Goal: Task Accomplishment & Management: Manage account settings

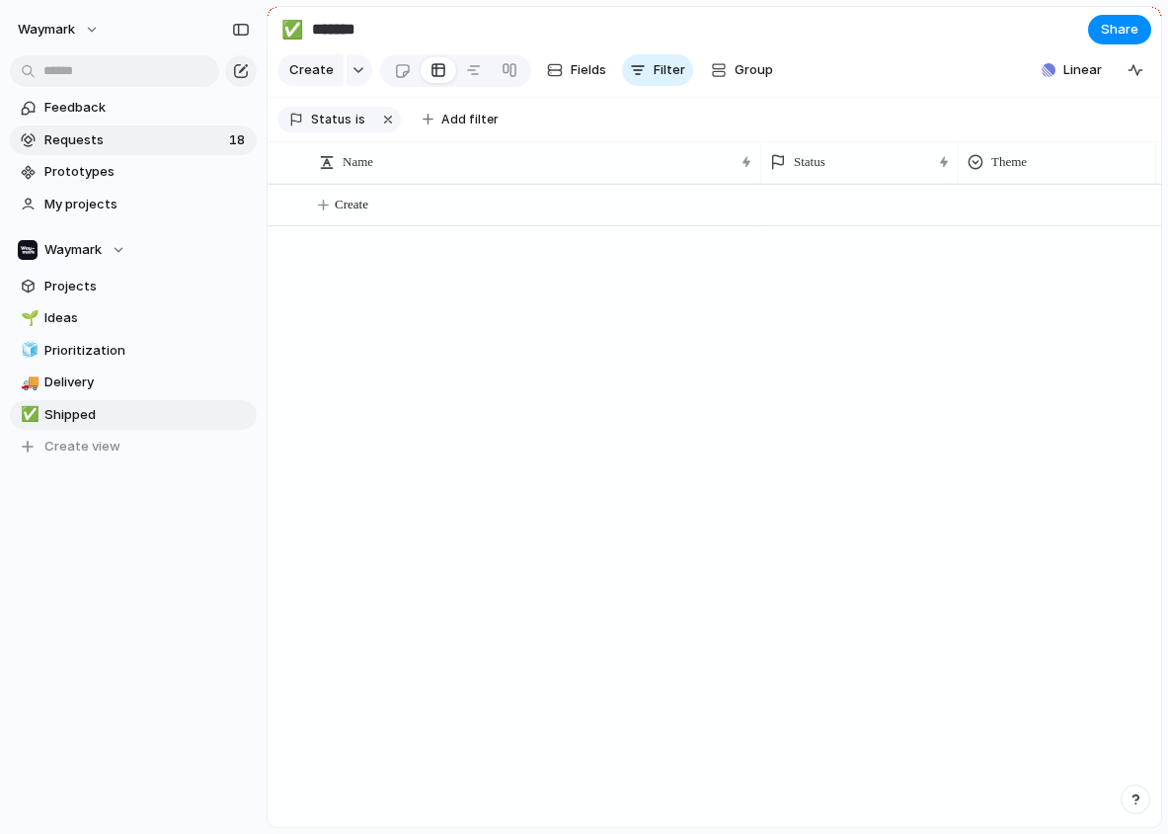
click at [150, 136] on span "Requests" at bounding box center [133, 140] width 179 height 20
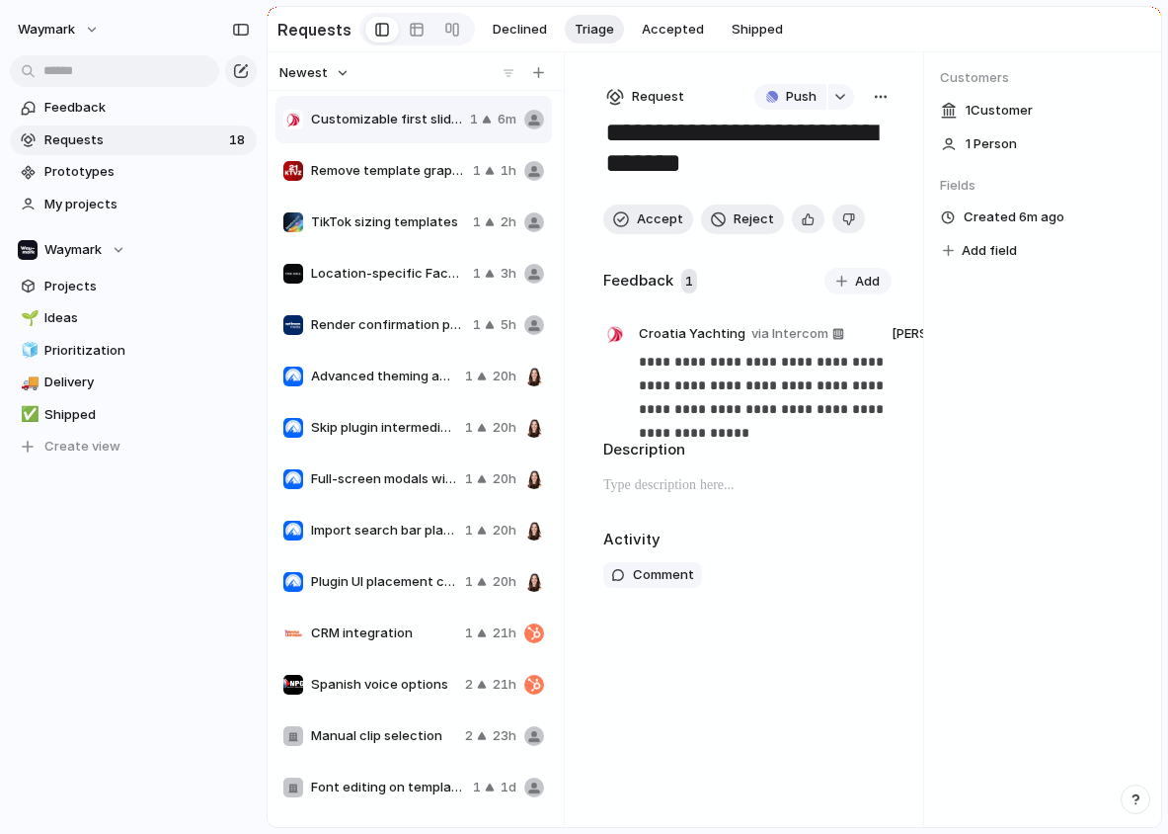
click at [383, 176] on span "Remove template graphics" at bounding box center [388, 171] width 154 height 20
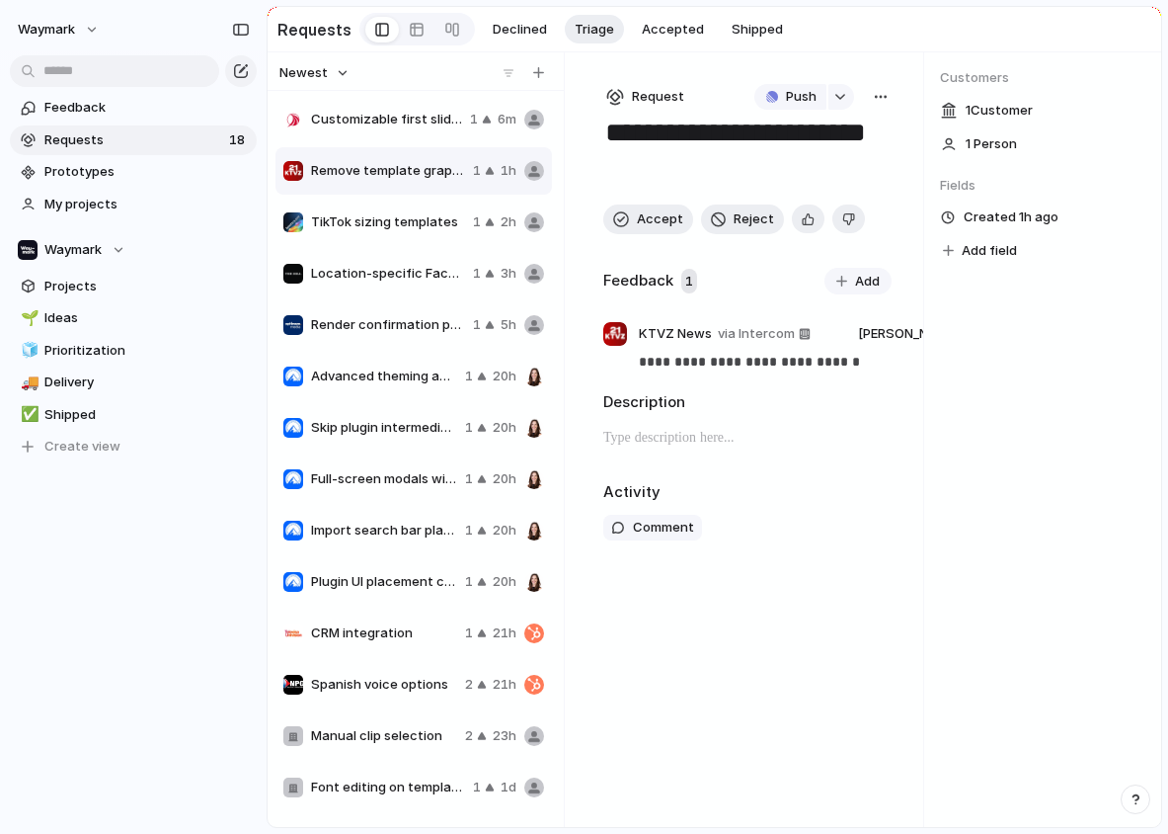
click at [369, 215] on span "TikTok sizing templates" at bounding box center [388, 222] width 154 height 20
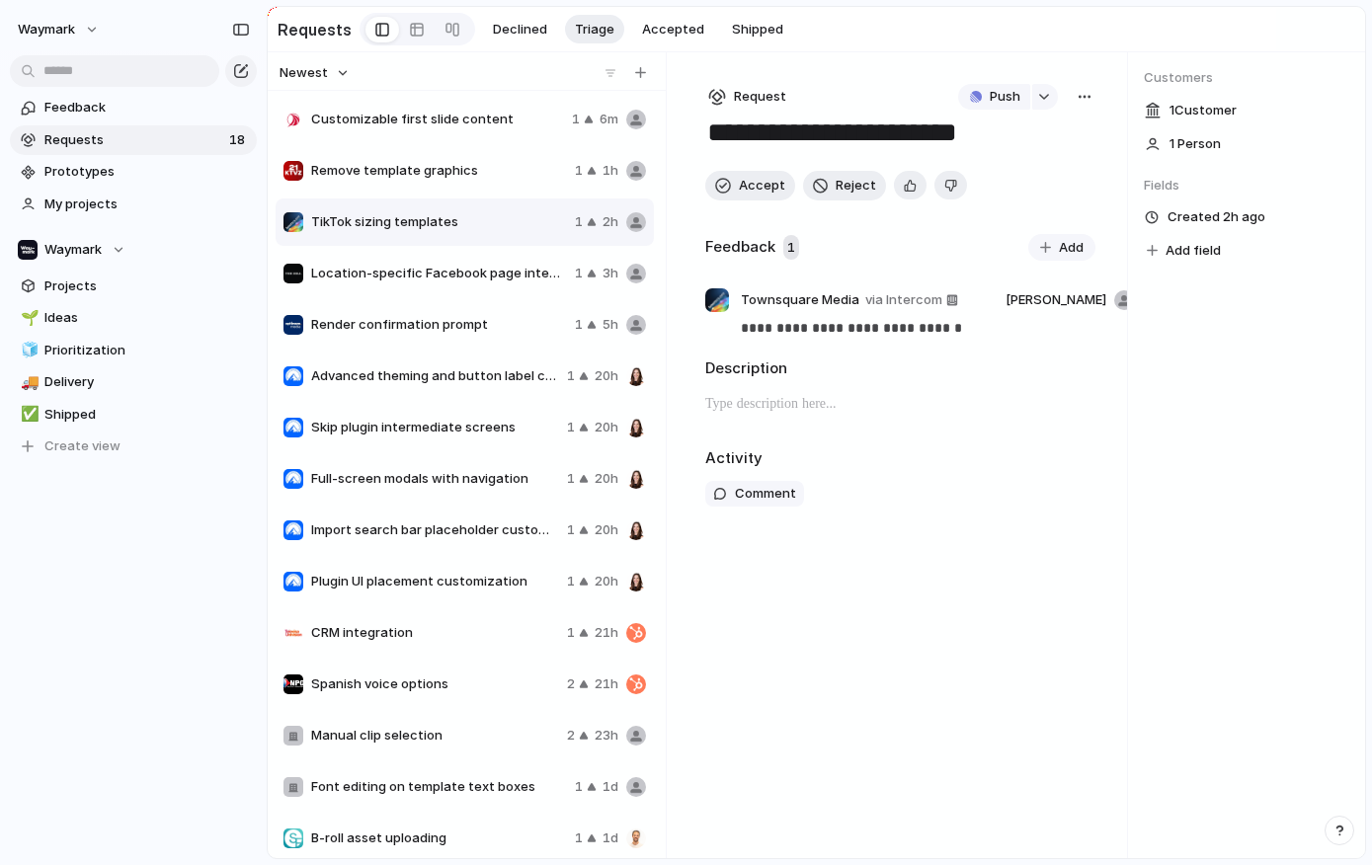
click at [419, 275] on span "Location-specific Facebook page integration" at bounding box center [439, 274] width 256 height 20
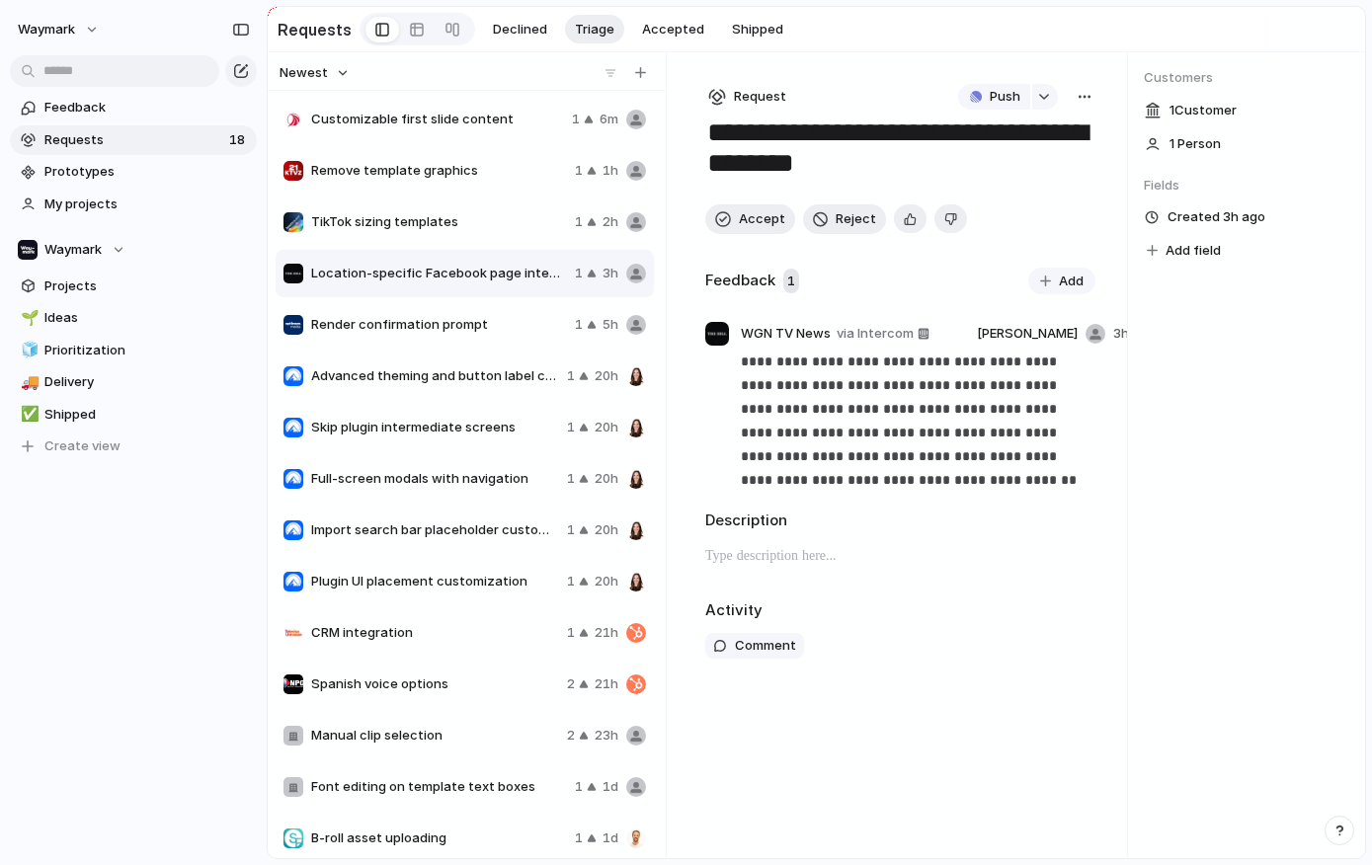
click at [428, 232] on div "TikTok sizing templates 1 2h" at bounding box center [465, 222] width 378 height 47
type textarea "**********"
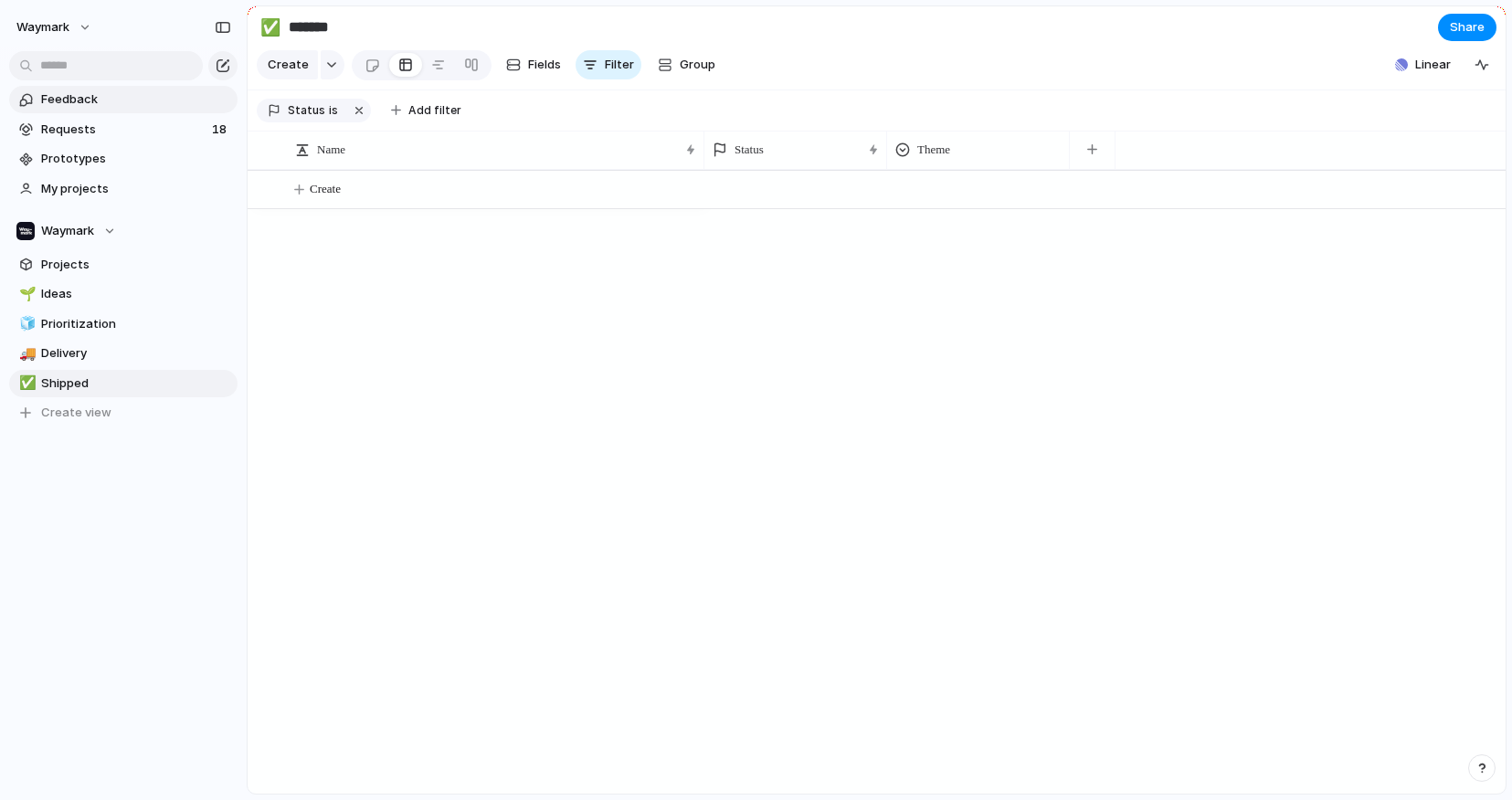
click at [80, 108] on span "Feedback" at bounding box center [135, 100] width 190 height 18
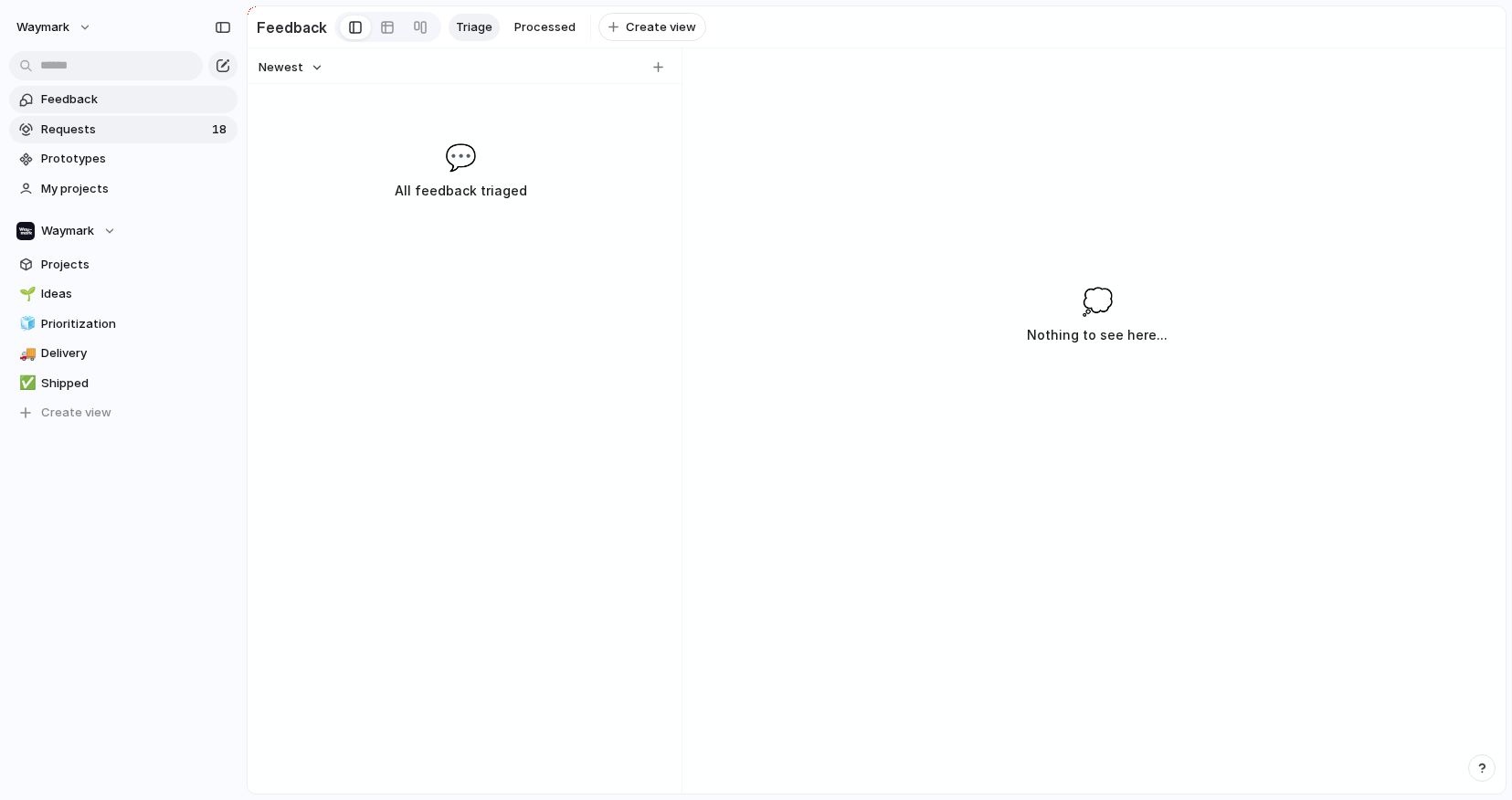
click at [98, 130] on span "Requests" at bounding box center [123, 129] width 166 height 18
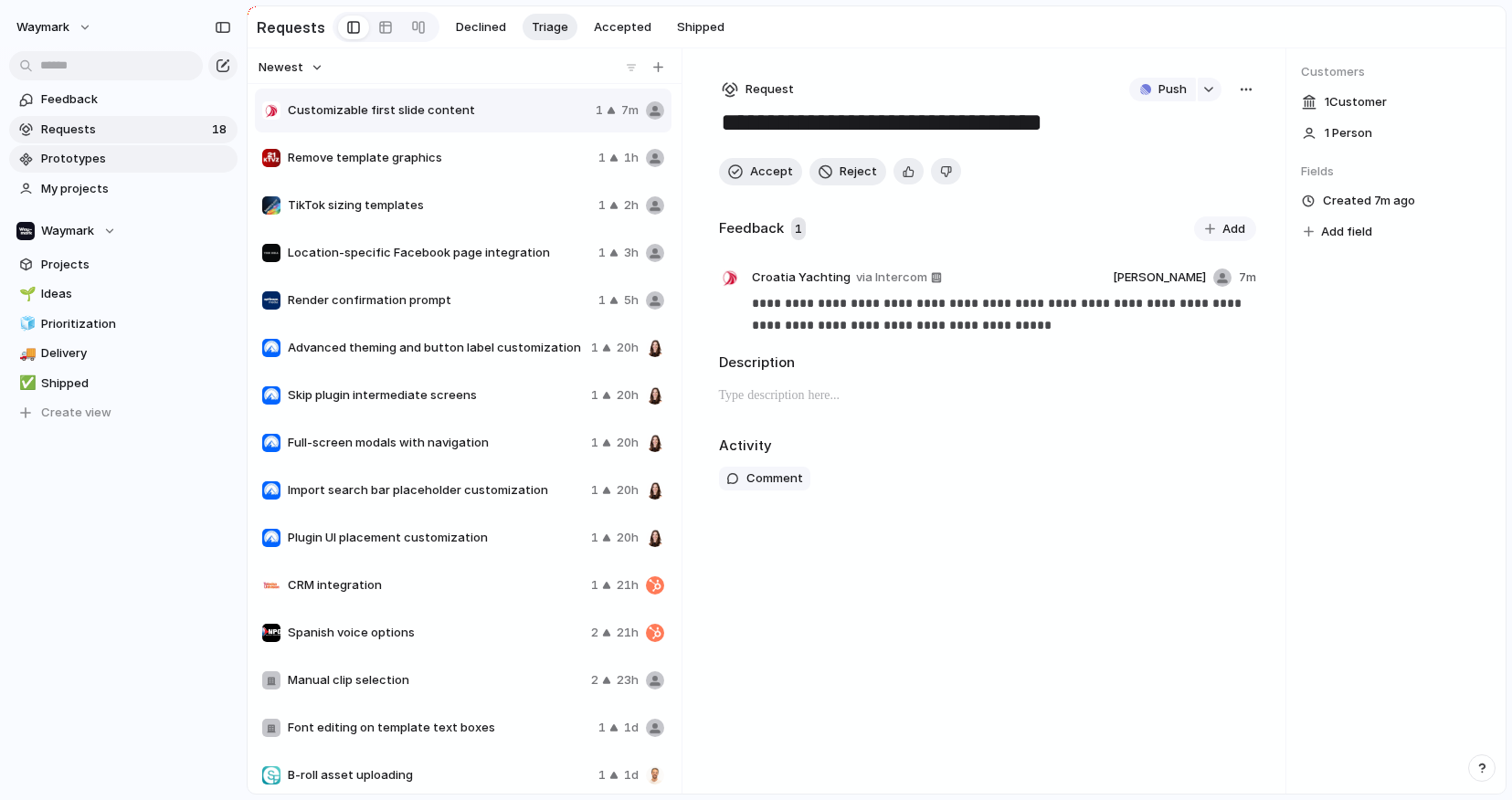
click at [103, 156] on span "Prototypes" at bounding box center [135, 159] width 190 height 18
click at [117, 97] on span "Feedback" at bounding box center [135, 100] width 190 height 18
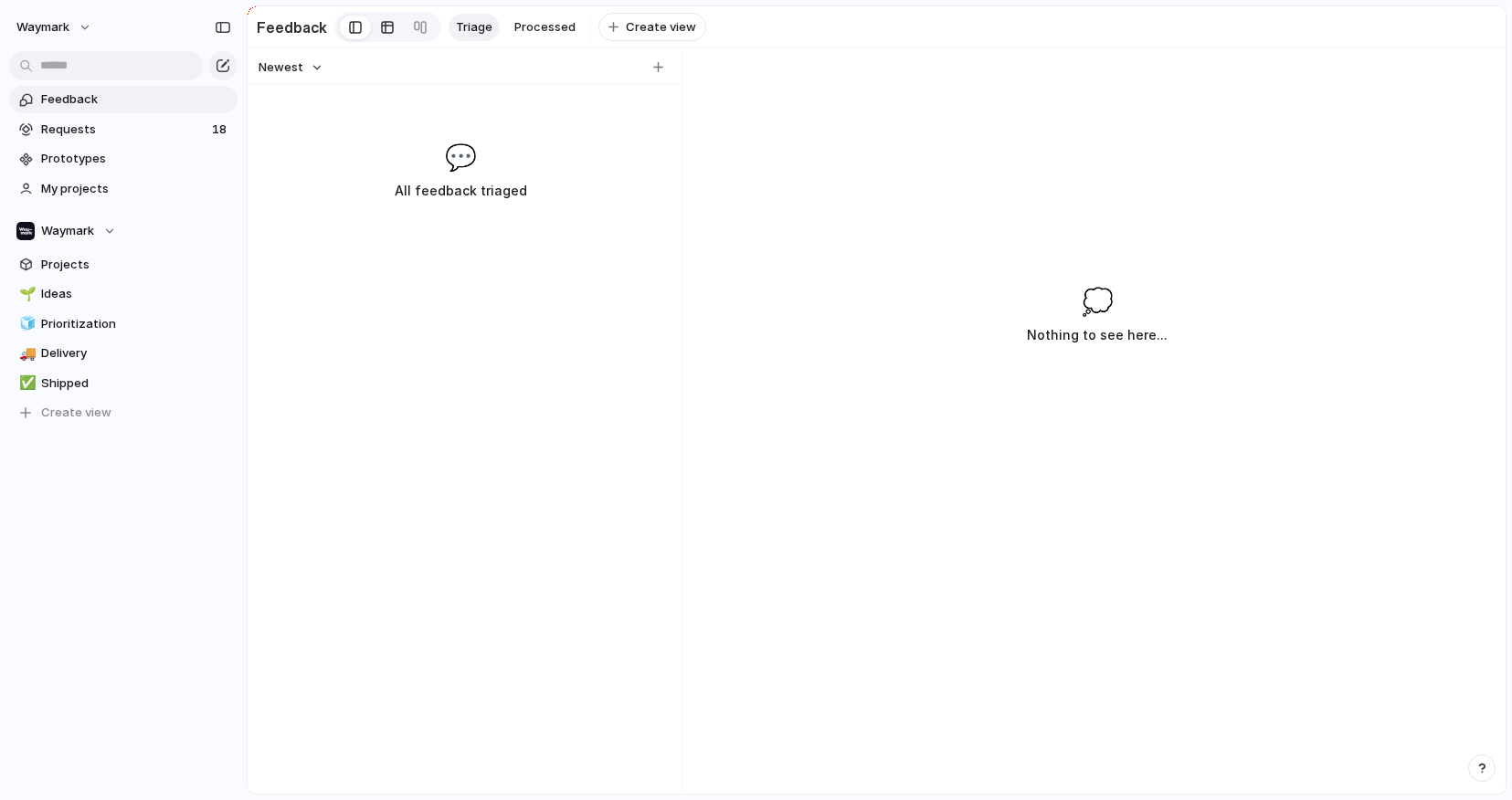
click at [381, 34] on div at bounding box center [387, 28] width 15 height 30
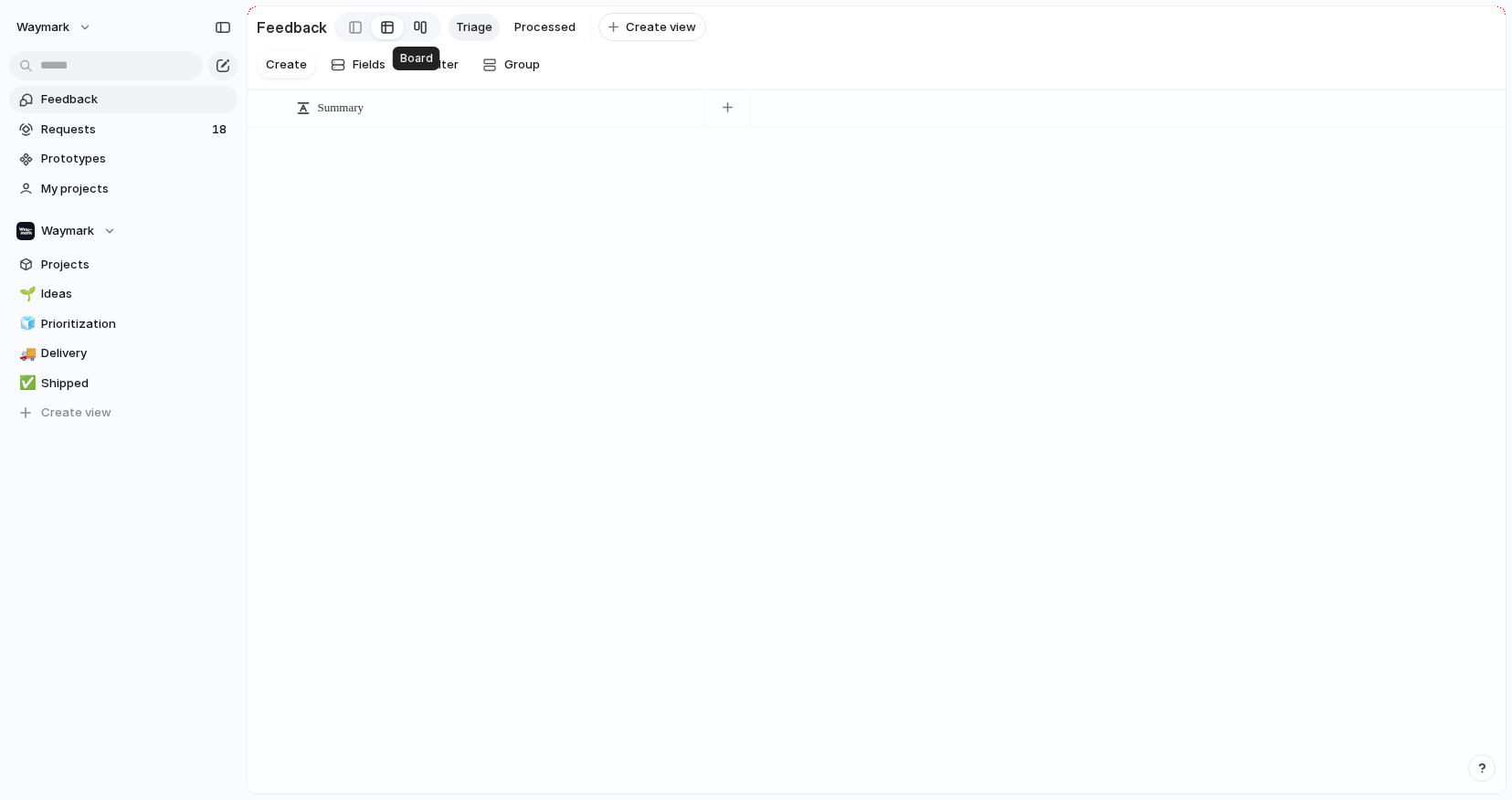
click at [415, 33] on div at bounding box center [420, 28] width 15 height 30
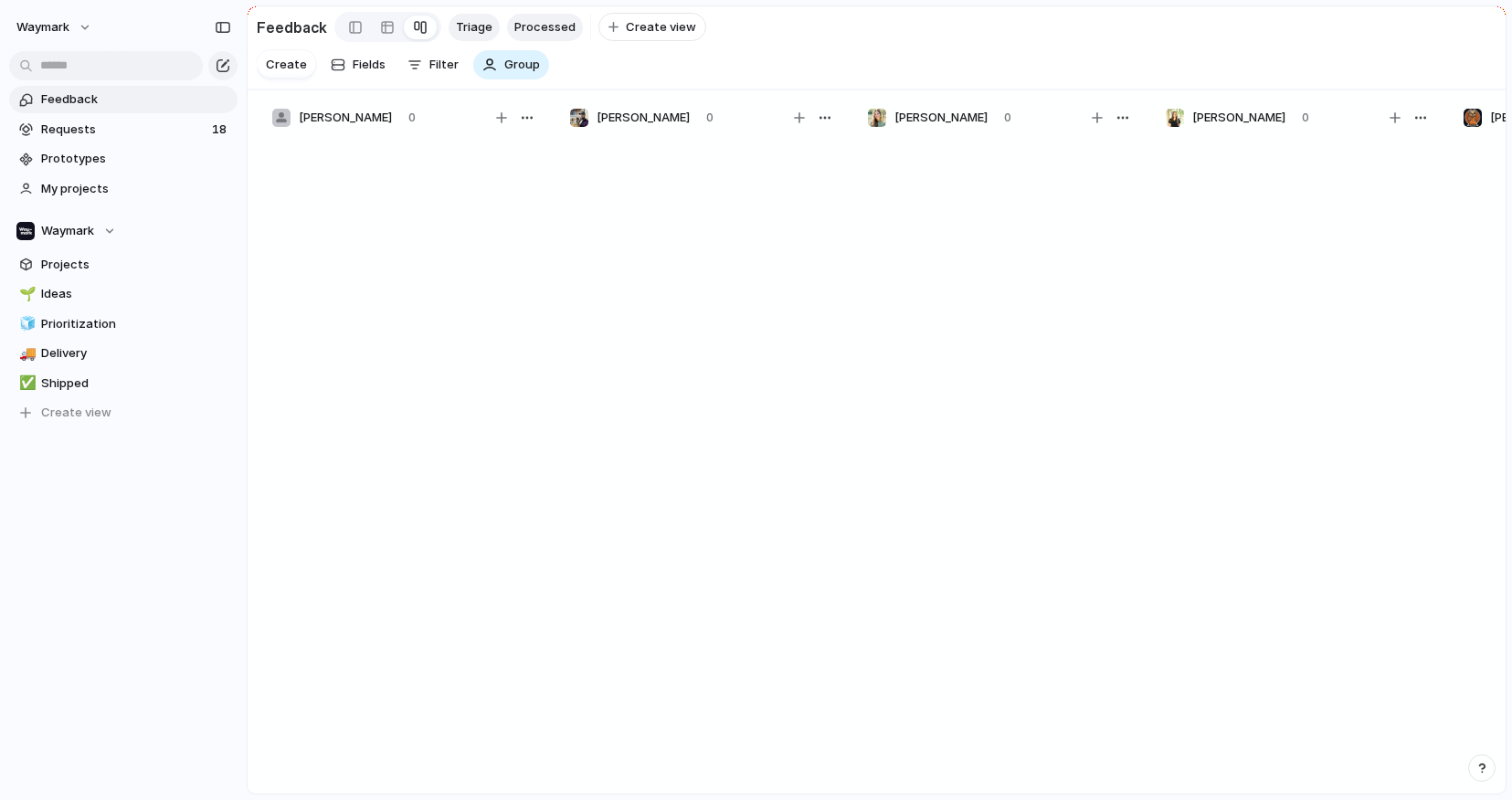
click at [546, 23] on span "Processed" at bounding box center [545, 28] width 61 height 18
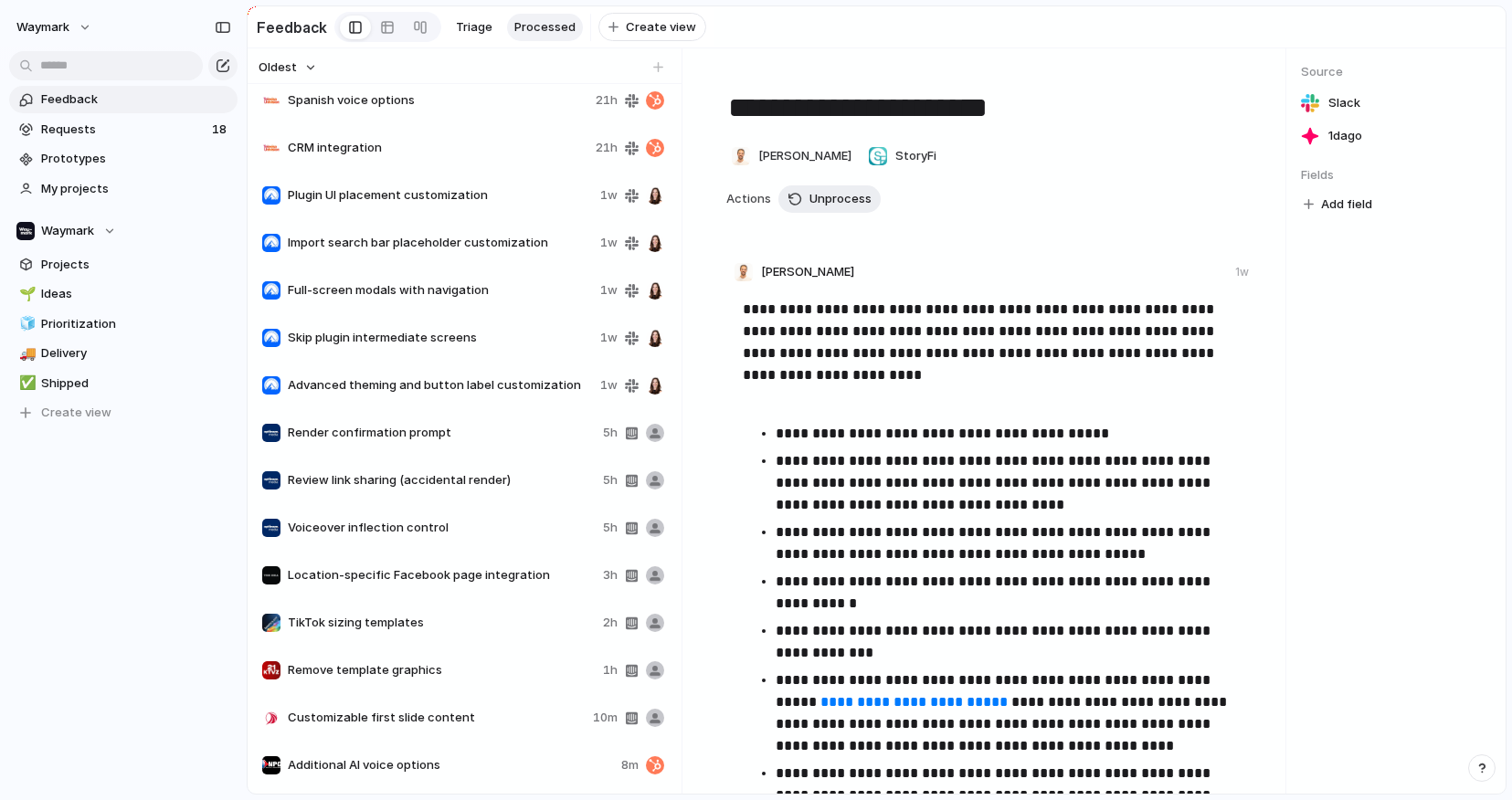
scroll to position [437, 0]
click at [434, 763] on span "Additional AI voice options" at bounding box center [450, 766] width 326 height 18
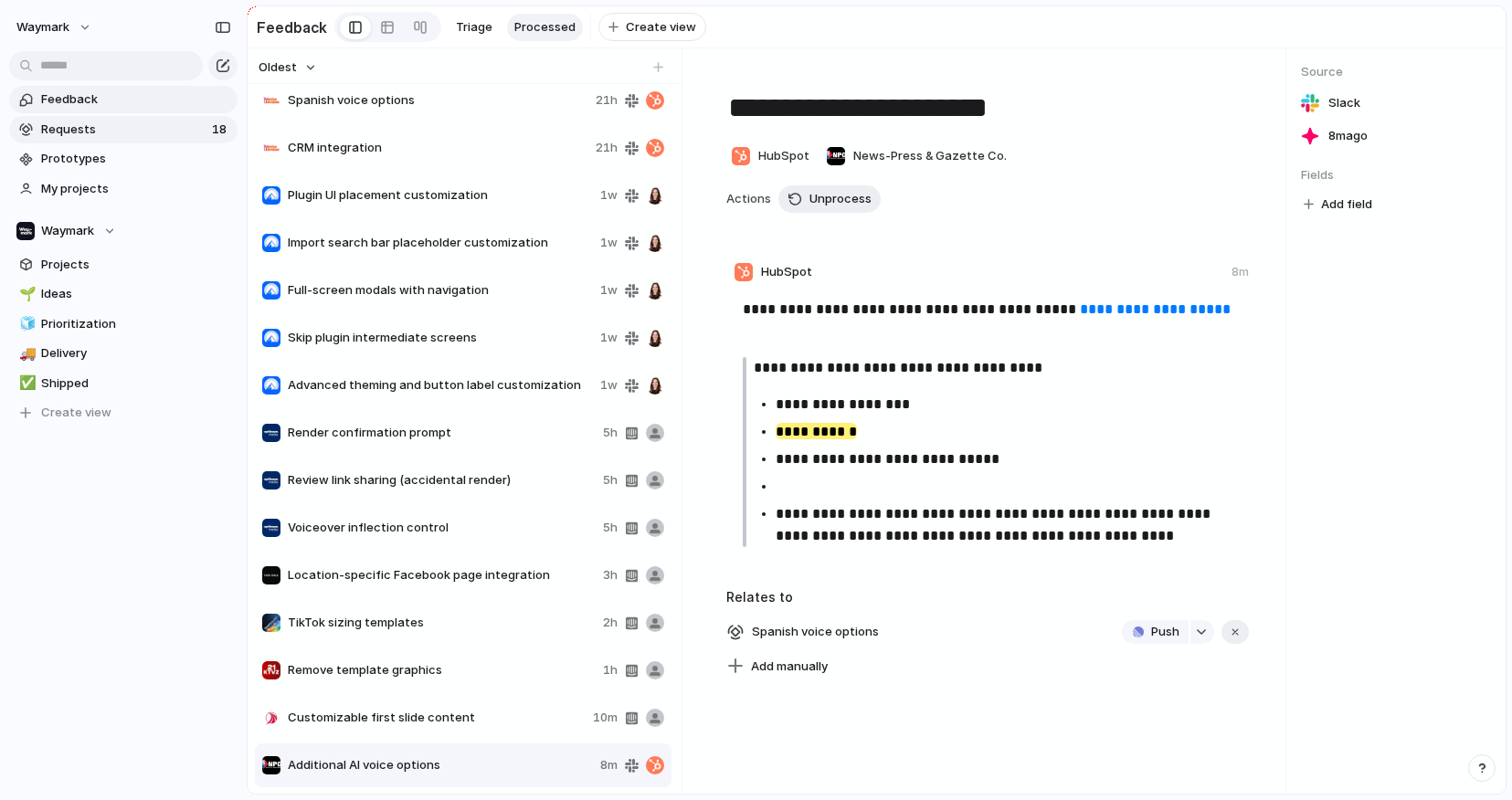
click at [143, 129] on span "Requests" at bounding box center [123, 129] width 166 height 18
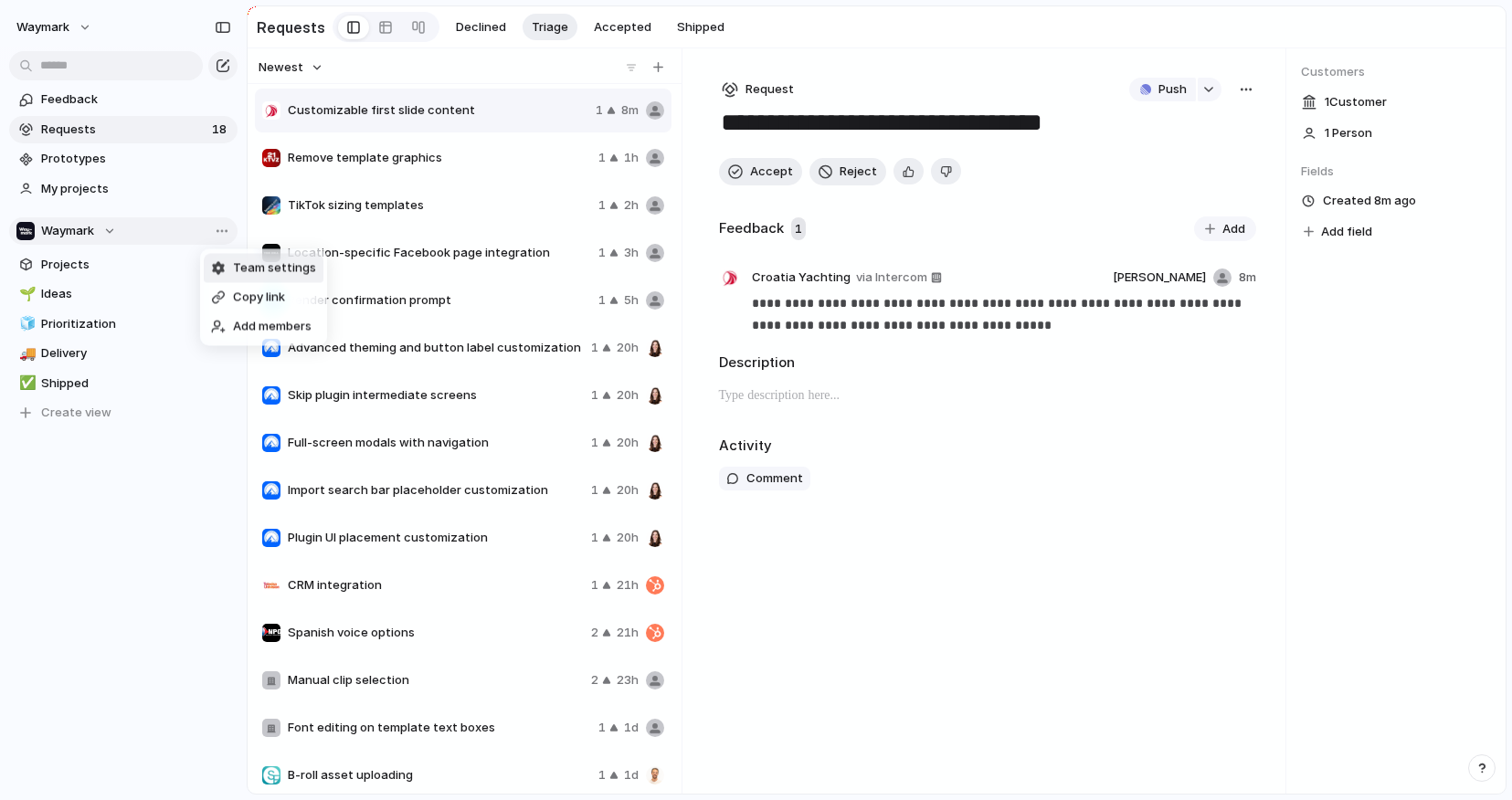
click at [244, 268] on span "Team settings" at bounding box center [275, 268] width 83 height 18
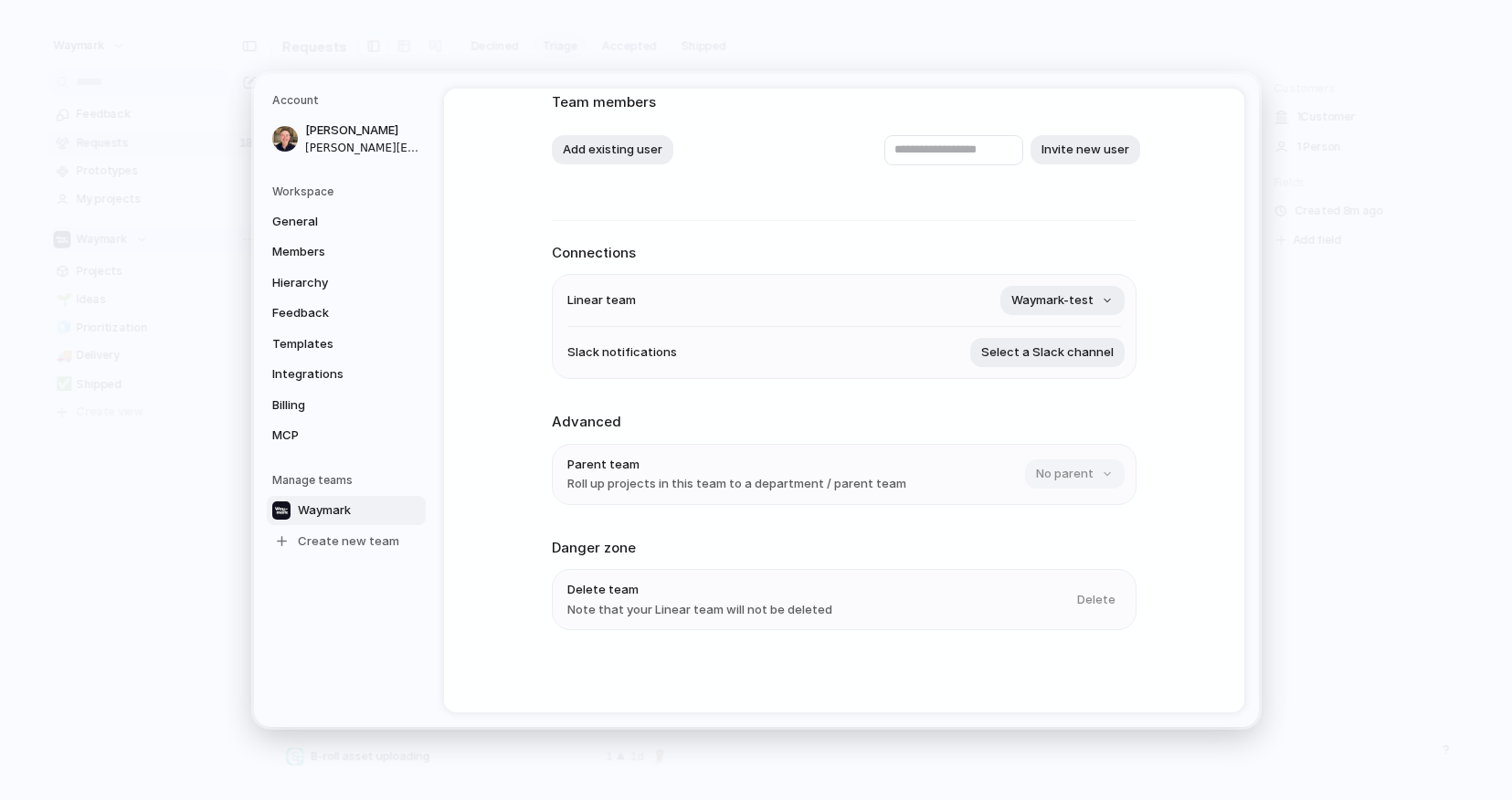
scroll to position [119, 0]
click at [1047, 355] on span "Select a Slack channel" at bounding box center [1047, 352] width 132 height 18
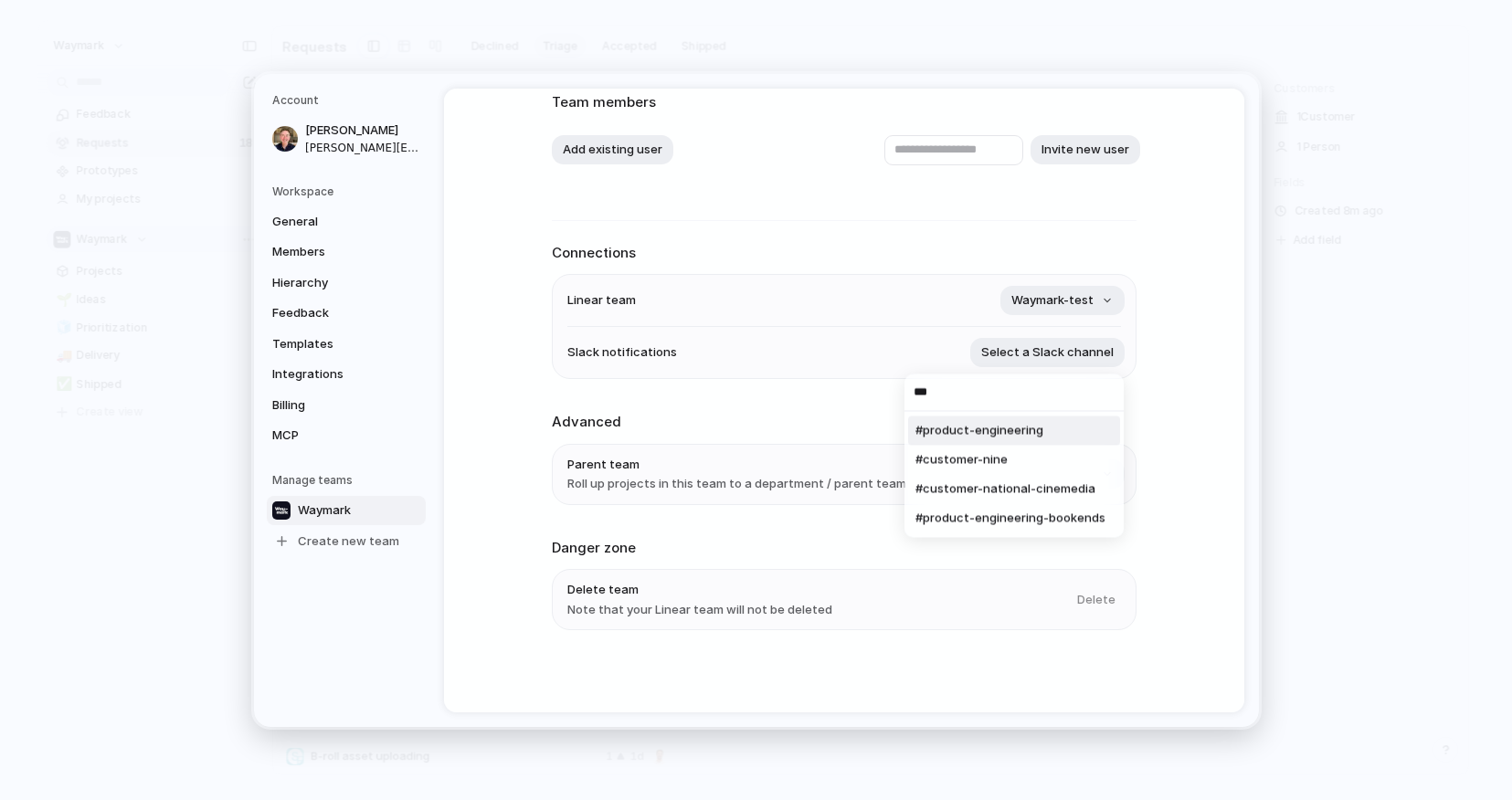
scroll to position [0, 0]
type input "****"
click at [986, 433] on span "#index-feedback-test" at bounding box center [979, 431] width 129 height 18
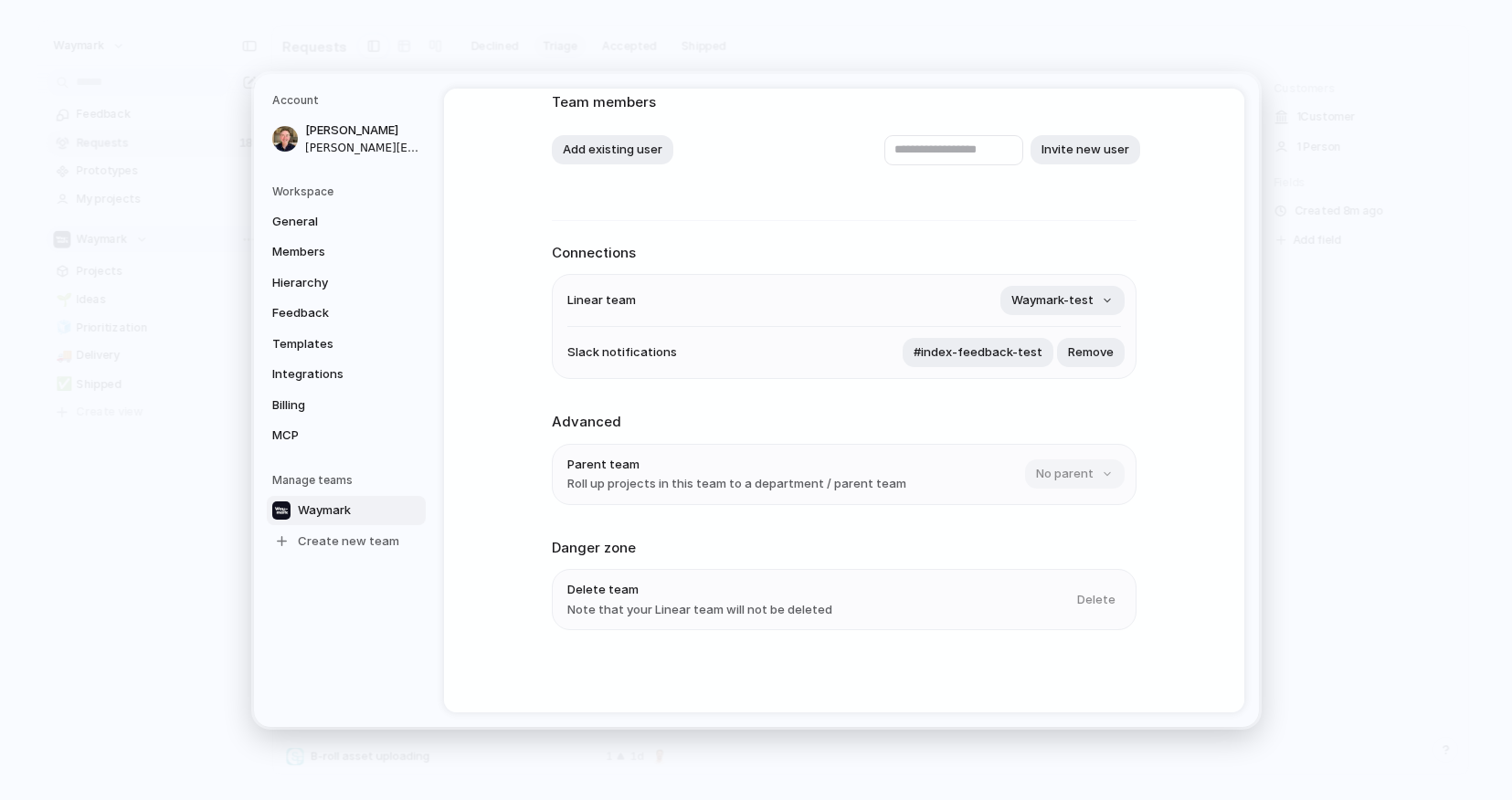
click at [867, 430] on h2 "Advanced" at bounding box center [844, 422] width 584 height 21
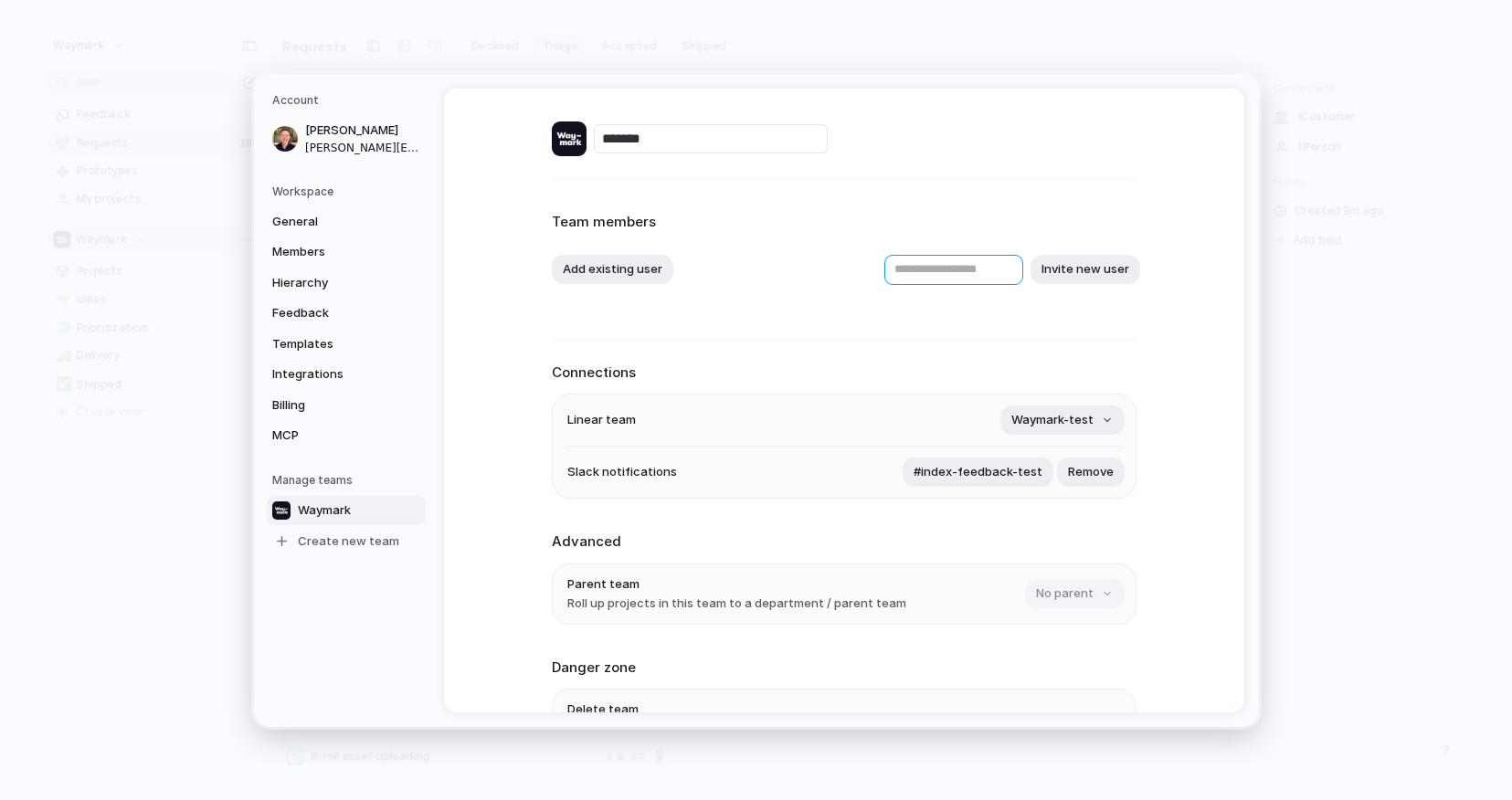
click at [885, 268] on input "text" at bounding box center [953, 269] width 139 height 31
click at [447, 356] on div "******* Team members Add existing user Invite new user Connections Linear team …" at bounding box center [843, 400] width 800 height 624
click at [308, 426] on span "MCP" at bounding box center [330, 436] width 117 height 18
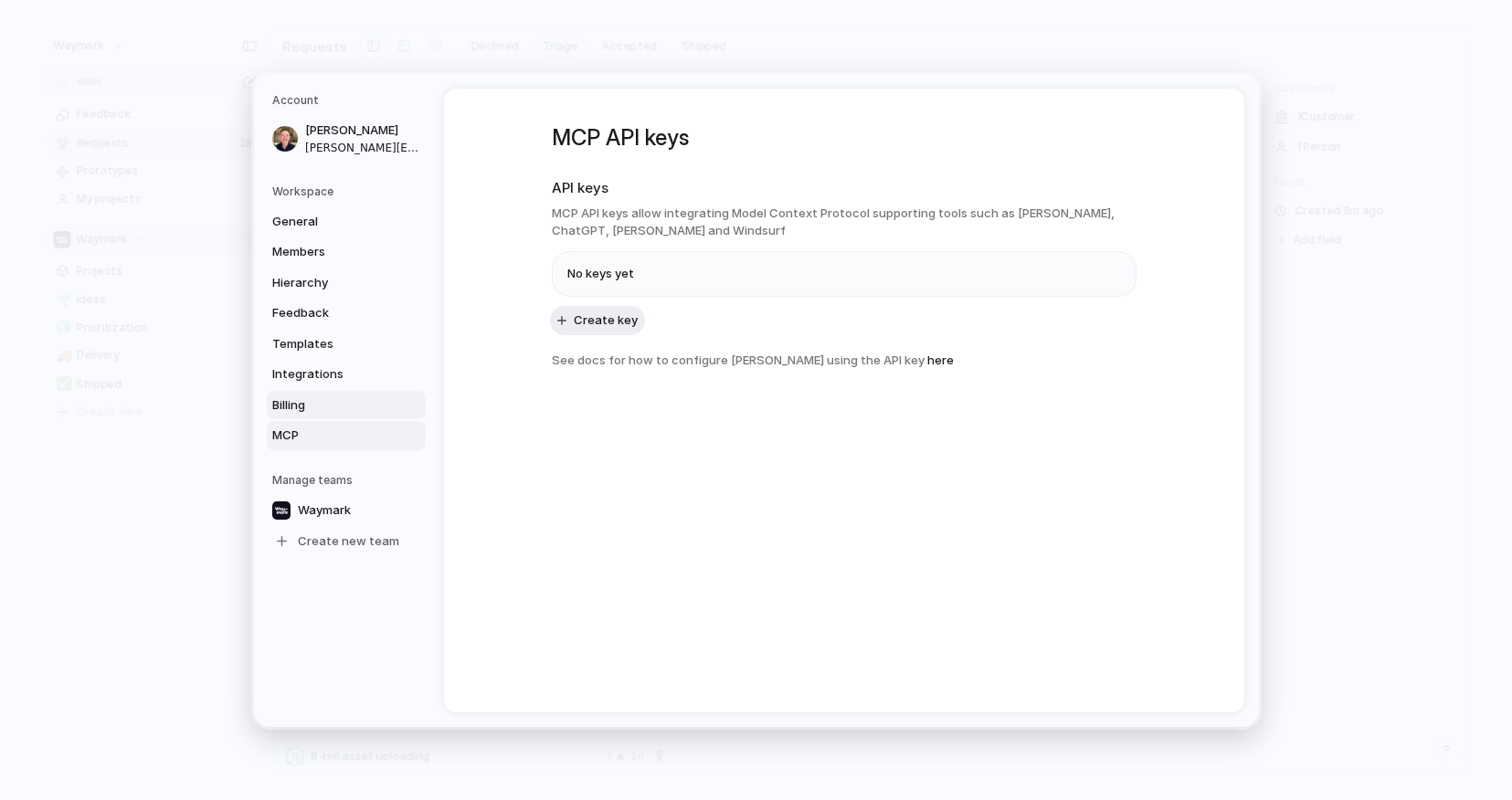
click at [344, 406] on span "Billing" at bounding box center [330, 405] width 117 height 18
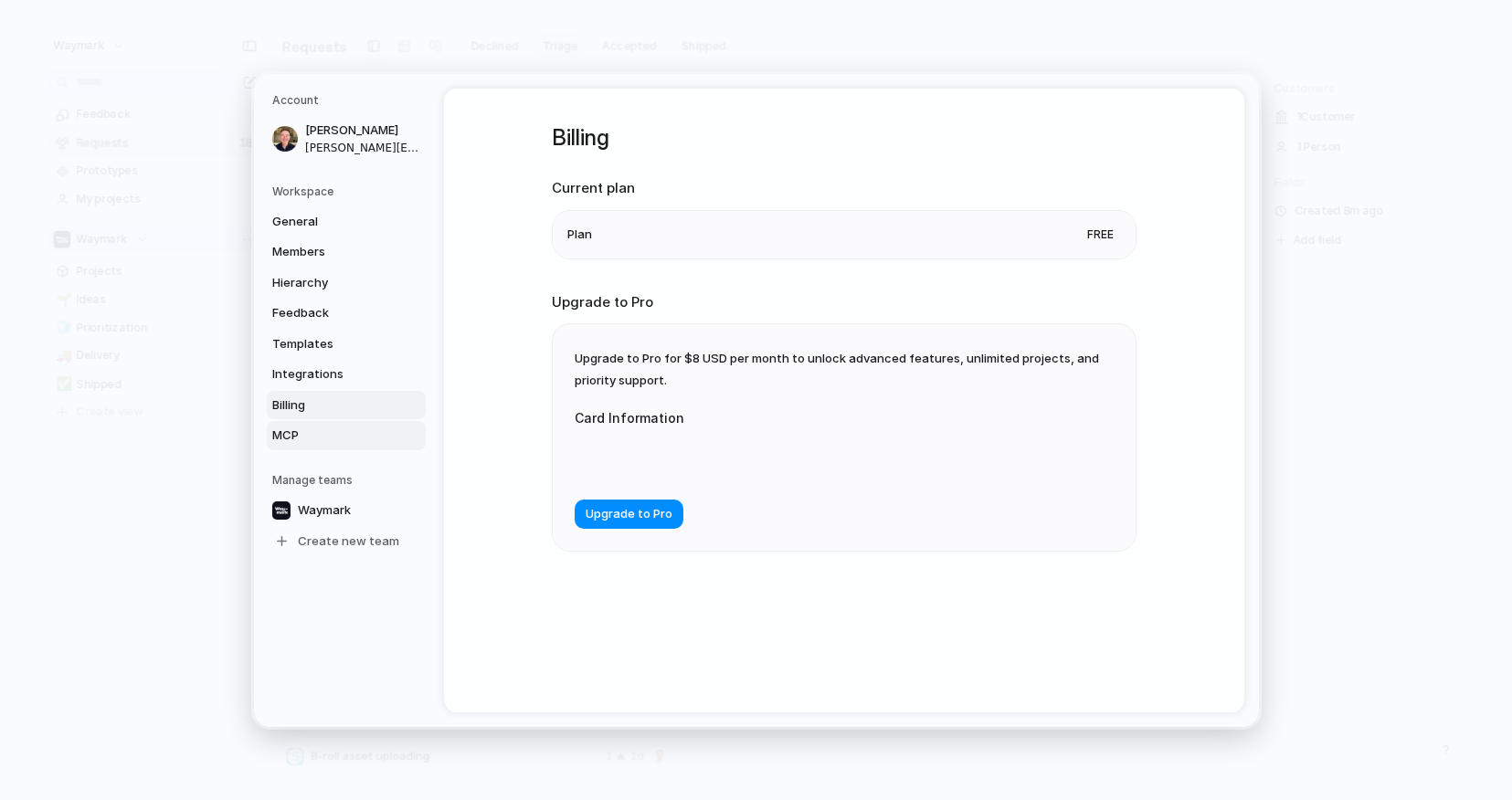
click at [326, 436] on span "MCP" at bounding box center [330, 436] width 117 height 18
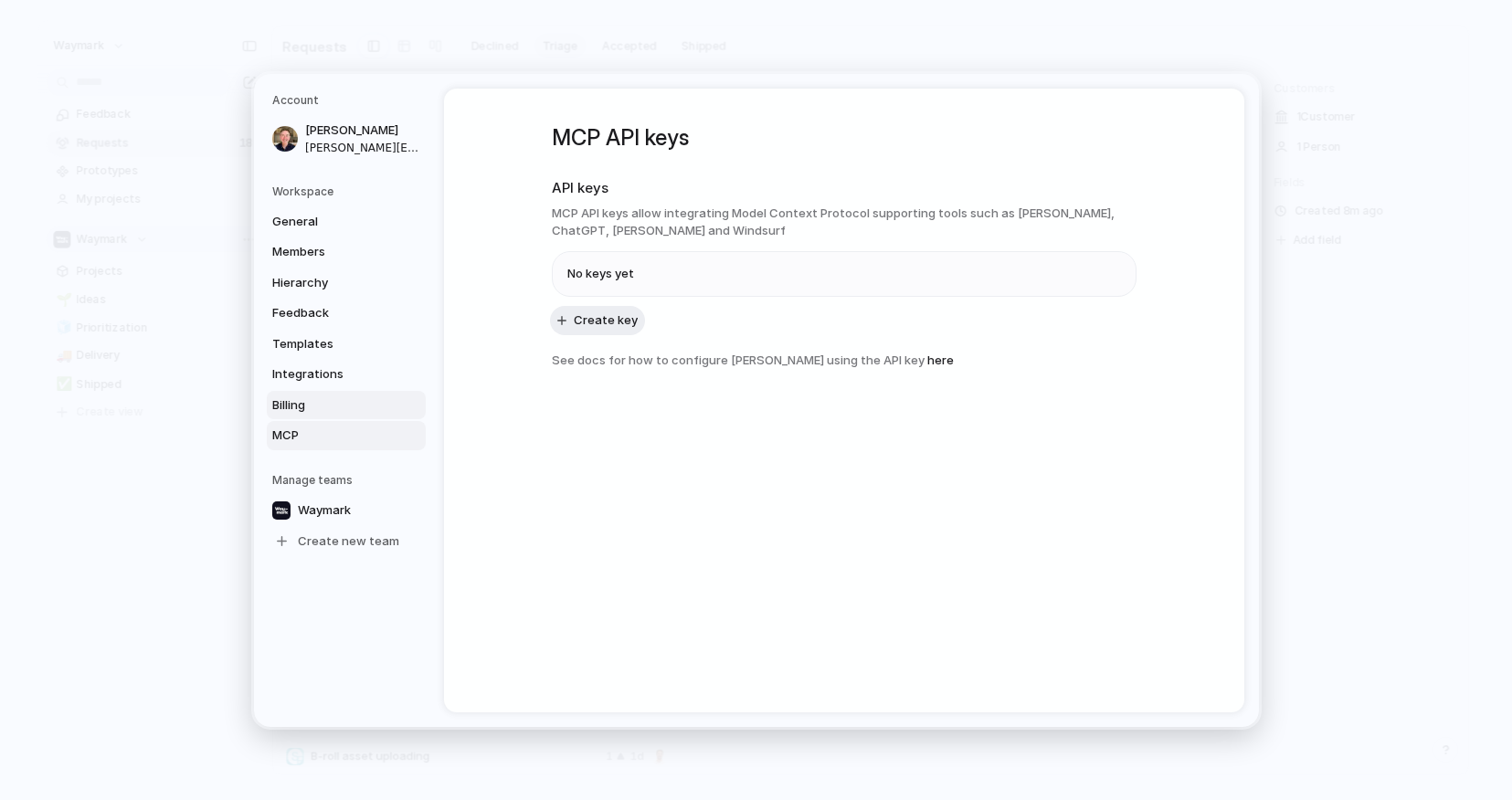
click at [334, 401] on span "Billing" at bounding box center [330, 405] width 117 height 18
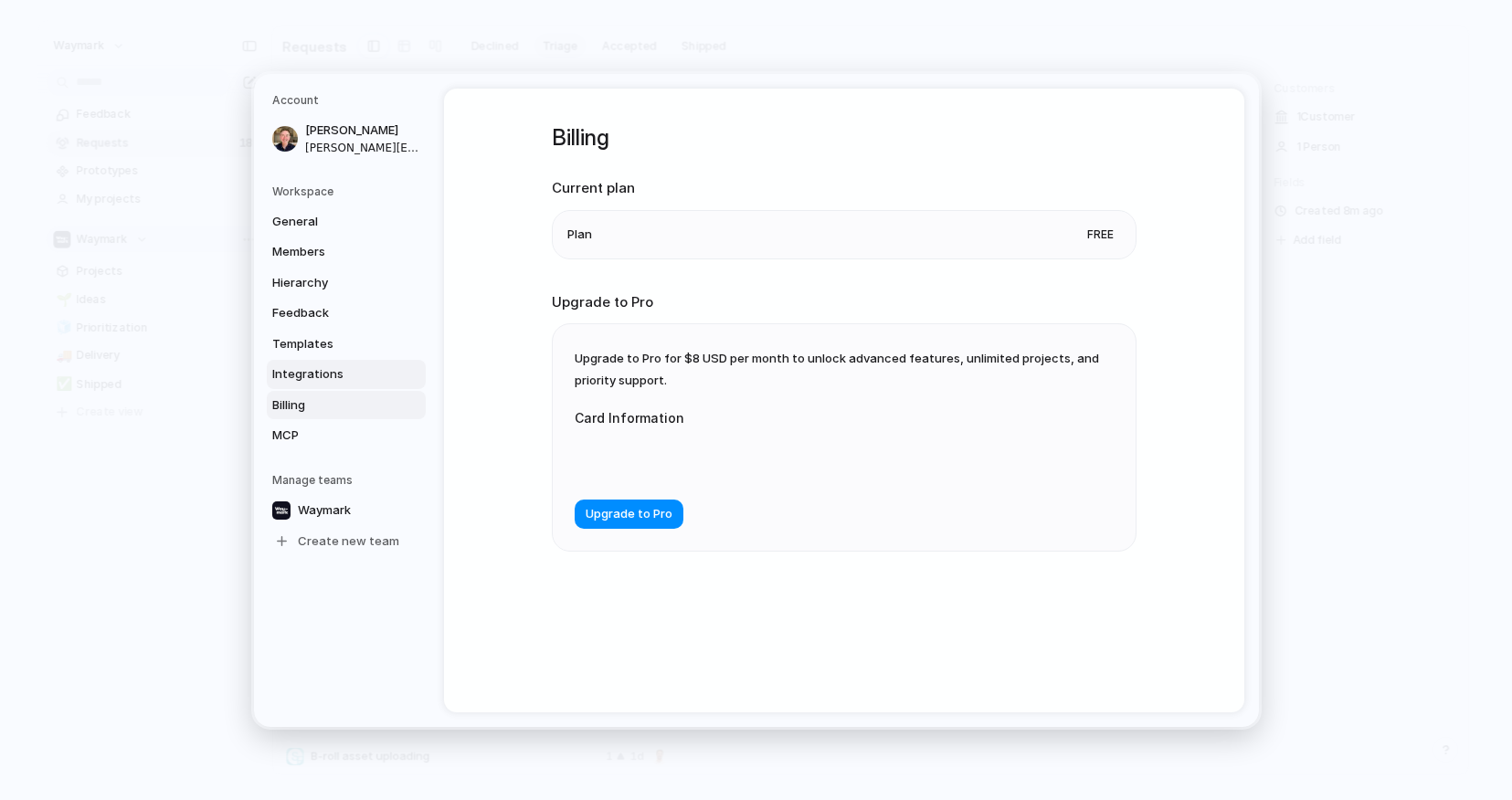
click at [354, 365] on span "Integrations" at bounding box center [330, 375] width 117 height 18
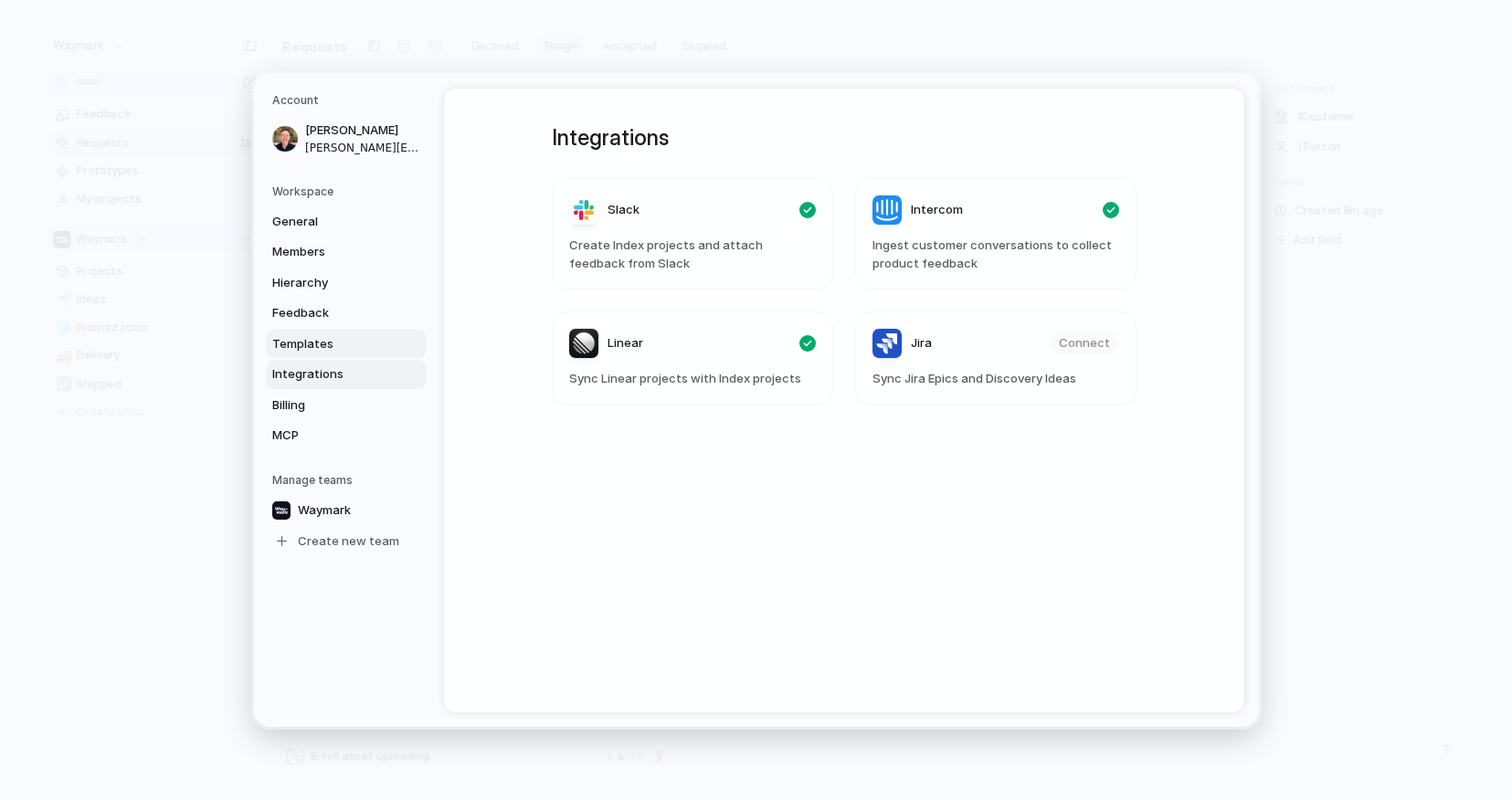
click at [336, 339] on span "Templates" at bounding box center [330, 343] width 117 height 18
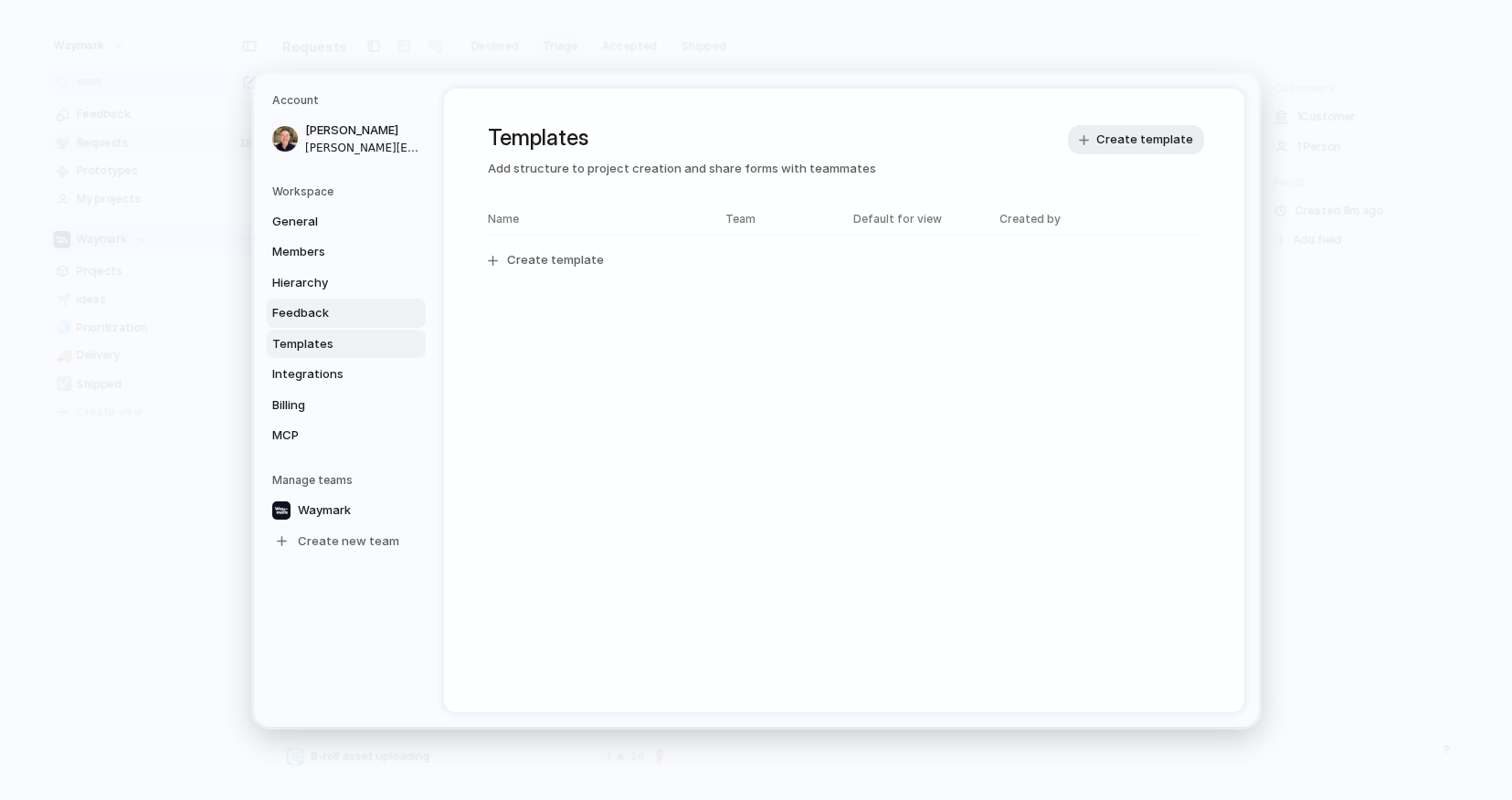
click at [338, 314] on span "Feedback" at bounding box center [330, 314] width 117 height 18
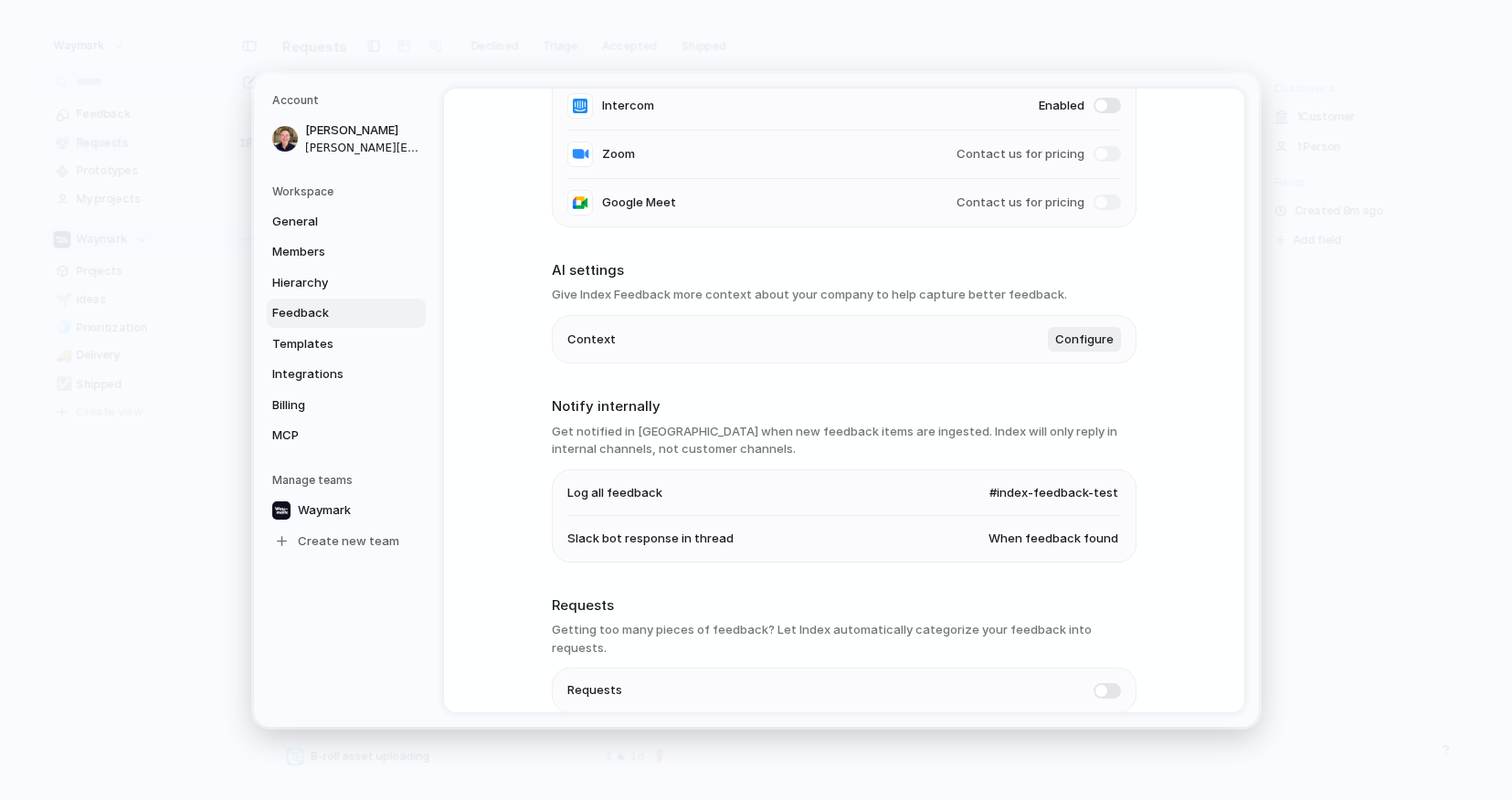
scroll to position [261, 0]
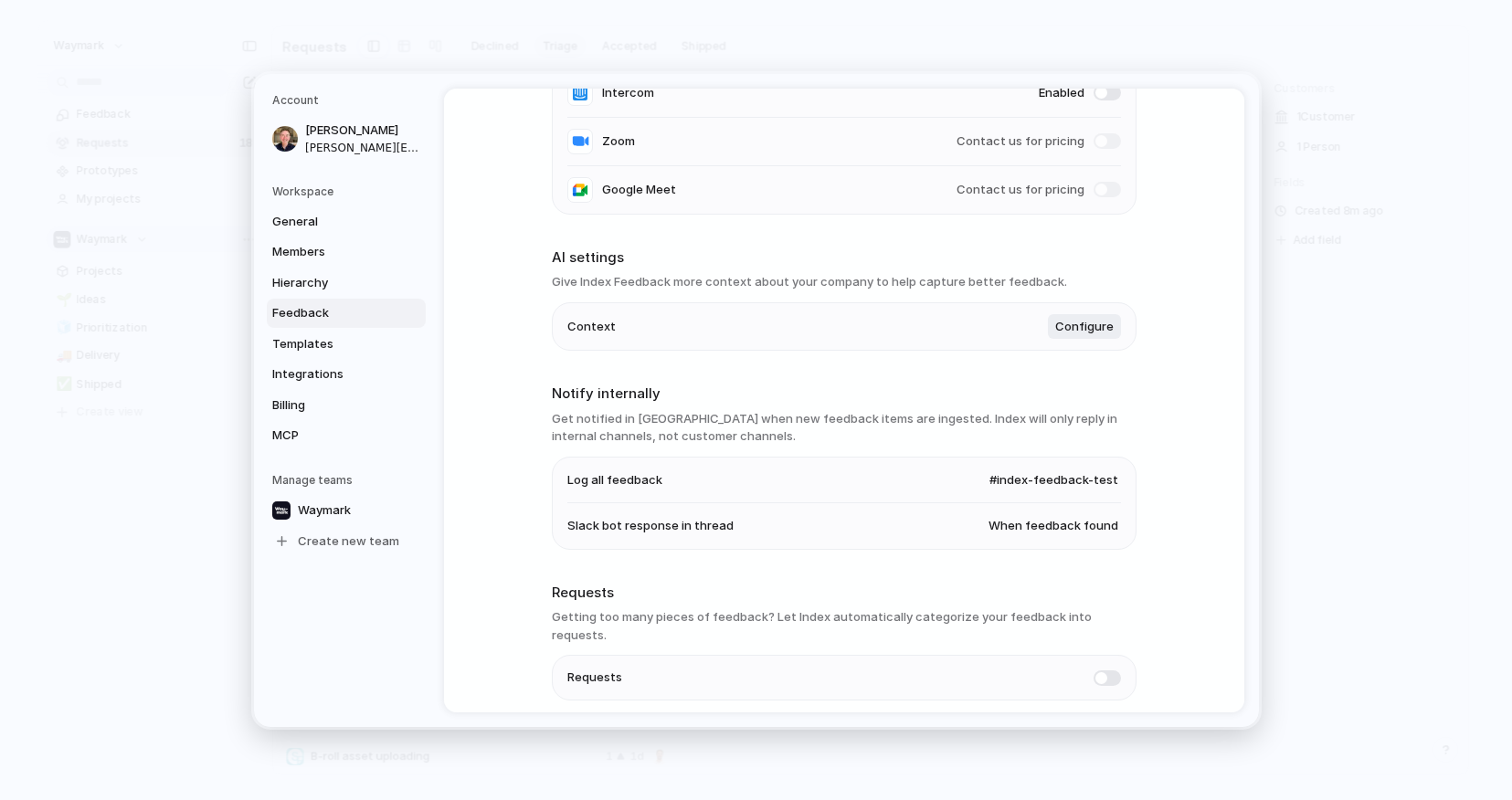
click at [1101, 140] on span at bounding box center [1107, 141] width 28 height 16
click at [1018, 142] on span "Contact us for pricing" at bounding box center [1020, 141] width 128 height 18
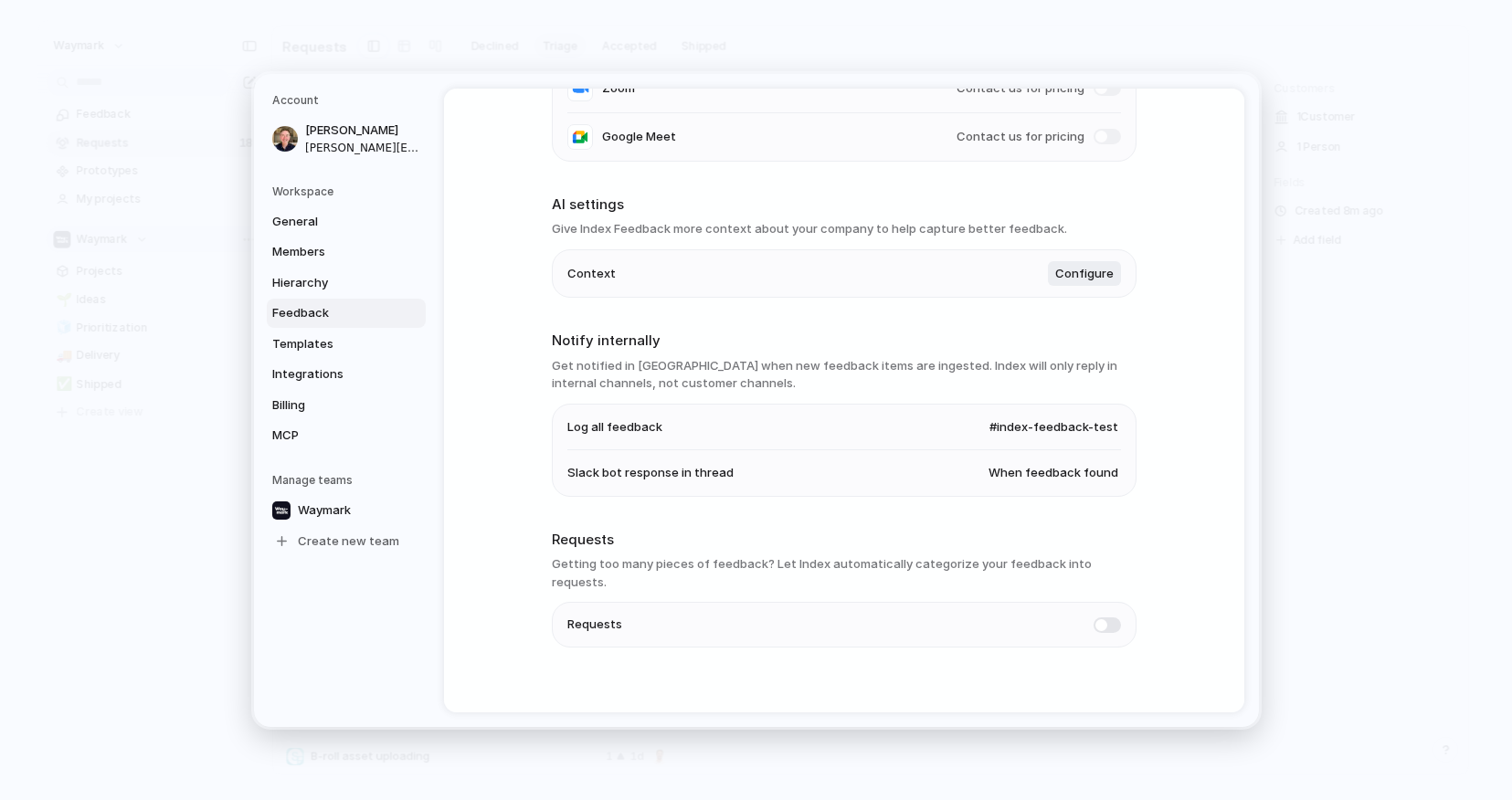
scroll to position [314, 0]
click at [1109, 618] on span at bounding box center [1107, 625] width 28 height 16
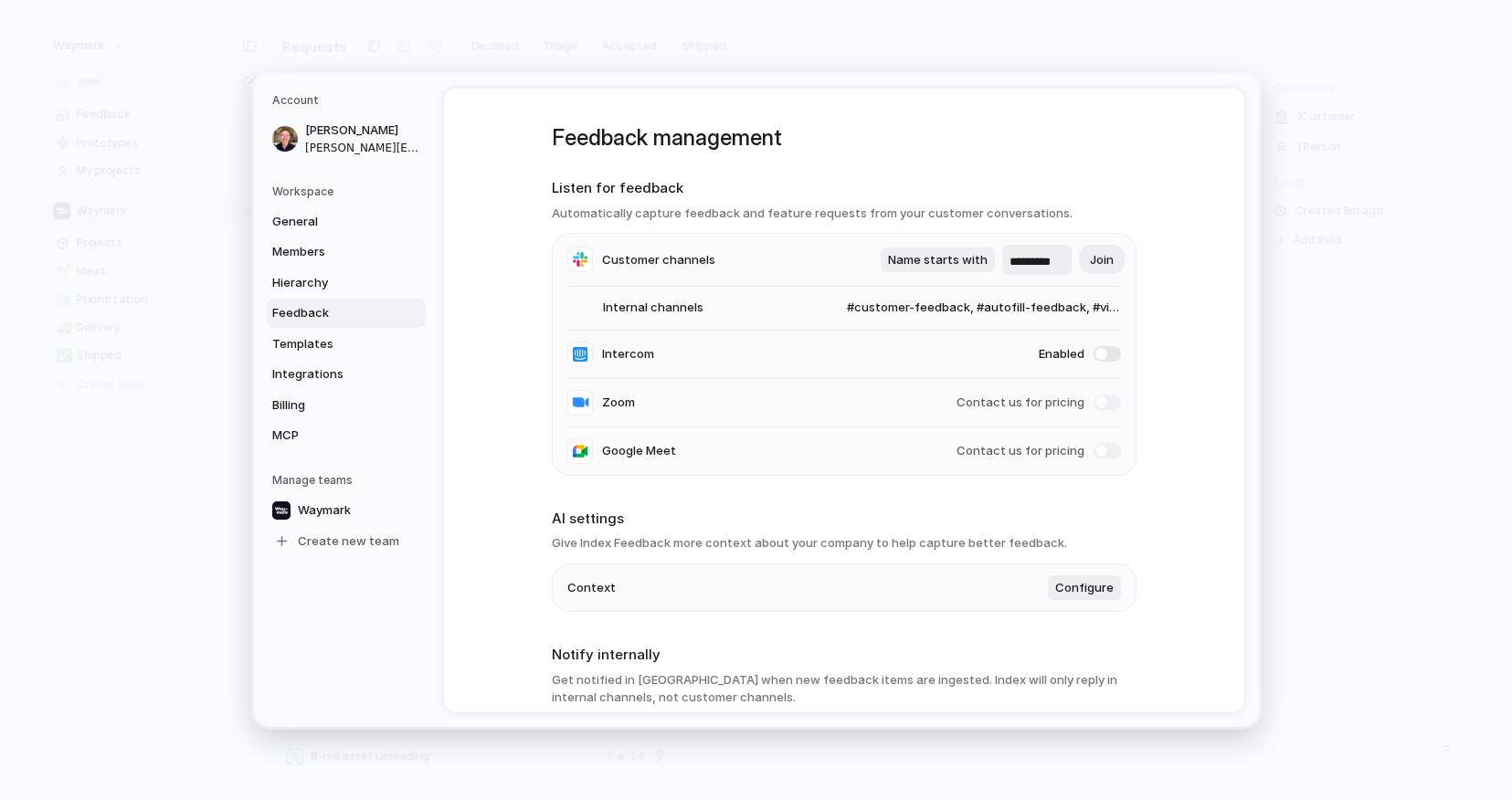
scroll to position [0, 0]
click at [302, 278] on span "Hierarchy" at bounding box center [330, 282] width 117 height 18
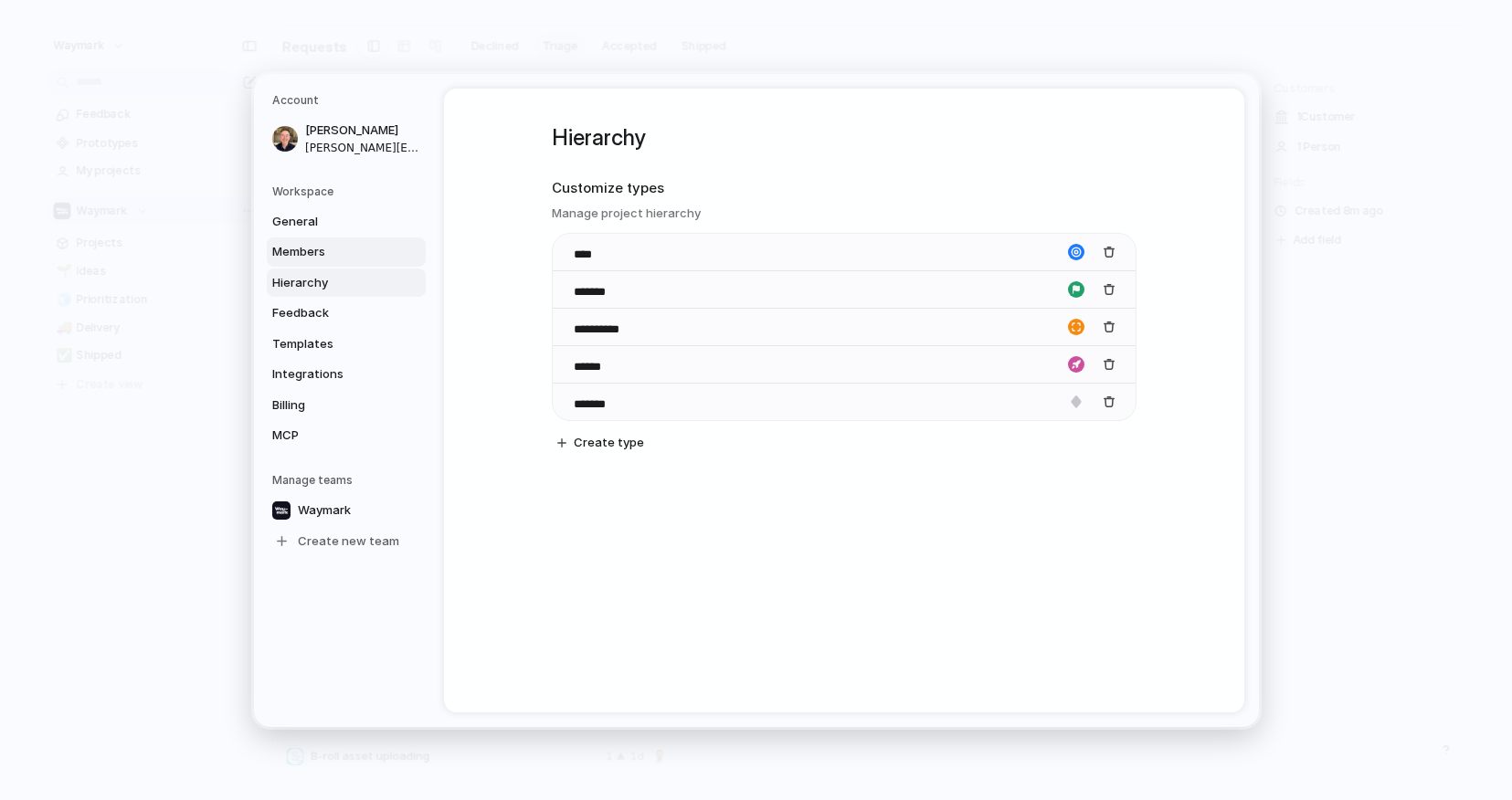
click at [314, 244] on span "Members" at bounding box center [330, 252] width 117 height 18
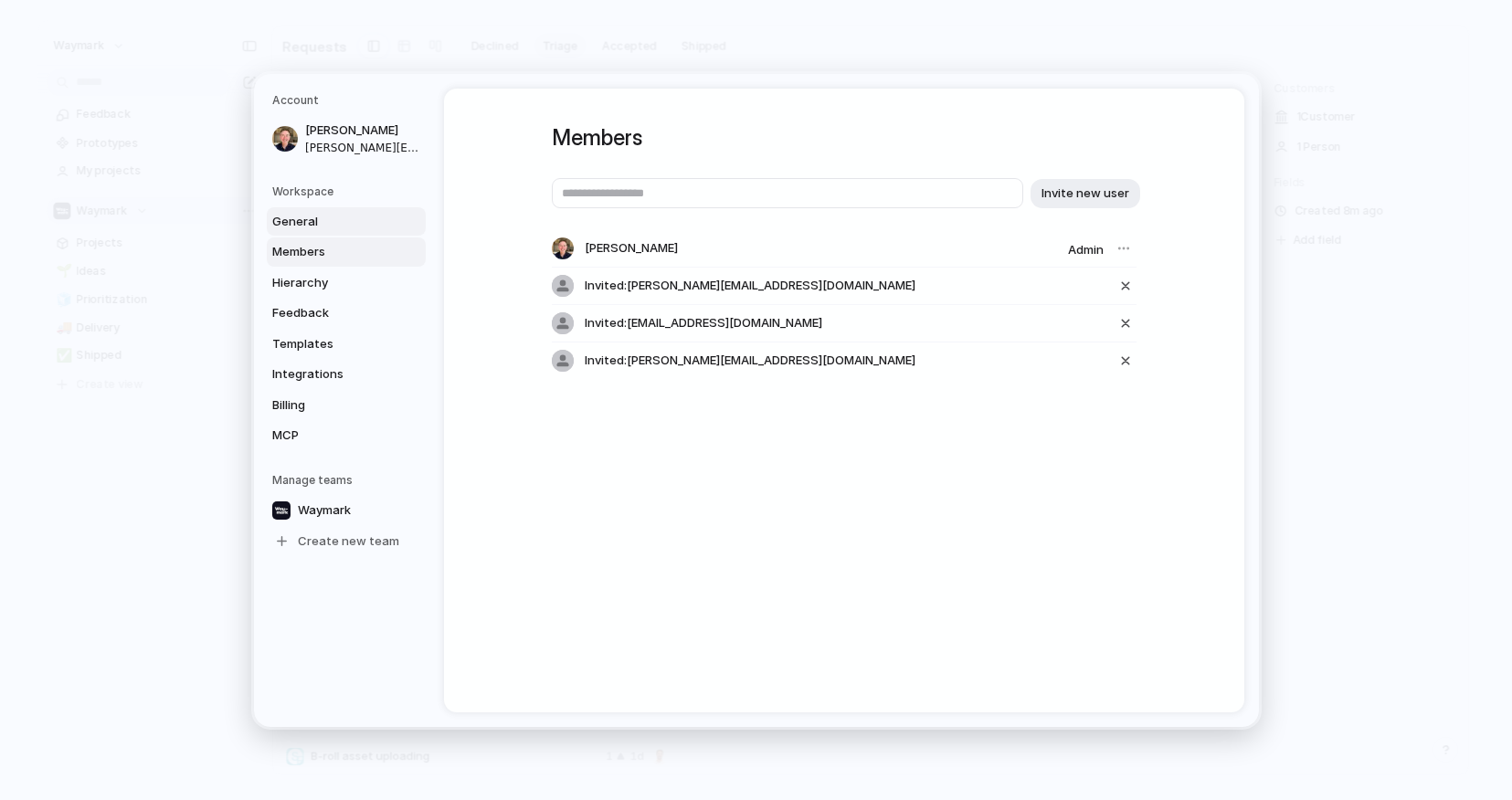
click at [313, 224] on span "General" at bounding box center [330, 221] width 117 height 18
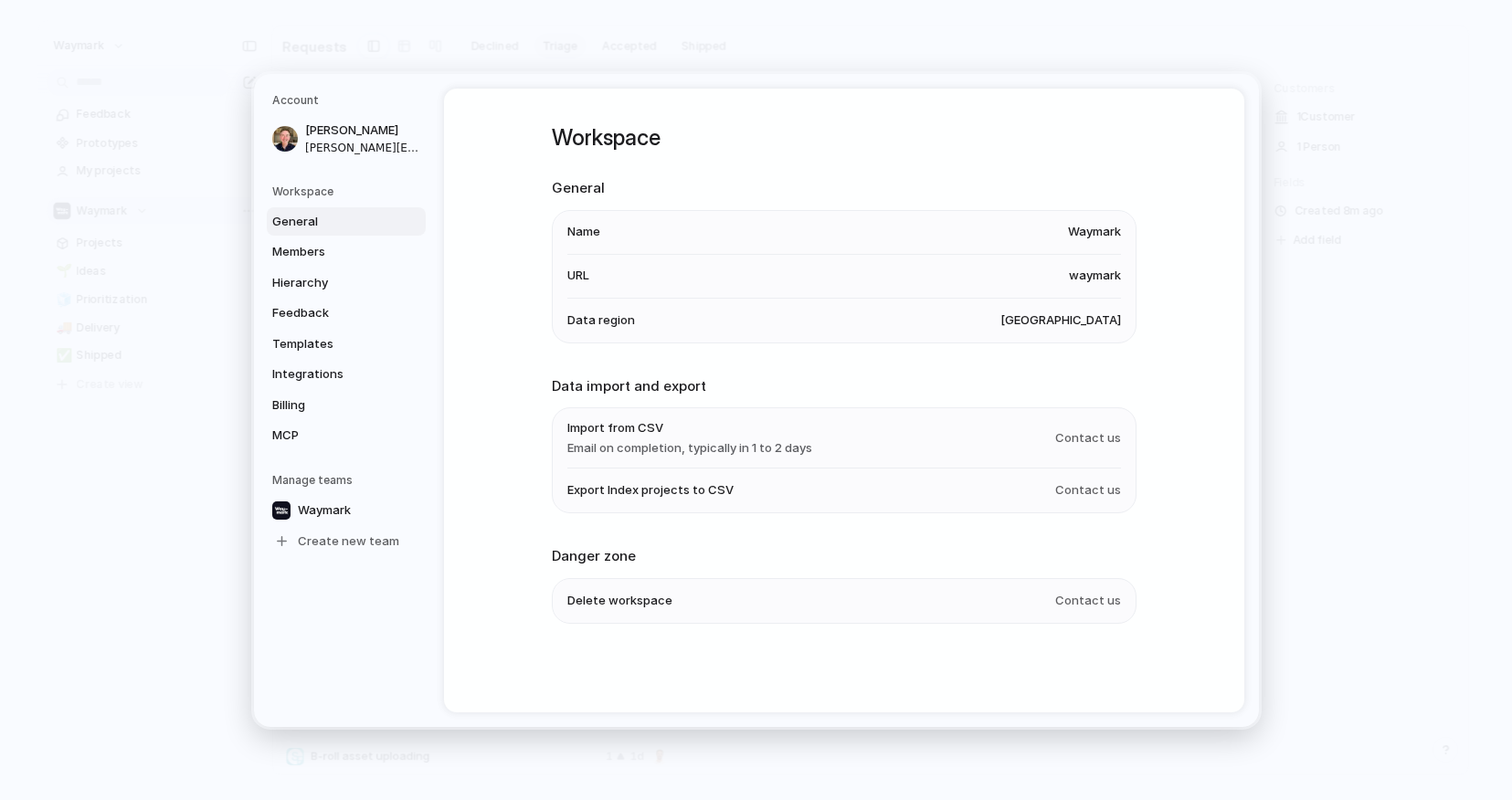
click at [317, 188] on h5 "Workspace" at bounding box center [349, 191] width 154 height 17
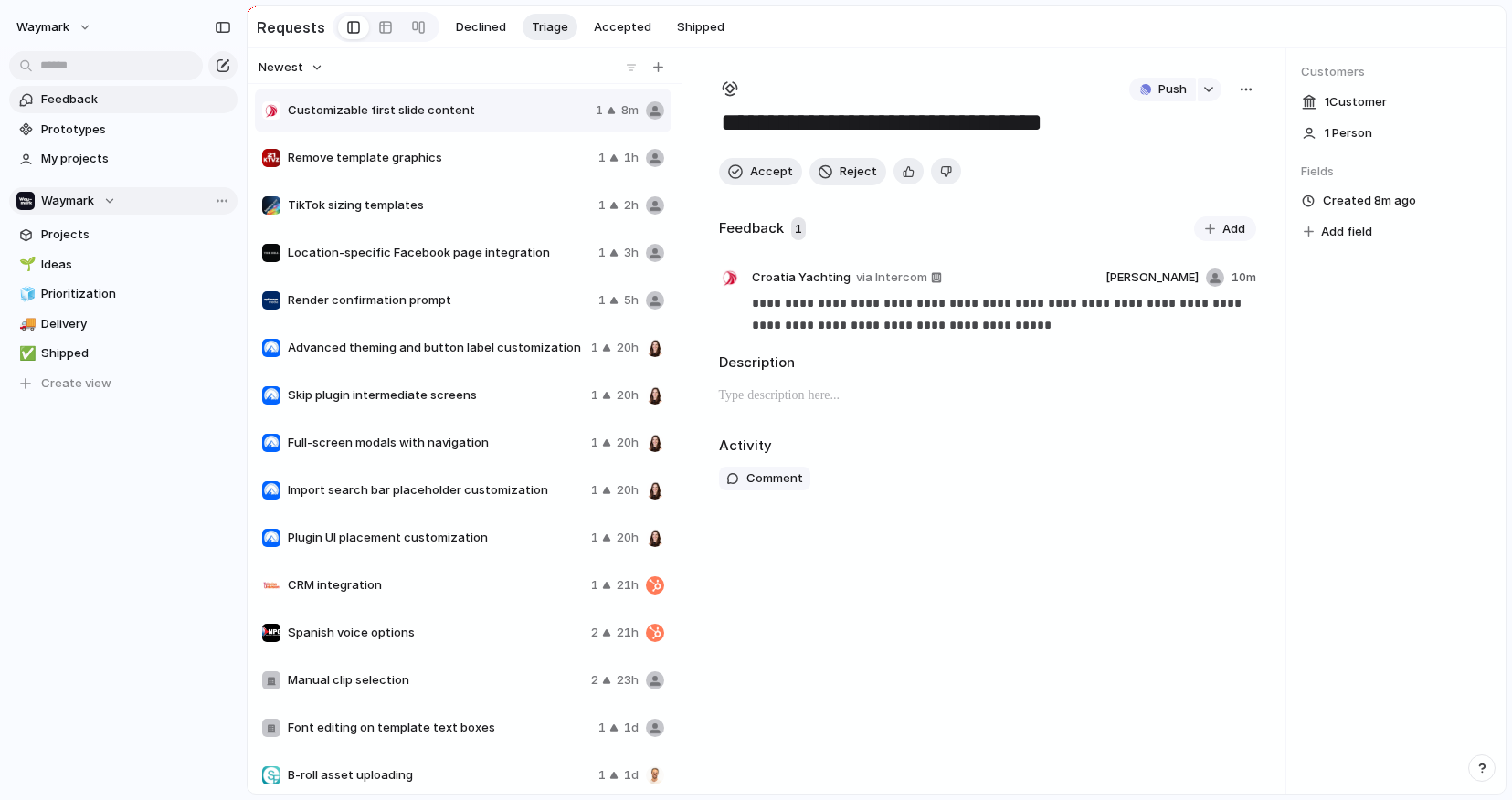
click at [77, 99] on span "Feedback" at bounding box center [135, 100] width 190 height 18
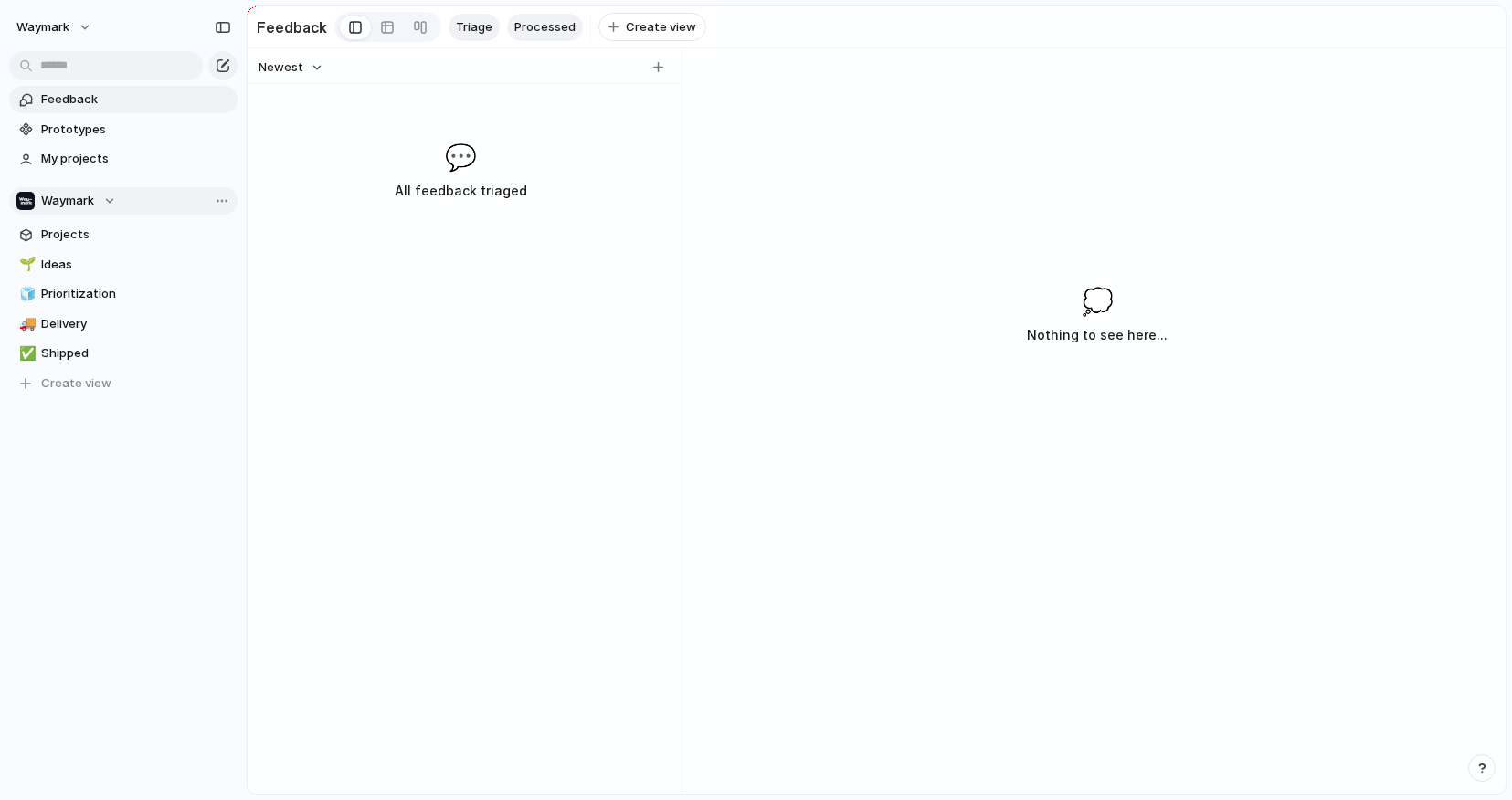
click at [555, 28] on span "Processed" at bounding box center [545, 28] width 61 height 18
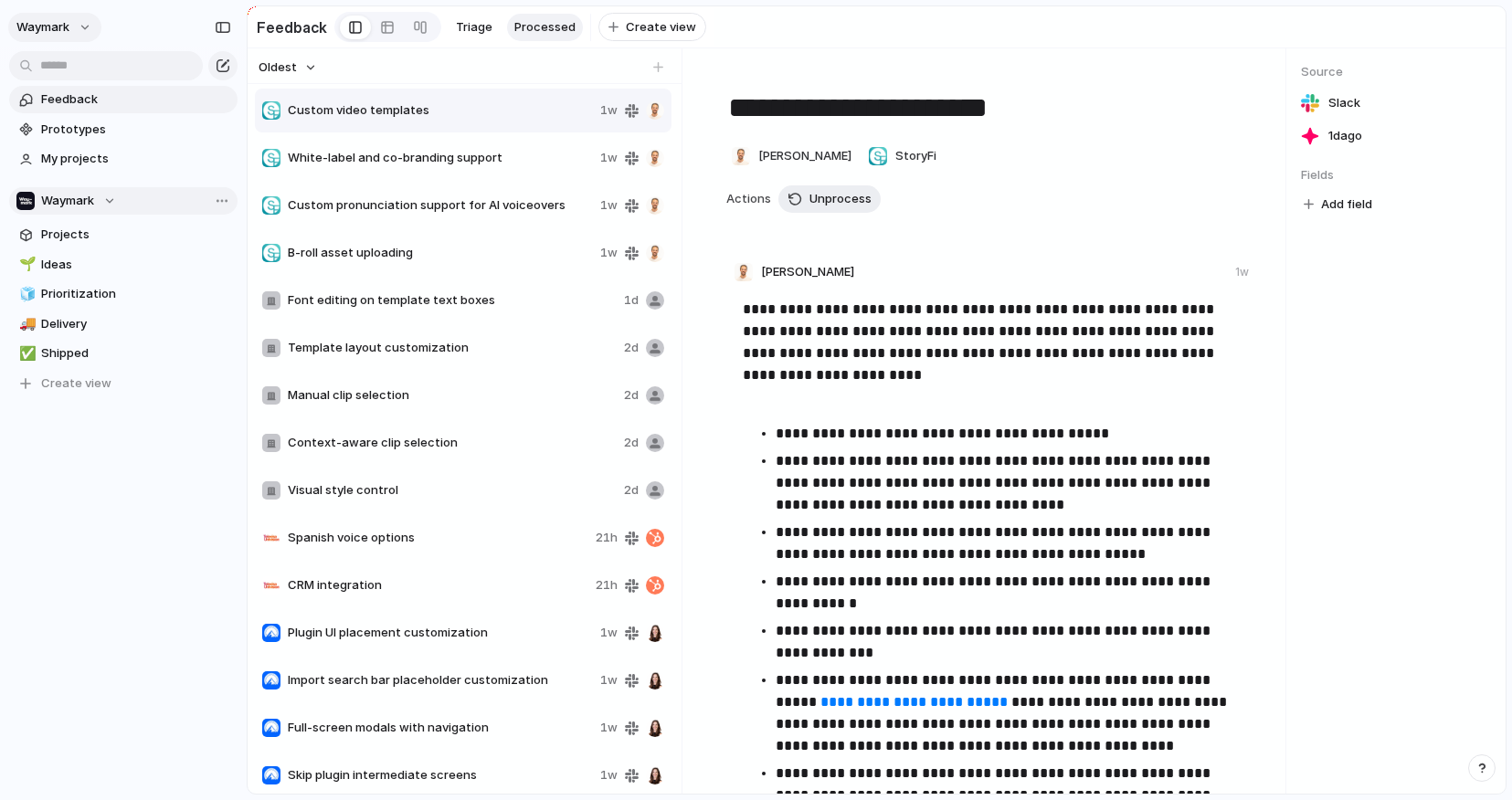
click at [78, 27] on button "Waymark" at bounding box center [55, 28] width 93 height 30
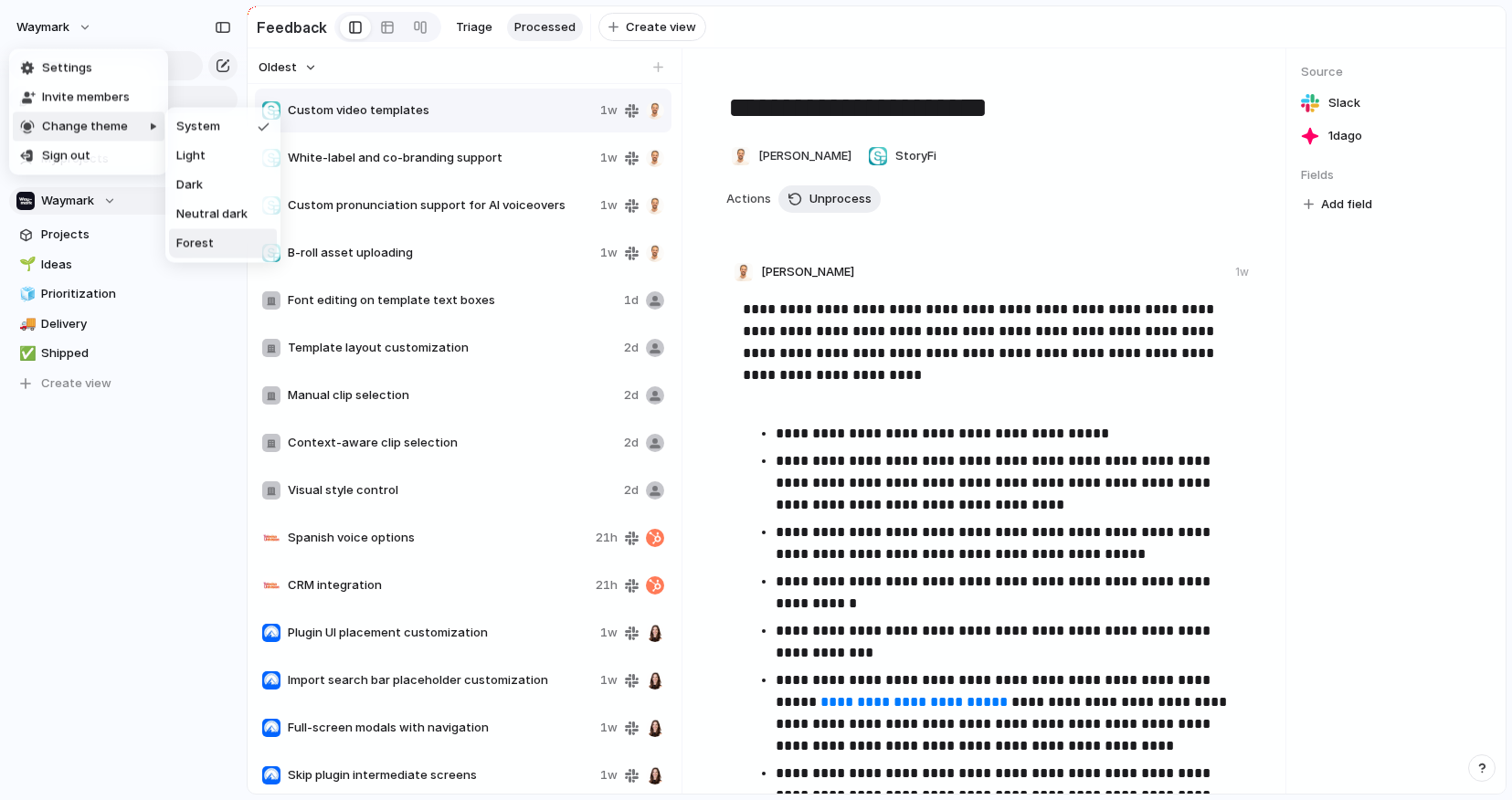
click at [213, 237] on li "Forest" at bounding box center [223, 244] width 108 height 30
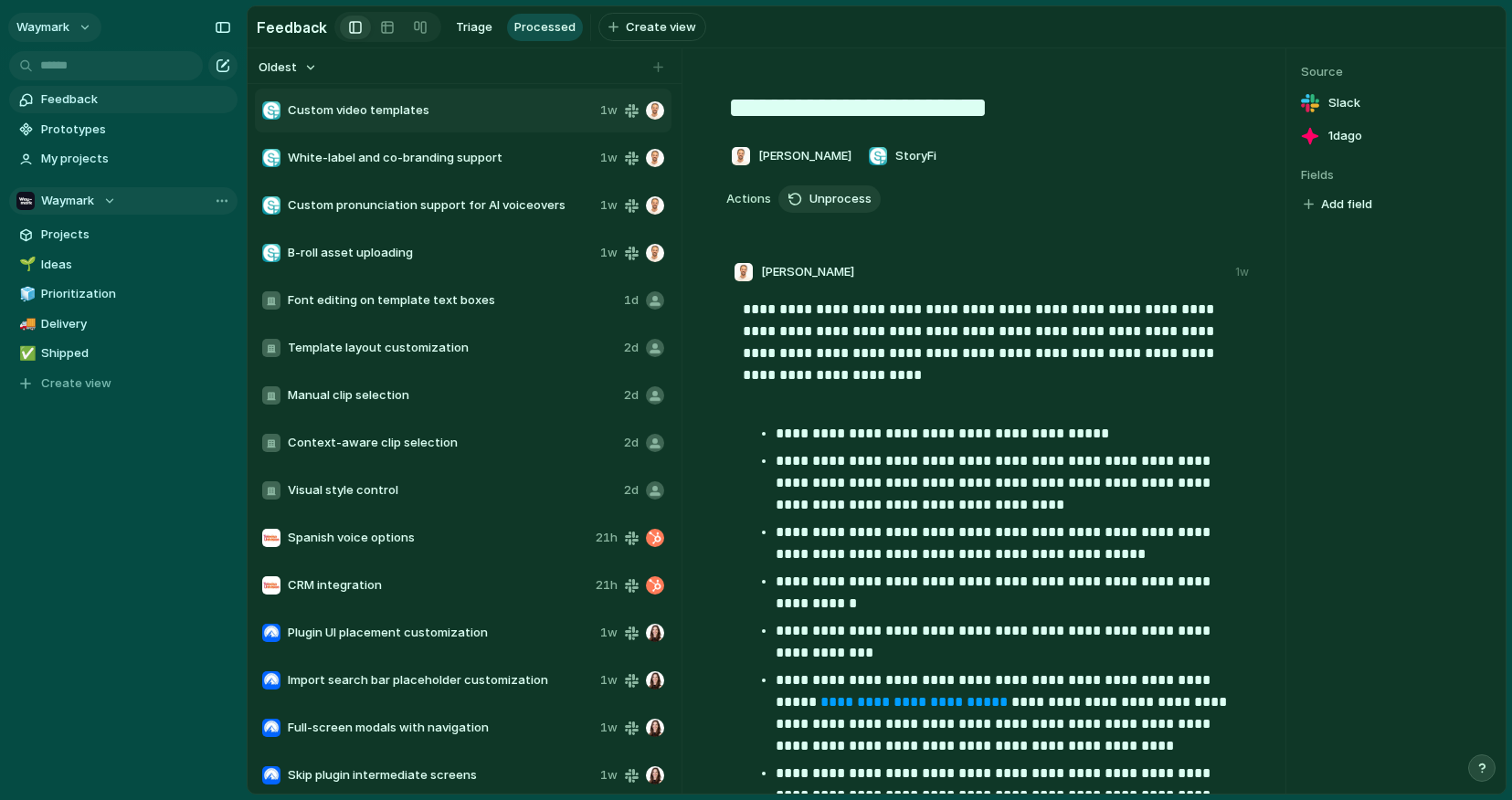
click at [71, 31] on button "Waymark" at bounding box center [55, 28] width 93 height 30
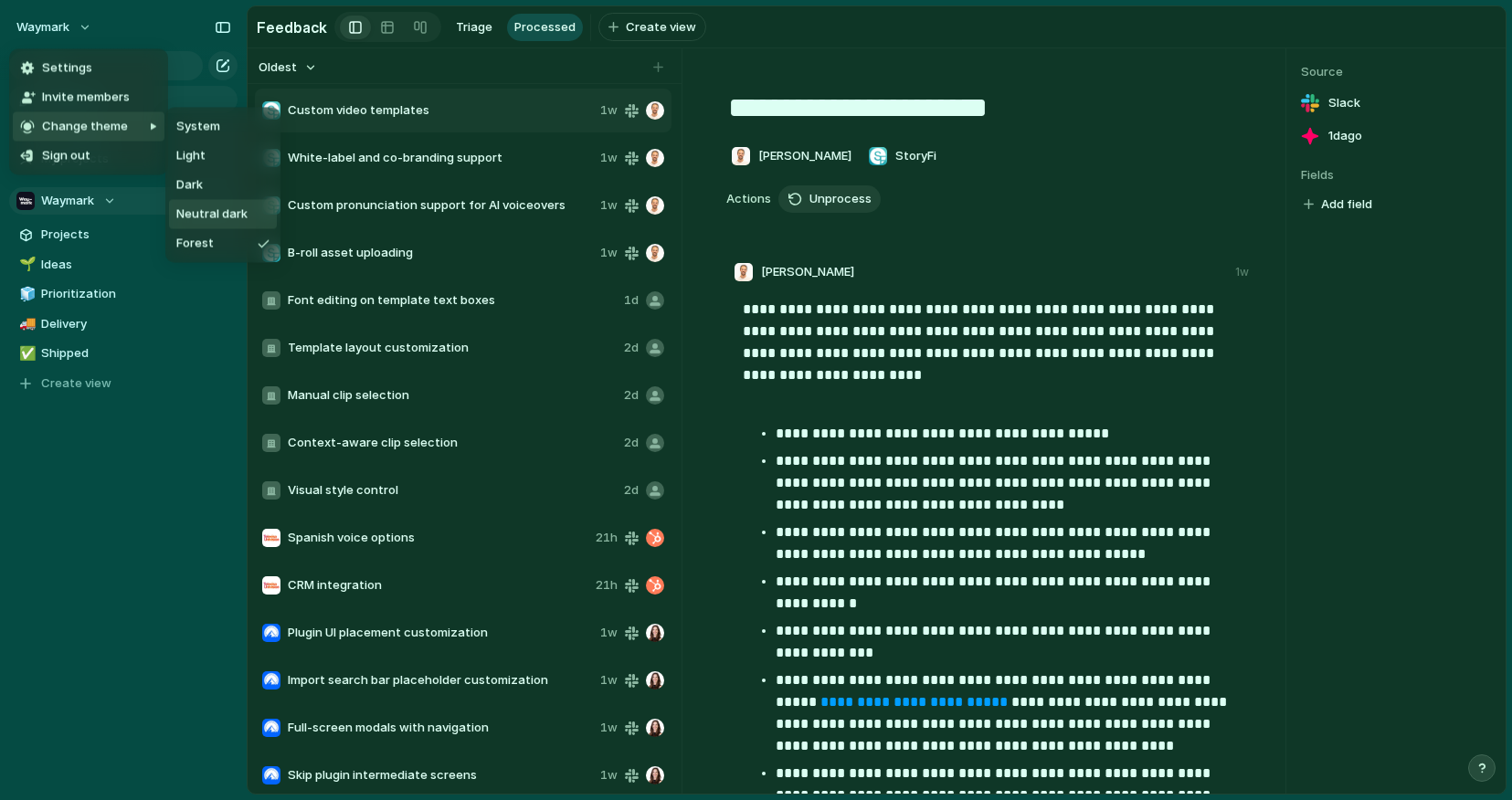
click at [202, 221] on span "Neutral dark" at bounding box center [212, 215] width 71 height 18
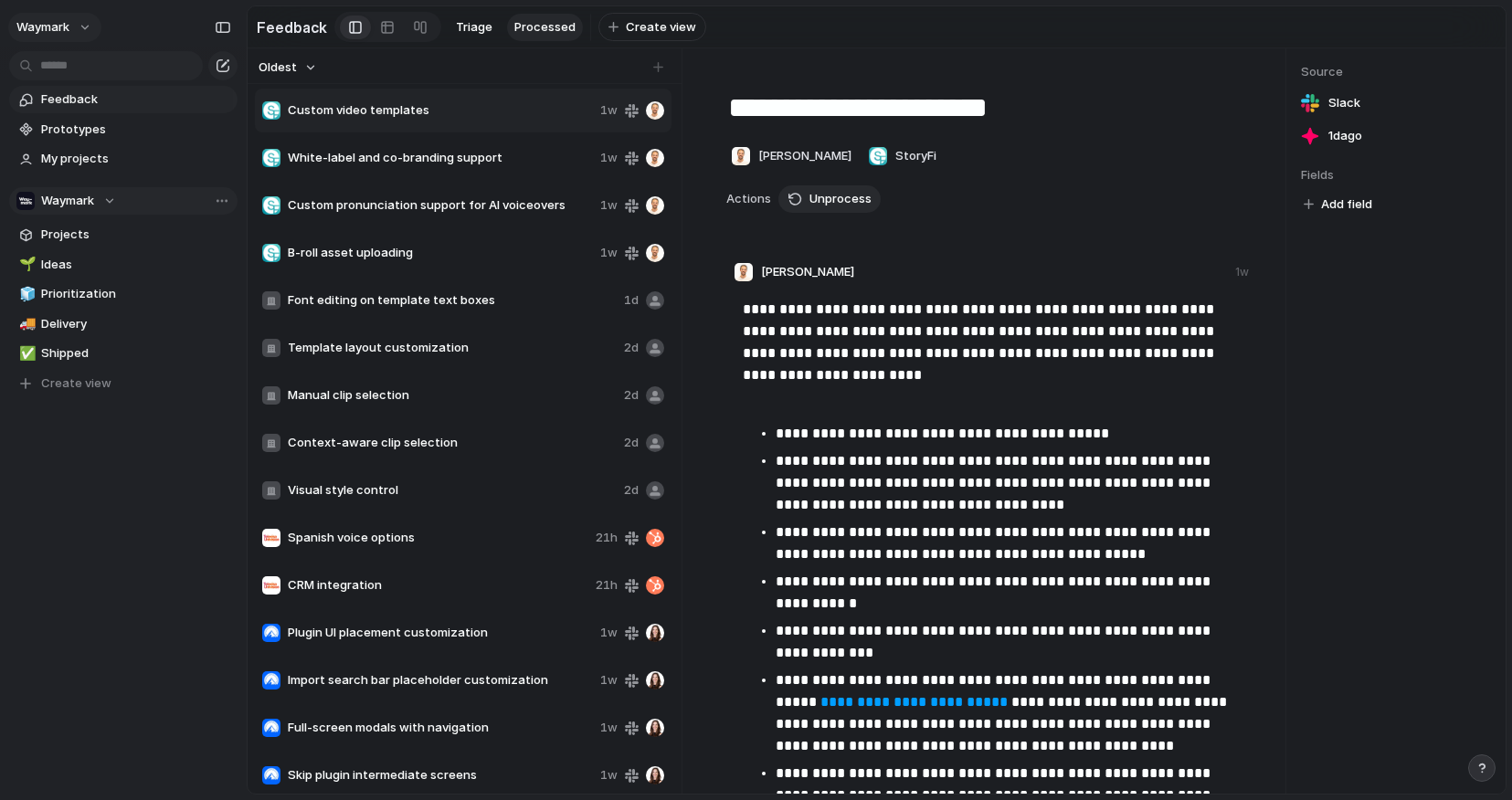
click at [76, 22] on button "Waymark" at bounding box center [55, 28] width 93 height 30
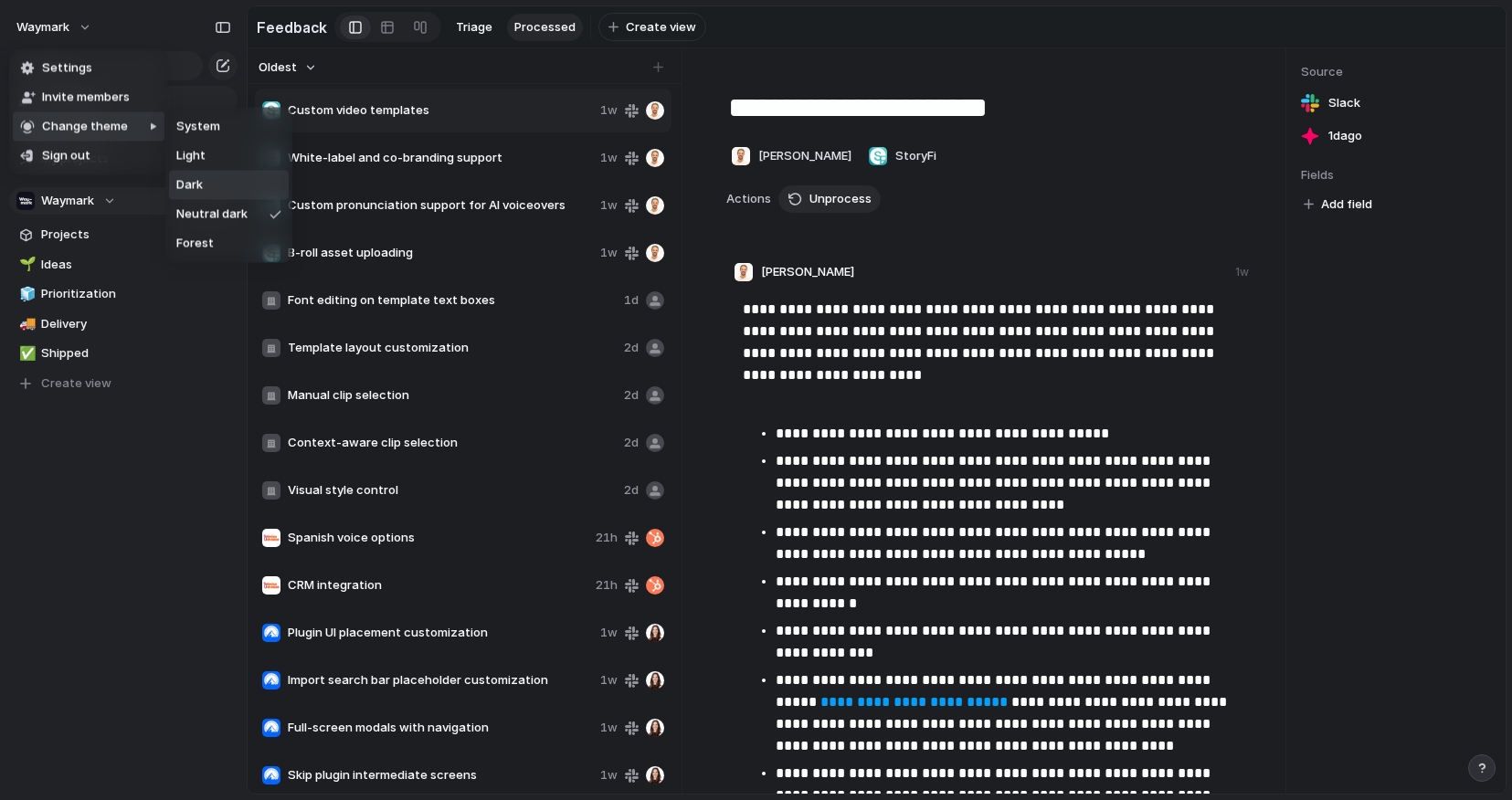
click at [206, 178] on li "Dark" at bounding box center [228, 186] width 119 height 30
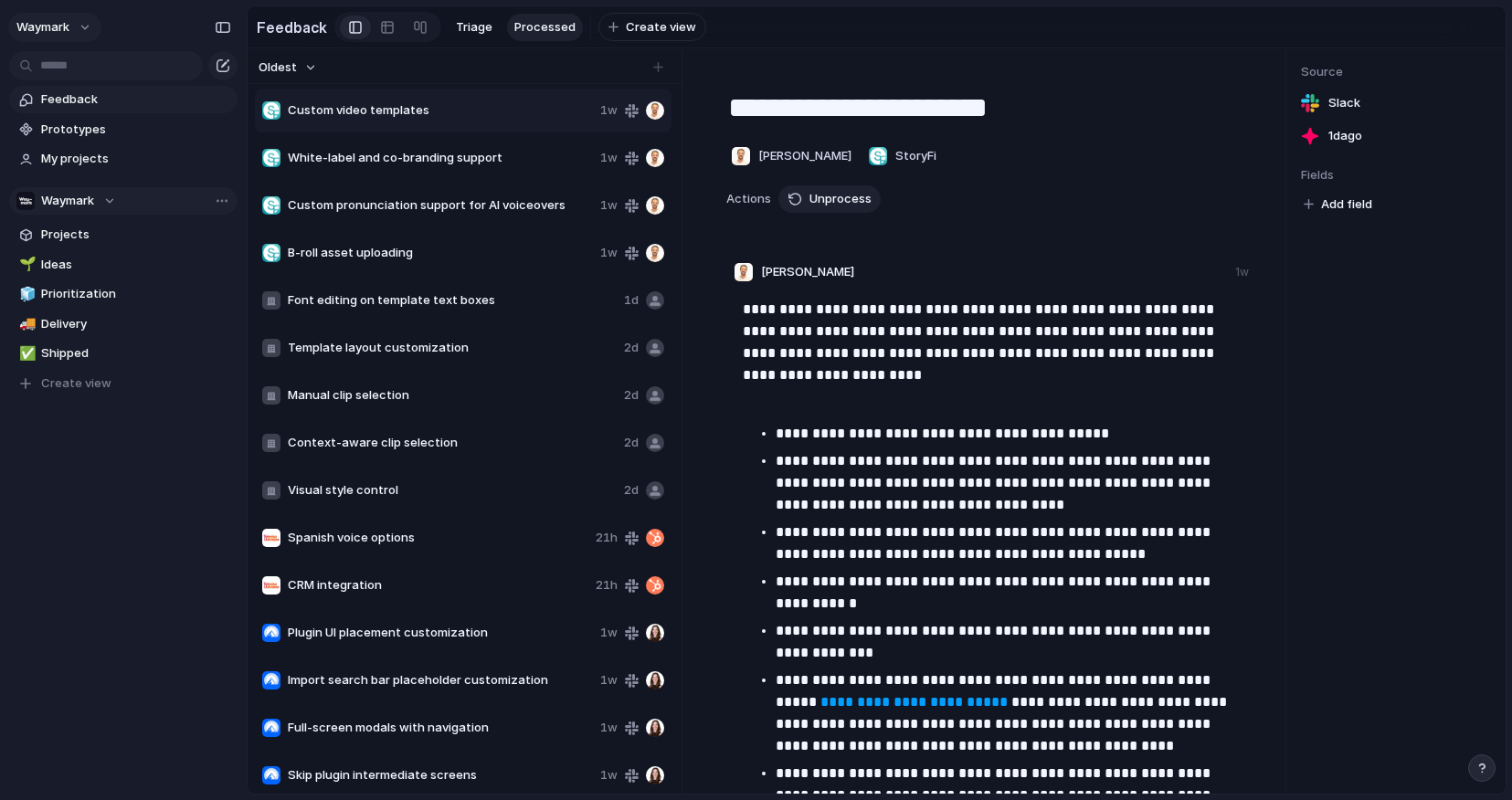
click at [77, 26] on button "Waymark" at bounding box center [55, 28] width 93 height 30
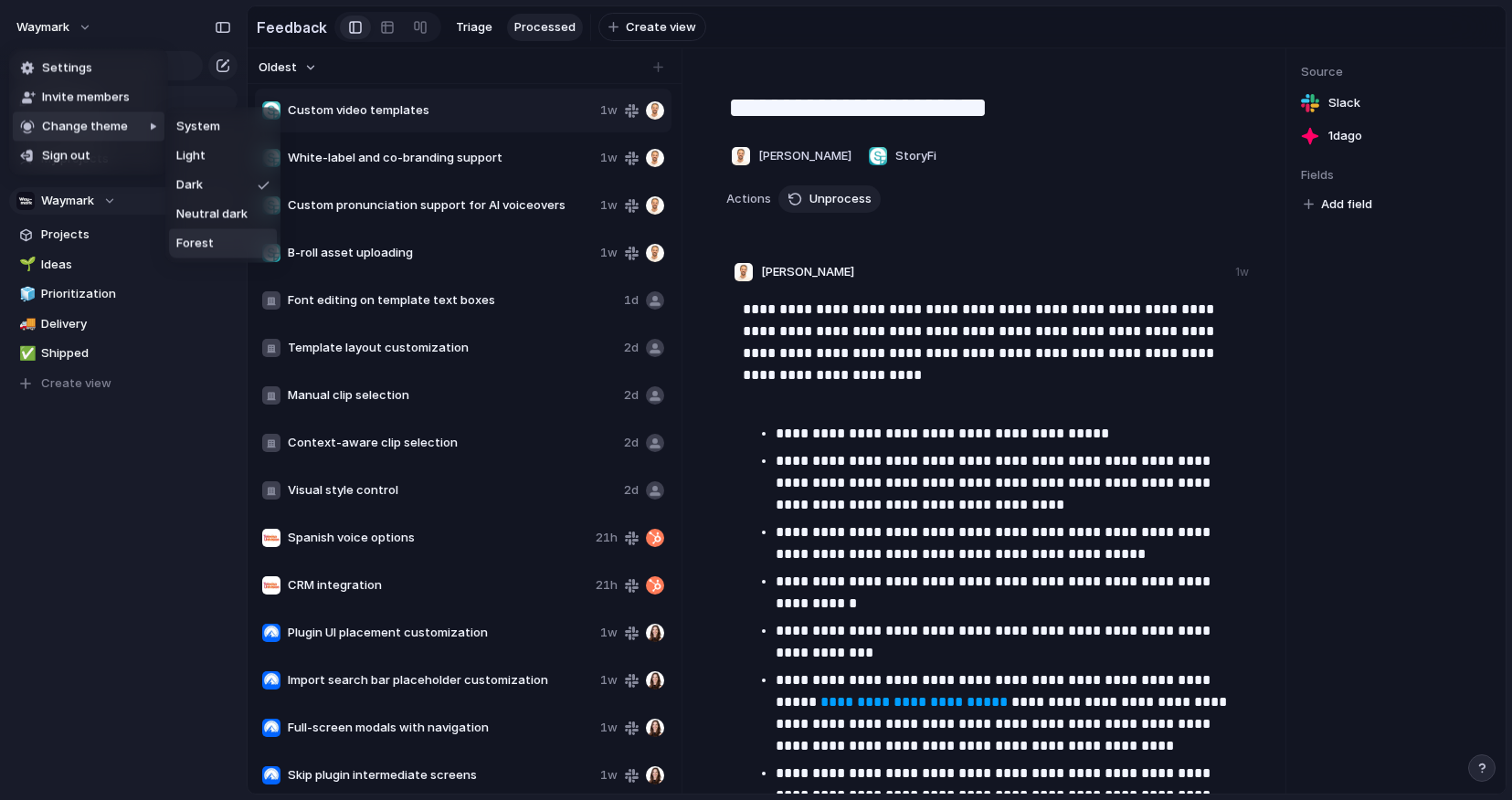
click at [215, 240] on li "Forest" at bounding box center [223, 244] width 108 height 30
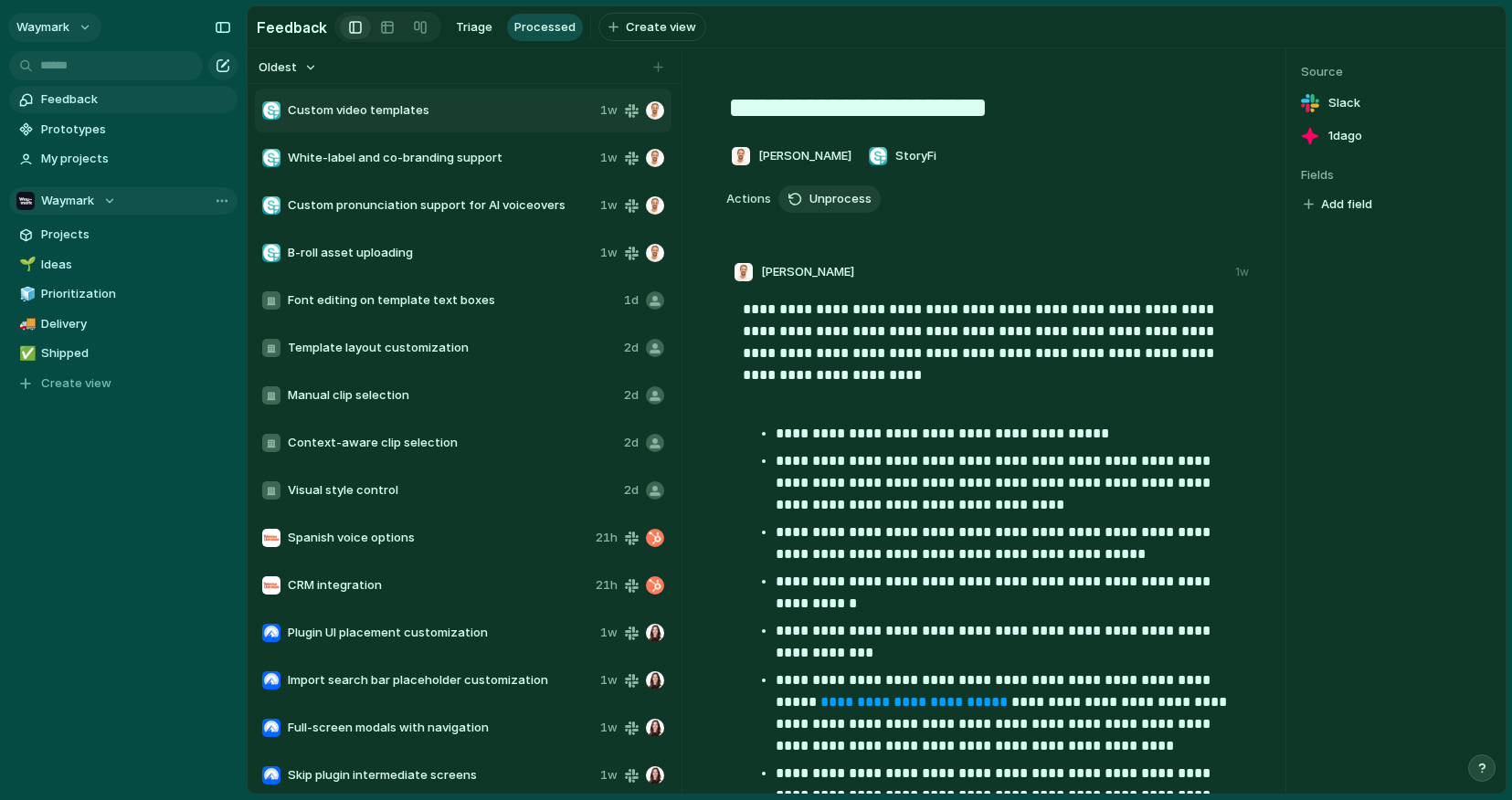
click at [59, 24] on span "Waymark" at bounding box center [43, 28] width 53 height 18
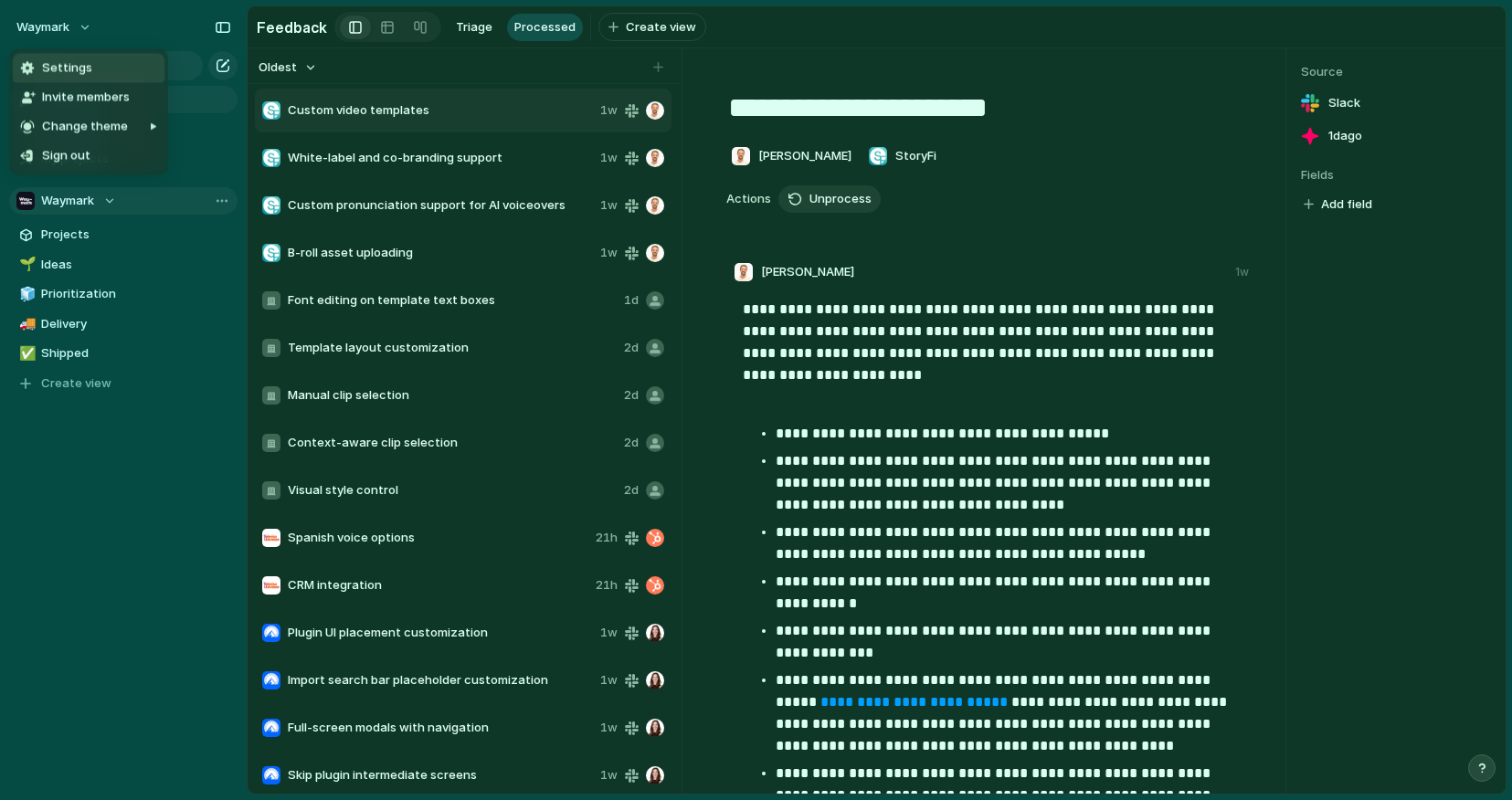
click at [47, 30] on div "Settings Invite members Change theme Sign out" at bounding box center [756, 400] width 1512 height 800
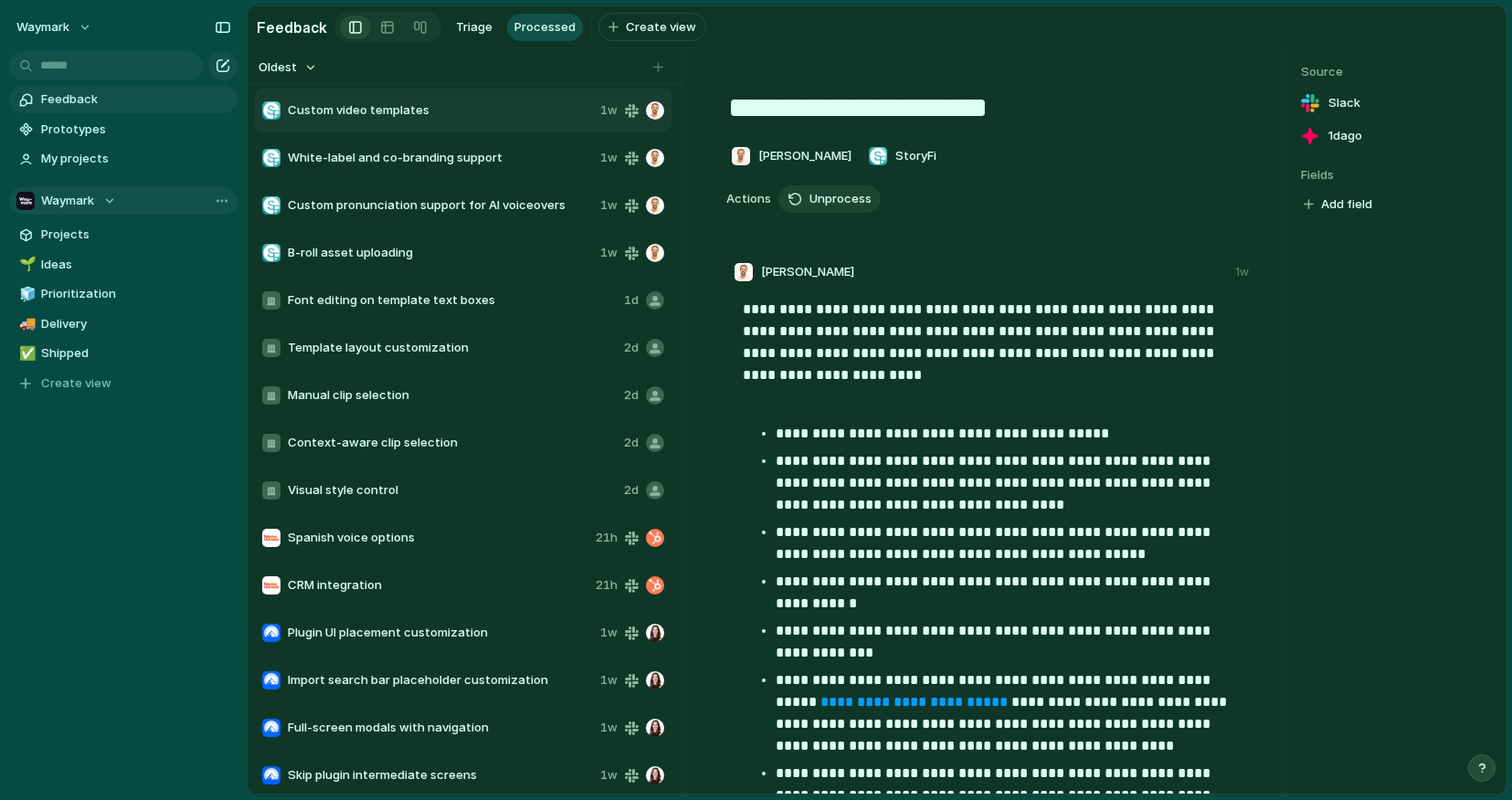
click at [1268, 769] on div "button" at bounding box center [1481, 769] width 13 height 13
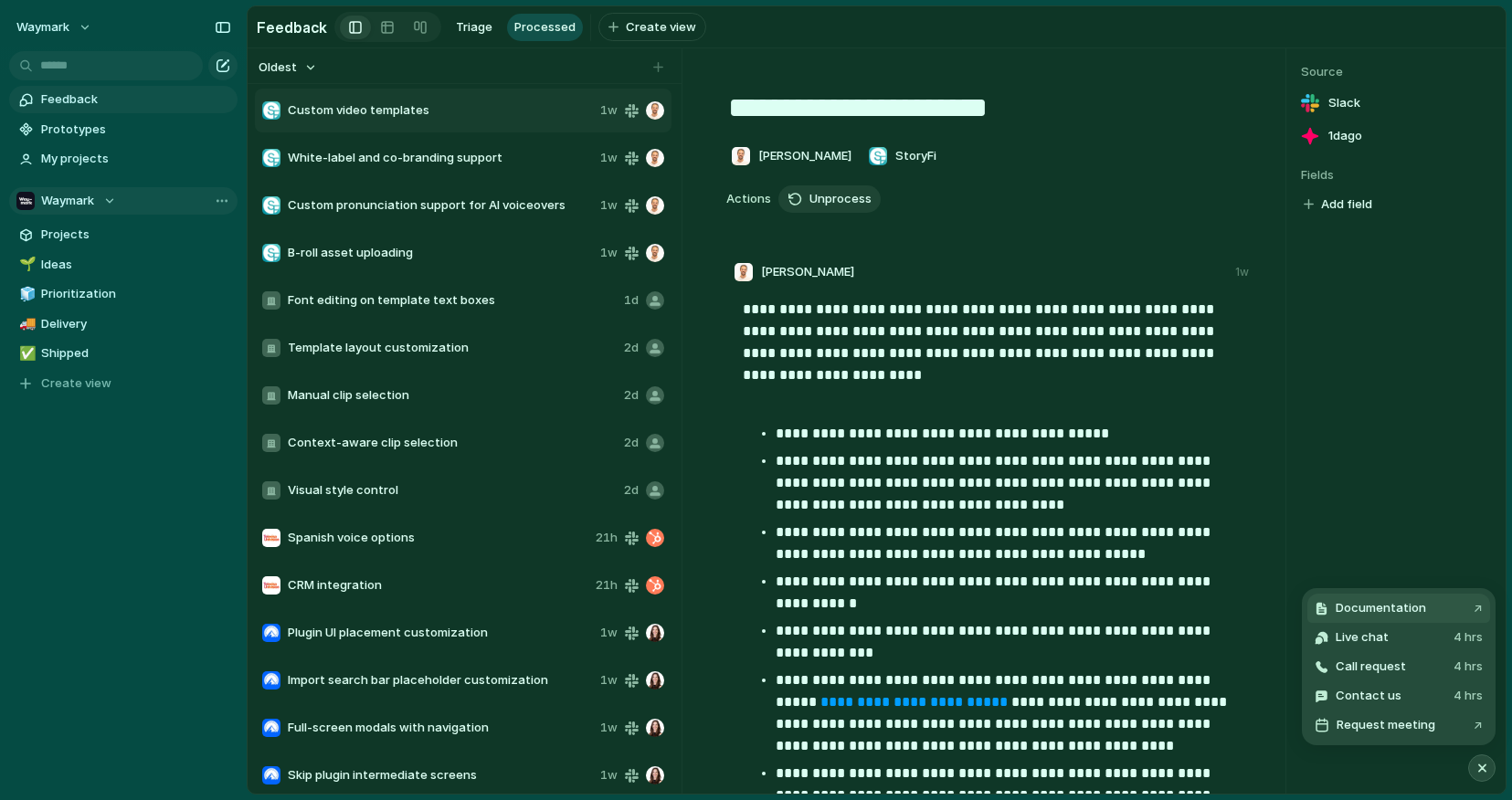
click at [1268, 607] on span "Documentation" at bounding box center [1381, 609] width 91 height 18
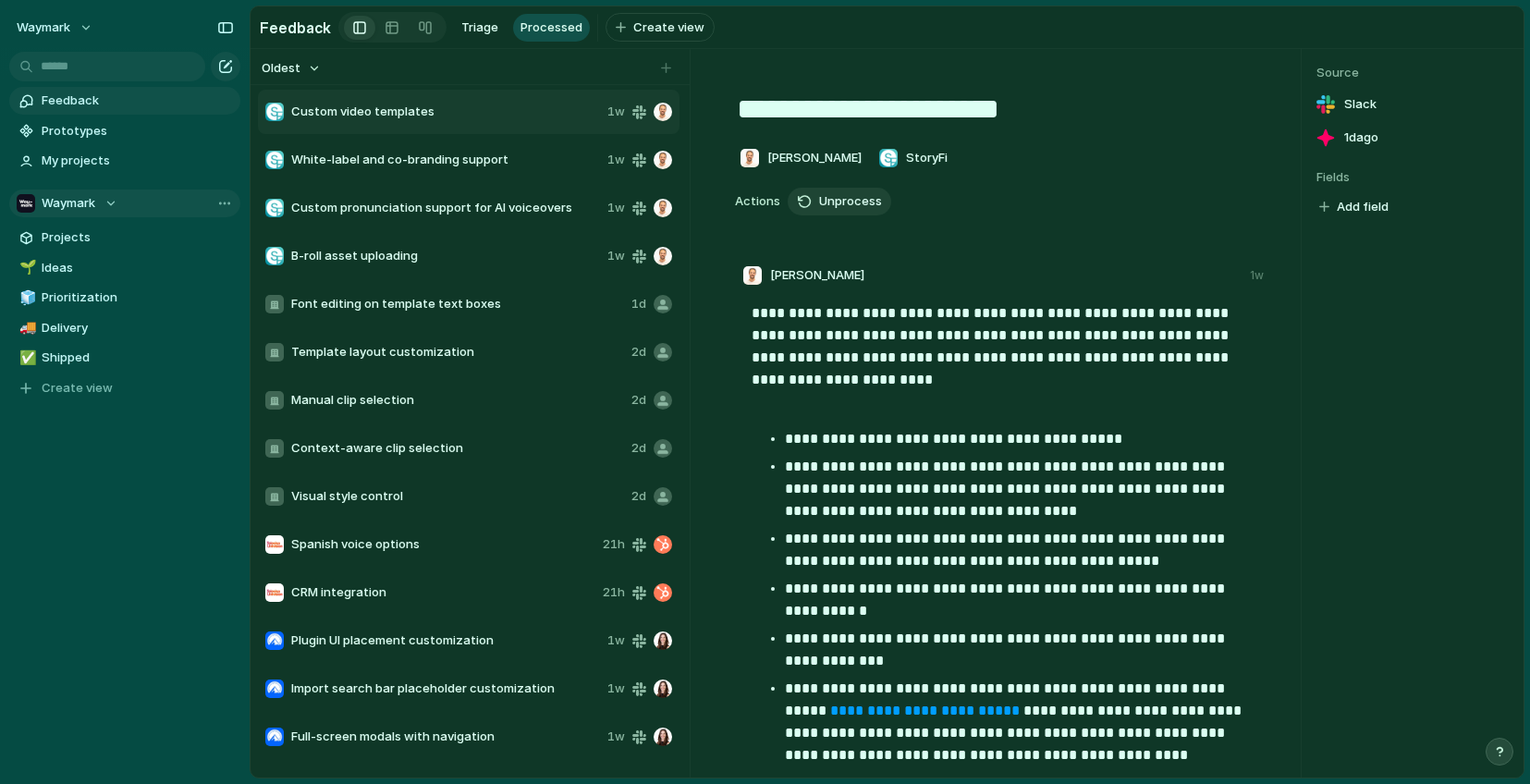
click at [1283, 749] on div "button" at bounding box center [1499, 751] width 13 height 13
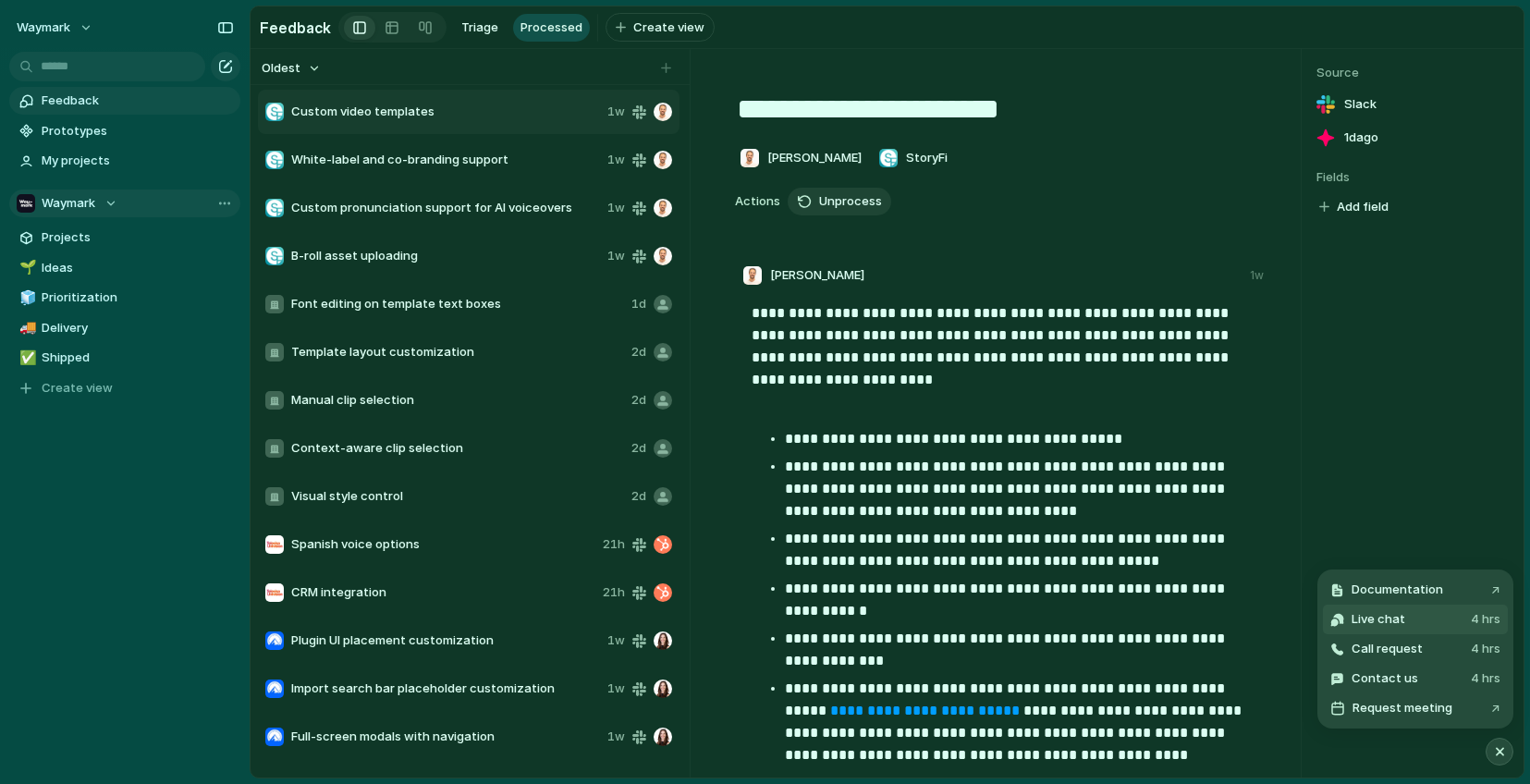
click at [1283, 617] on button "Live chat 4 hrs" at bounding box center [1415, 619] width 185 height 30
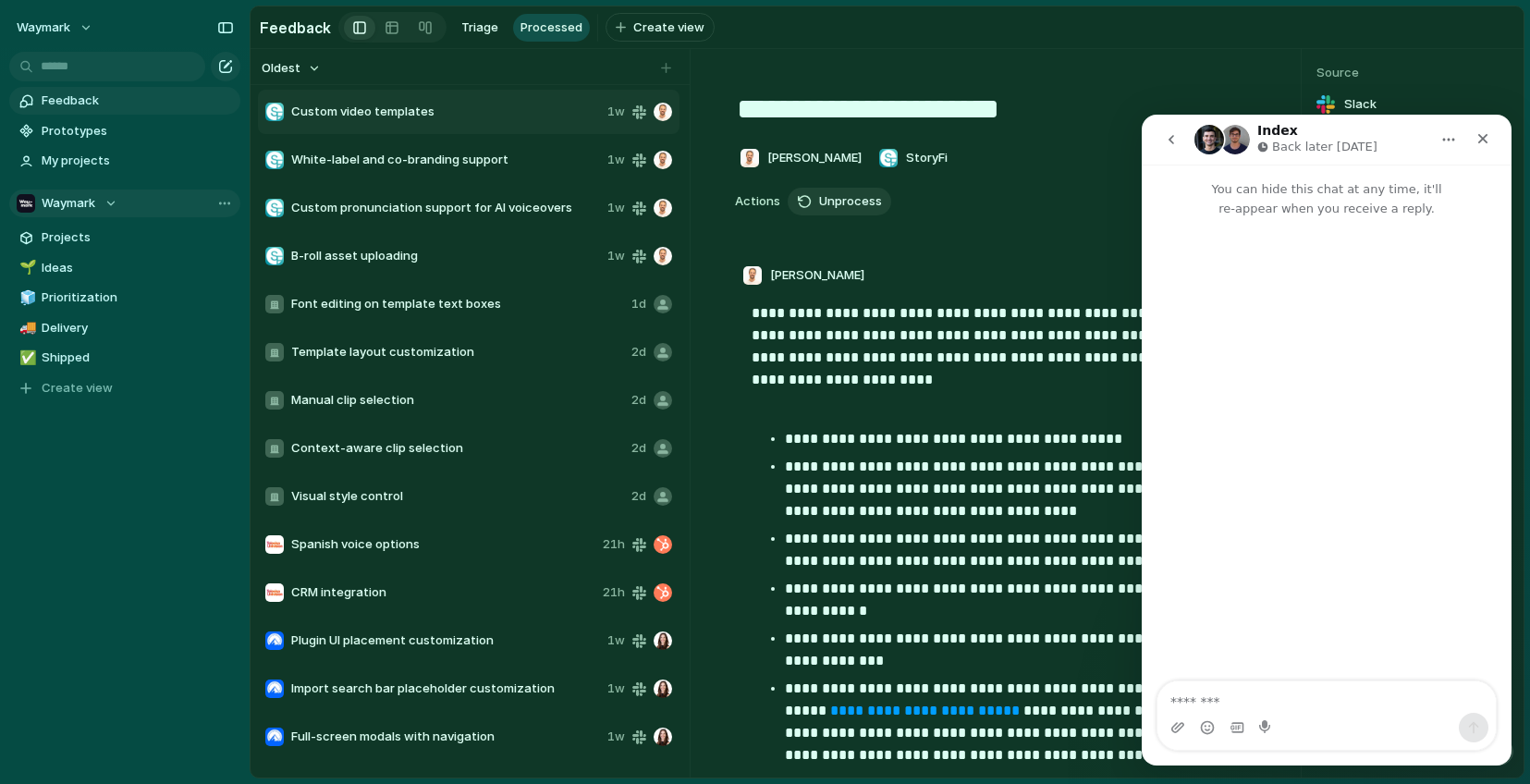
click at [1259, 706] on textarea "Message…" at bounding box center [1326, 697] width 338 height 32
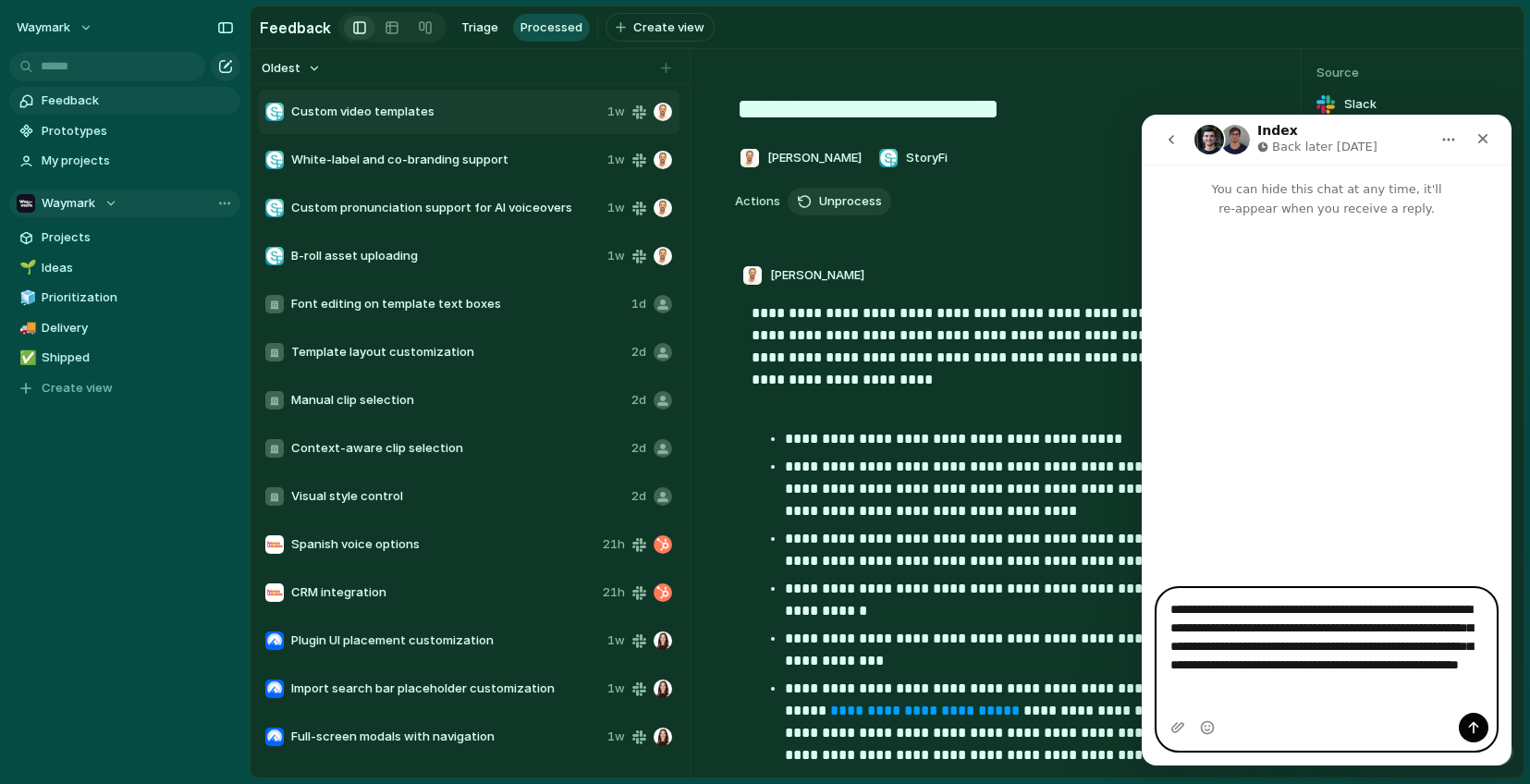
type textarea "**********"
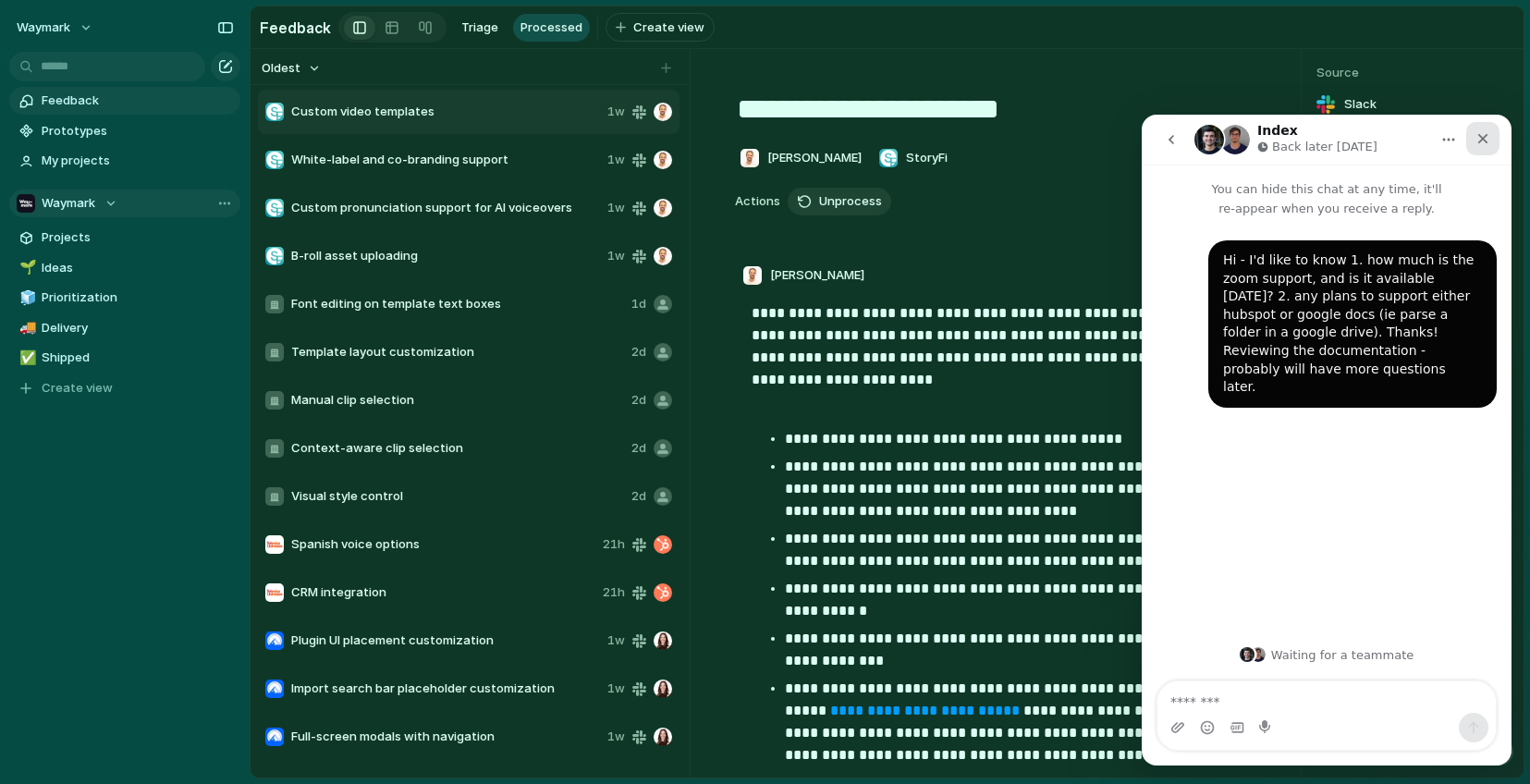
click at [1283, 137] on icon "Close" at bounding box center [1482, 138] width 10 height 10
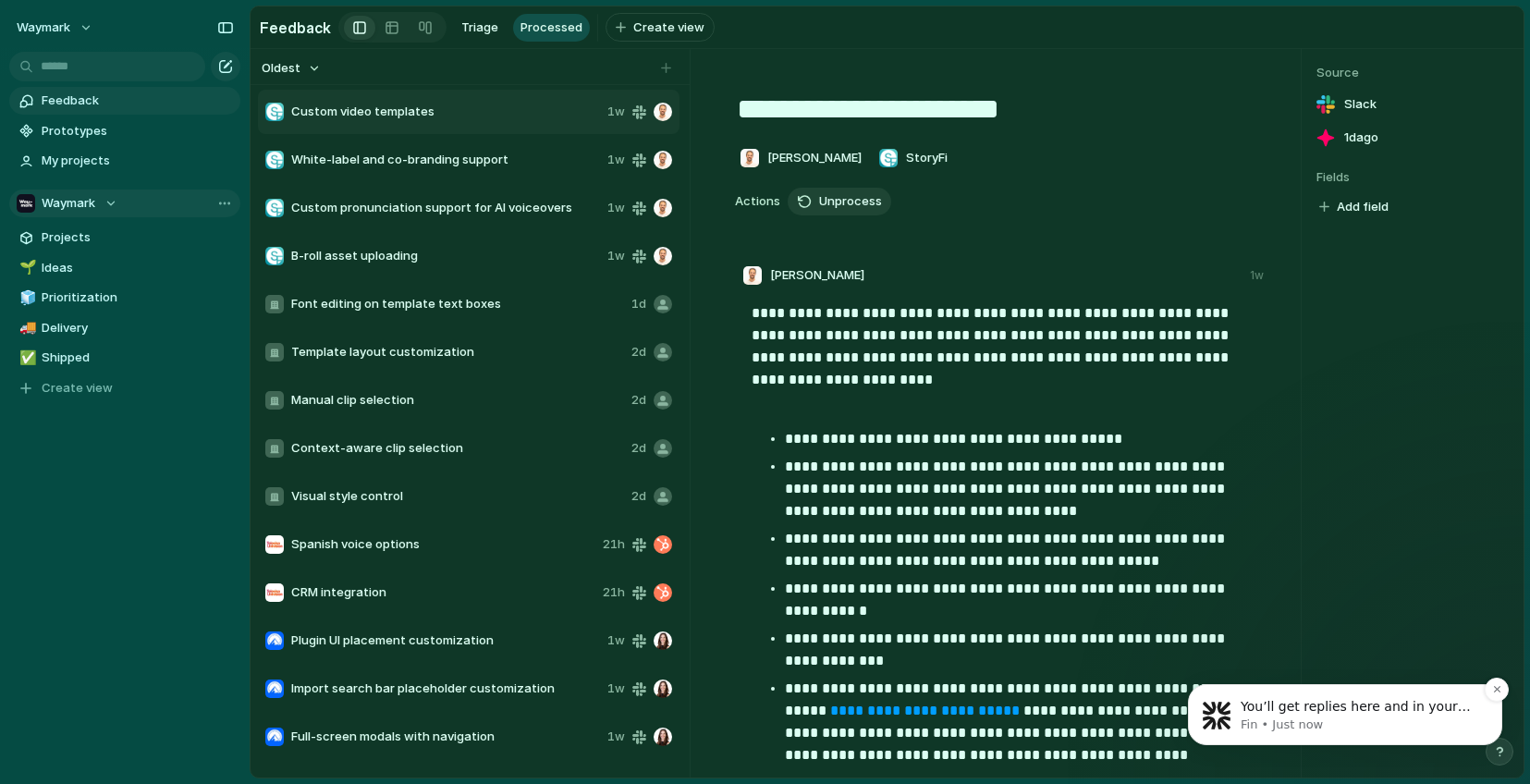
click at [1283, 710] on span "You’ll get replies here and in your email: ✉️ [PERSON_NAME][EMAIL_ADDRESS][DOMA…" at bounding box center [1355, 743] width 230 height 89
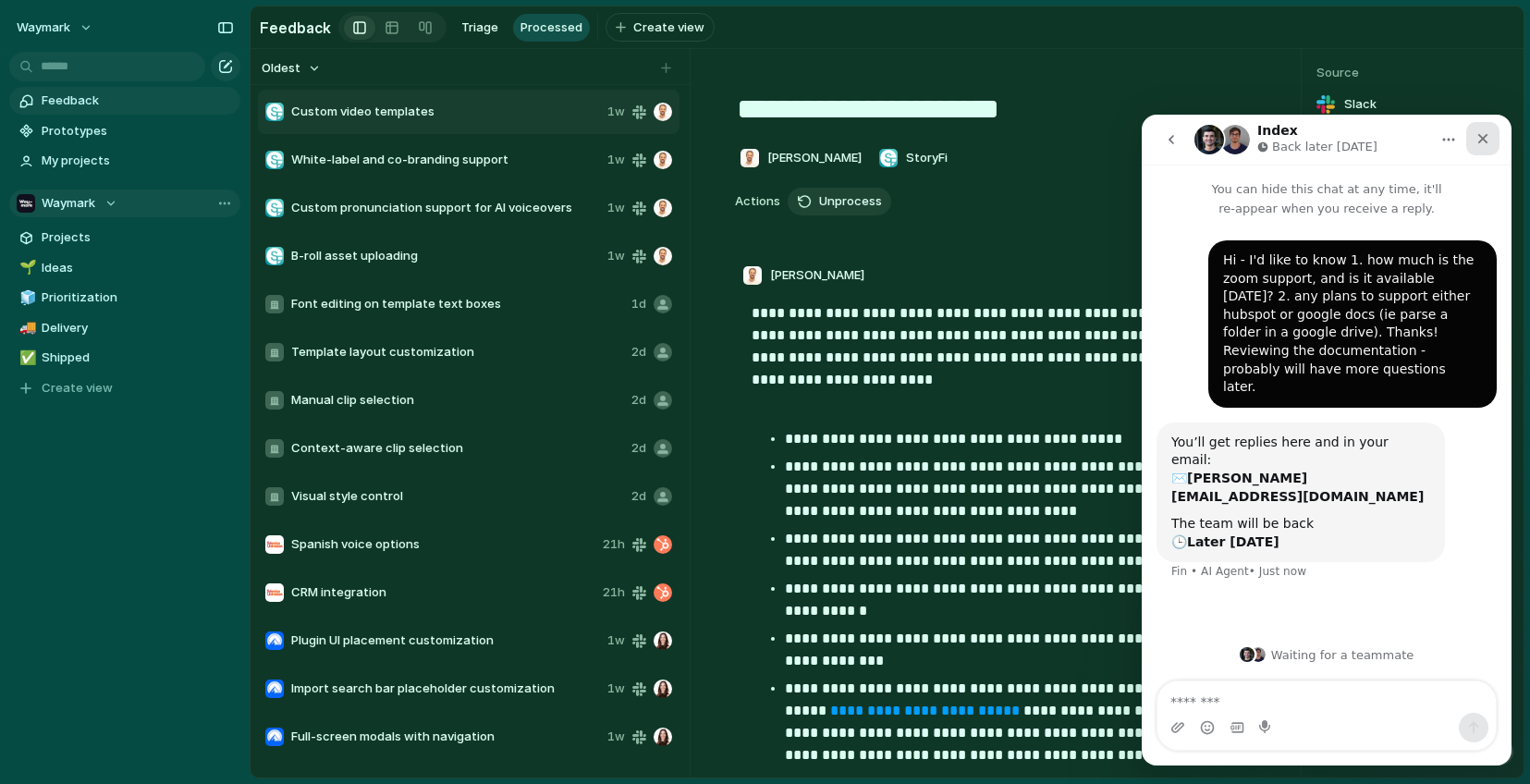
click at [1283, 137] on icon "Close" at bounding box center [1482, 138] width 10 height 10
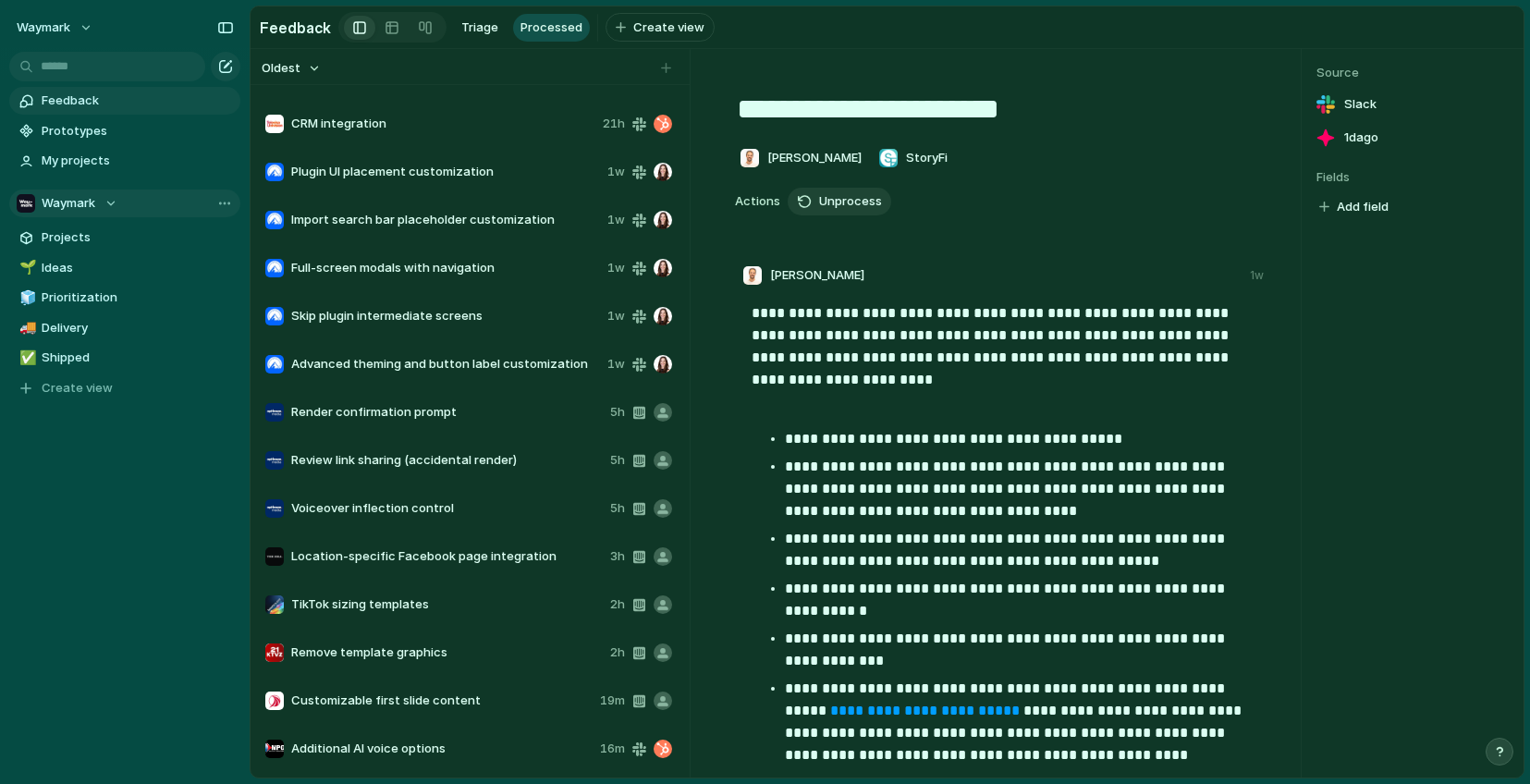
scroll to position [469, 0]
click at [491, 748] on span "Additional AI voice options" at bounding box center [442, 748] width 301 height 19
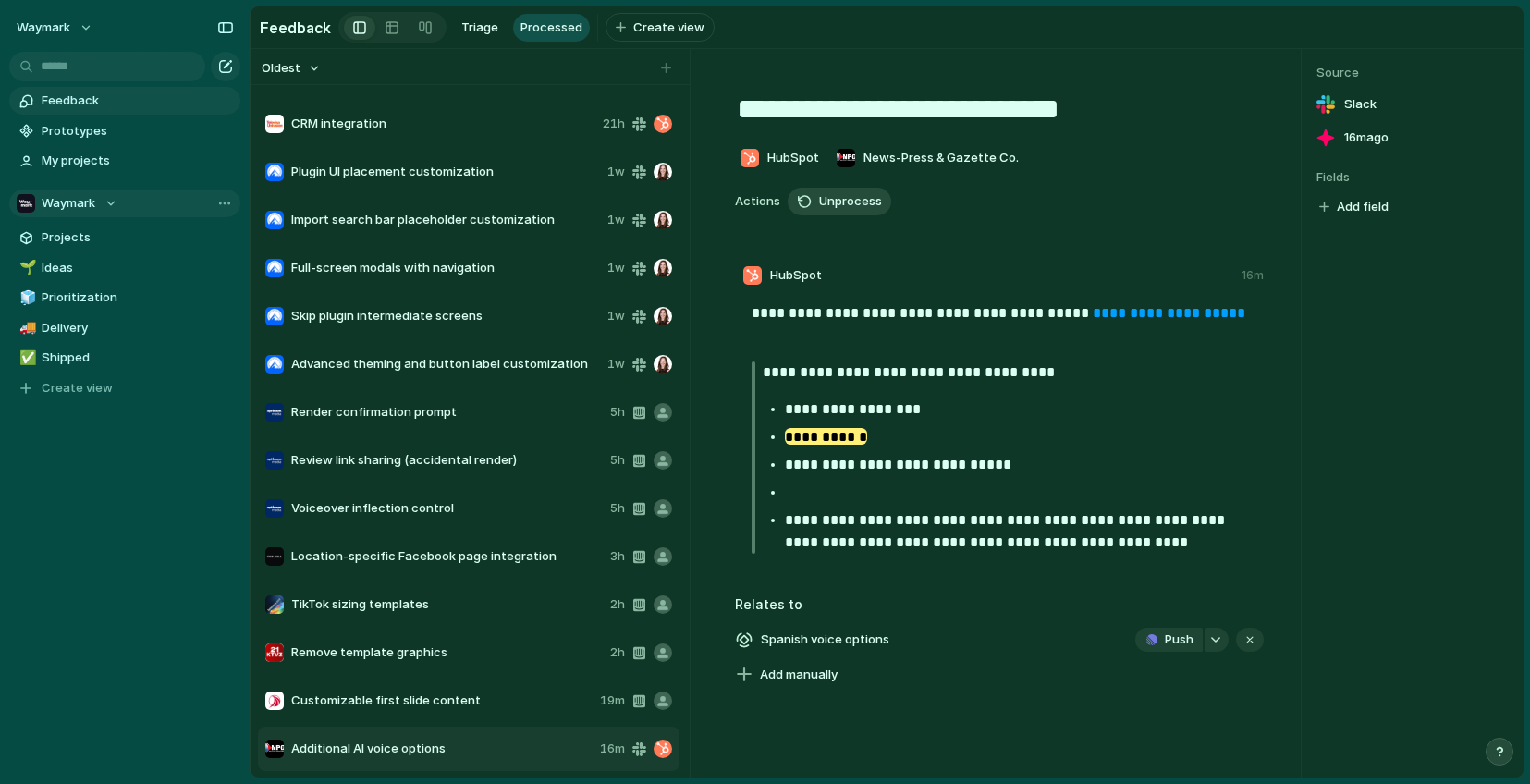
click at [850, 197] on span "Unprocess" at bounding box center [850, 201] width 63 height 19
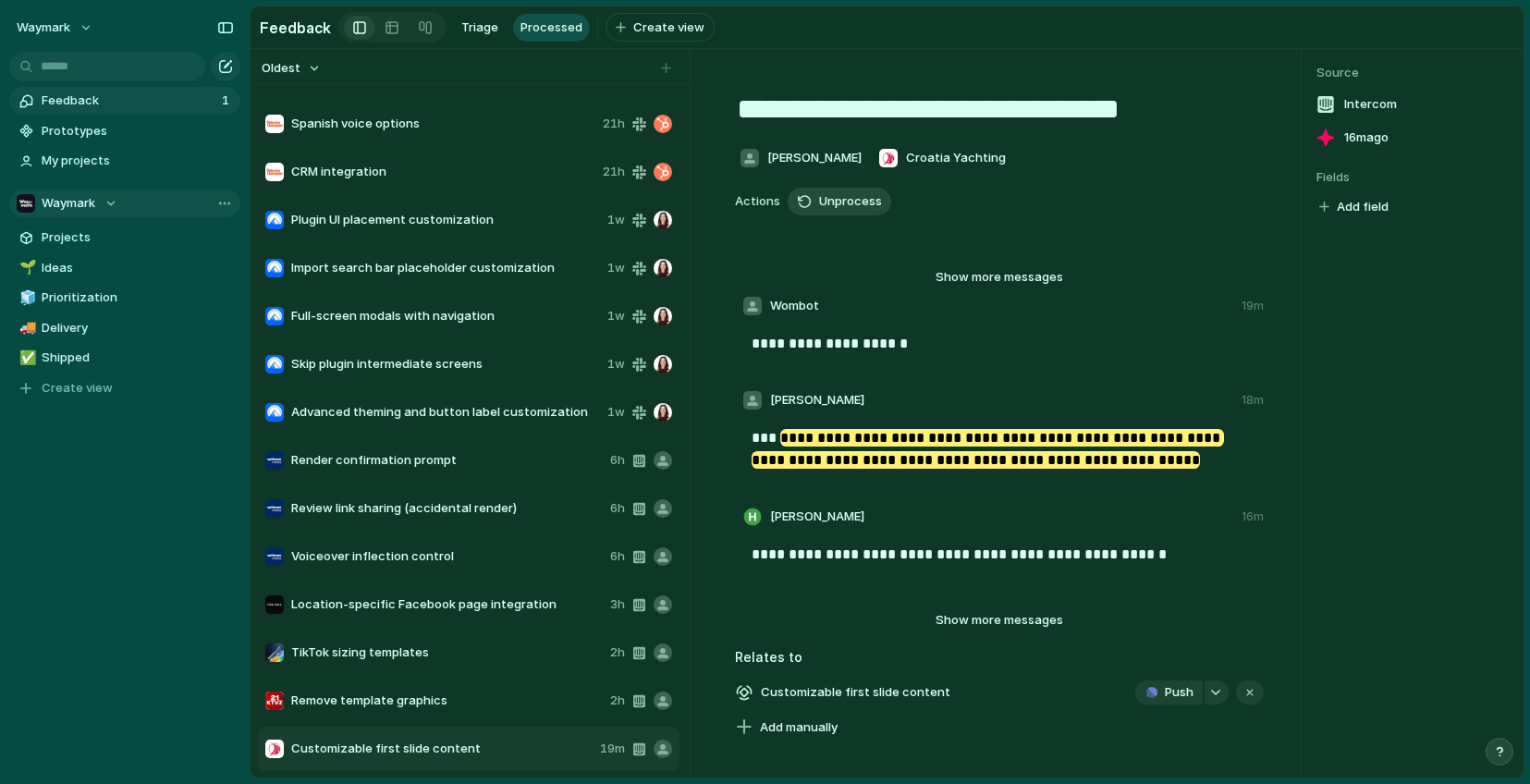
click at [835, 208] on span "Unprocess" at bounding box center [850, 201] width 63 height 19
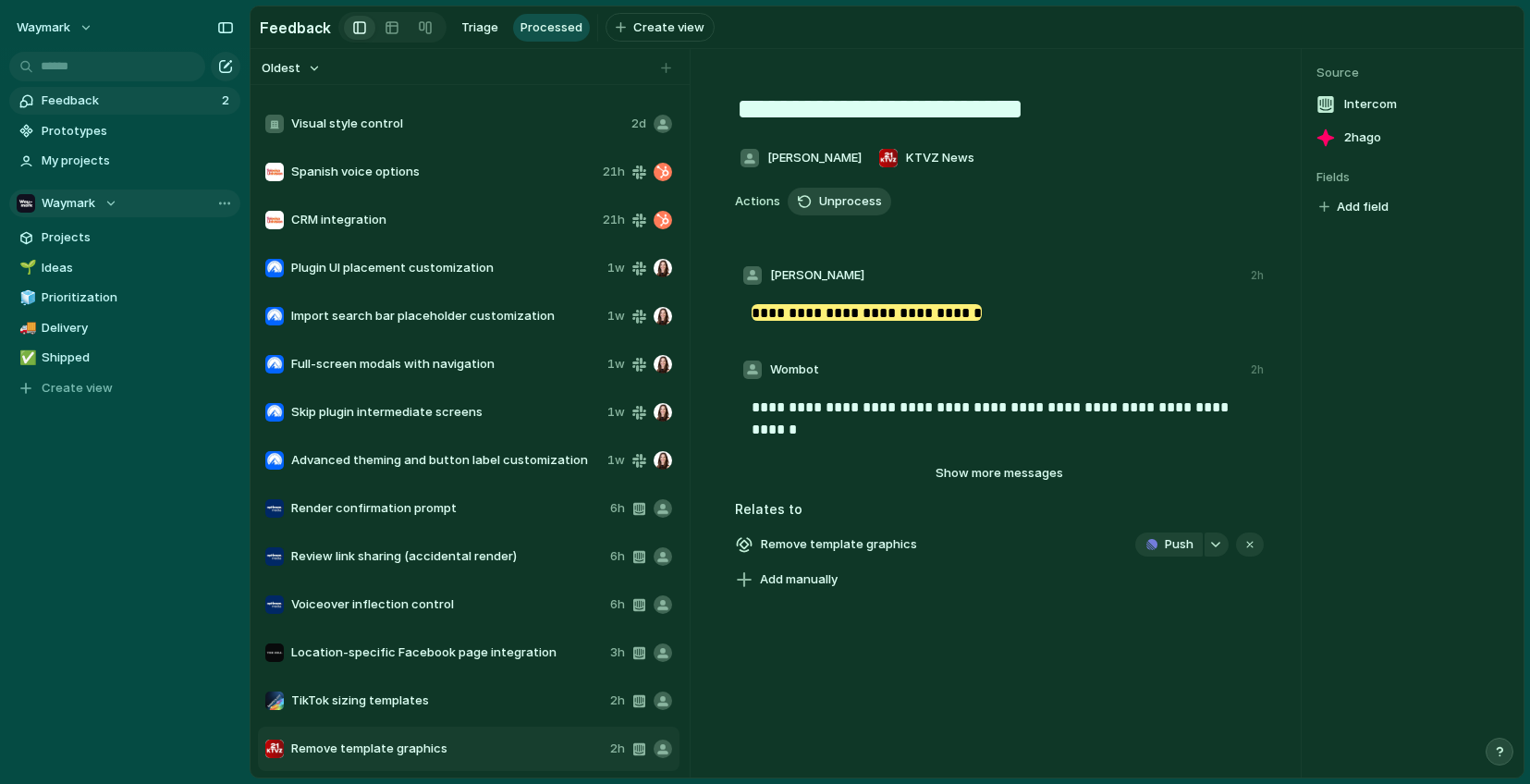
click at [835, 208] on span "Unprocess" at bounding box center [850, 201] width 63 height 19
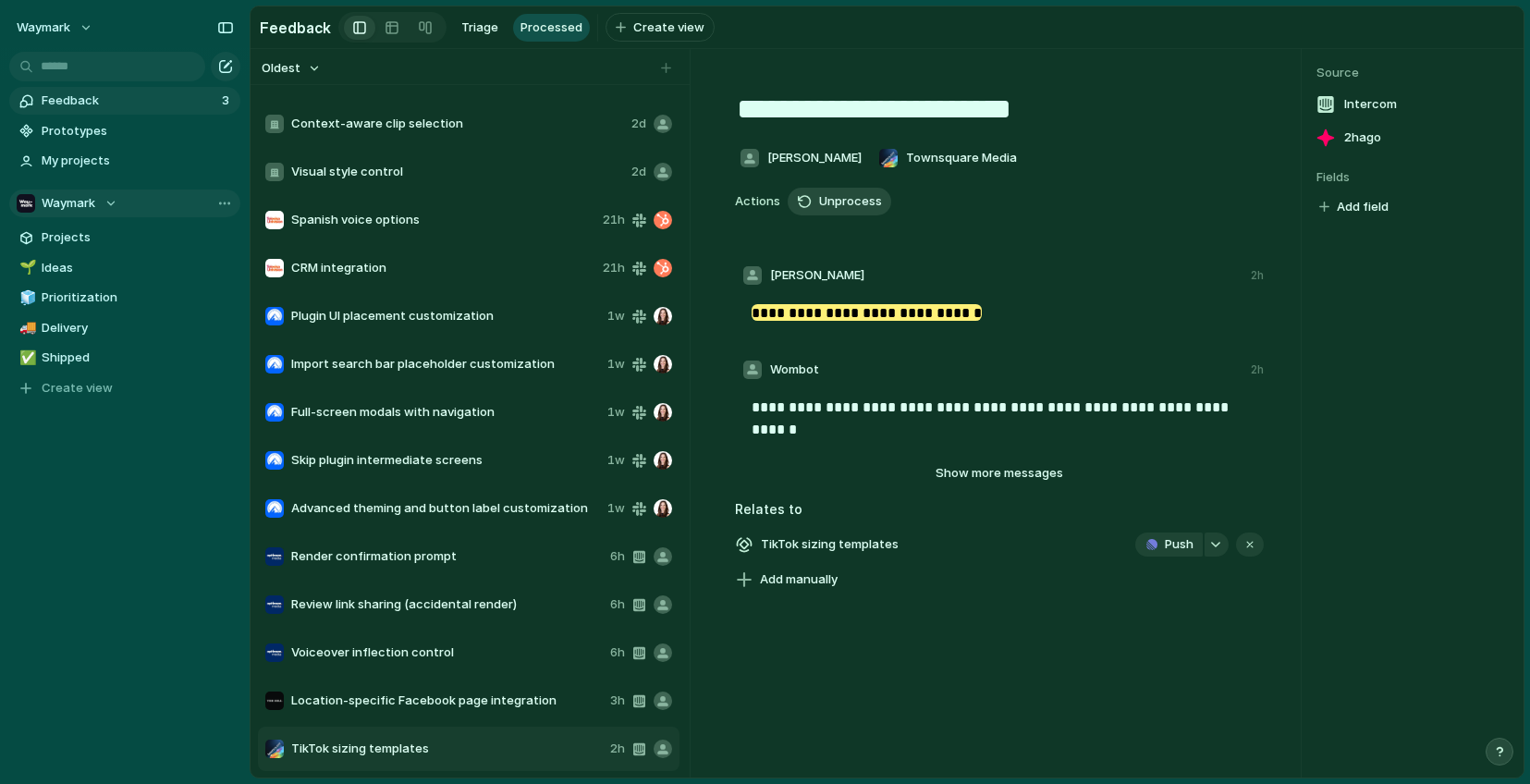
click at [835, 208] on span "Unprocess" at bounding box center [850, 201] width 63 height 19
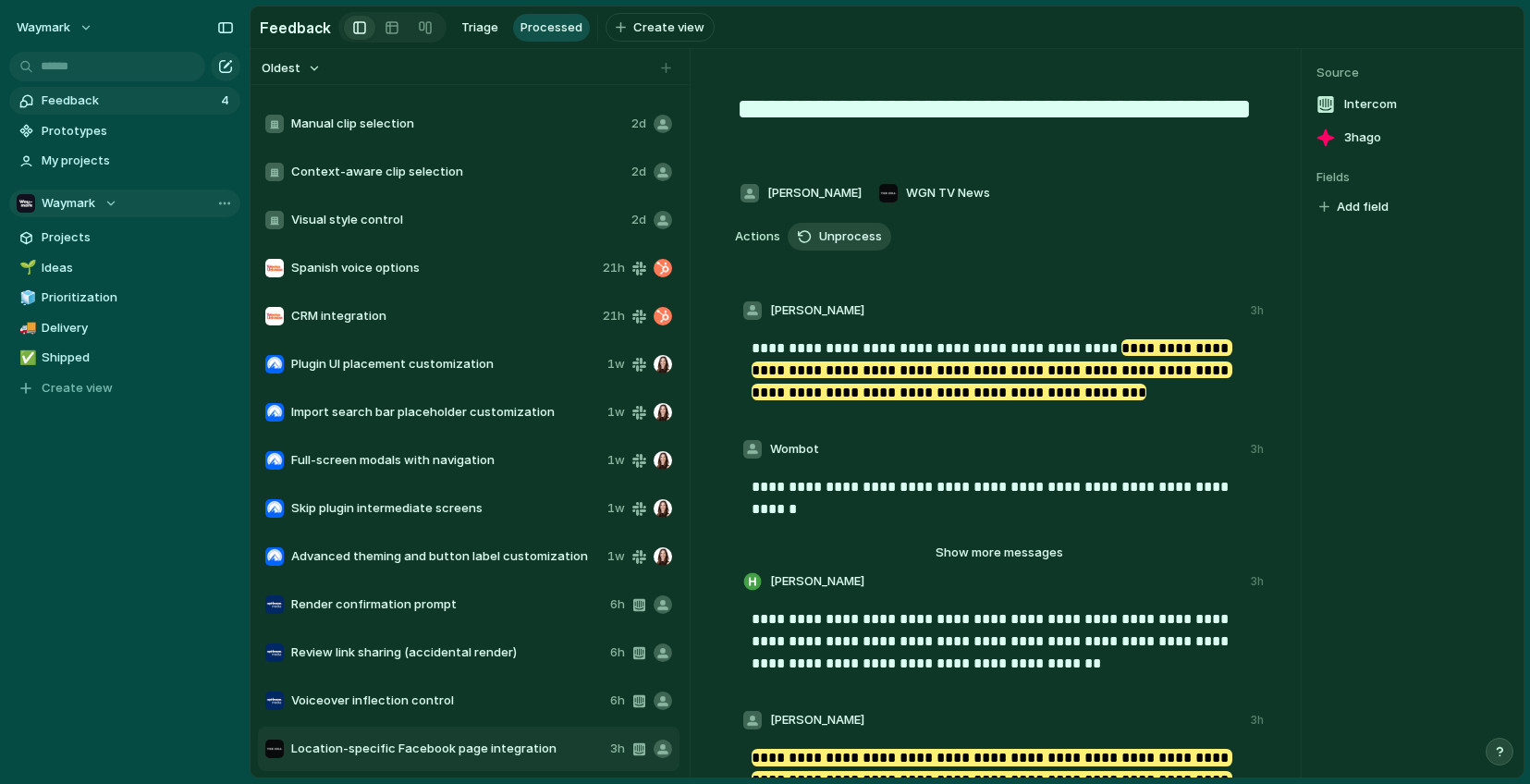
click at [835, 208] on button "[PERSON_NAME]" at bounding box center [800, 194] width 131 height 30
click at [832, 244] on span "Unprocess" at bounding box center [850, 237] width 63 height 19
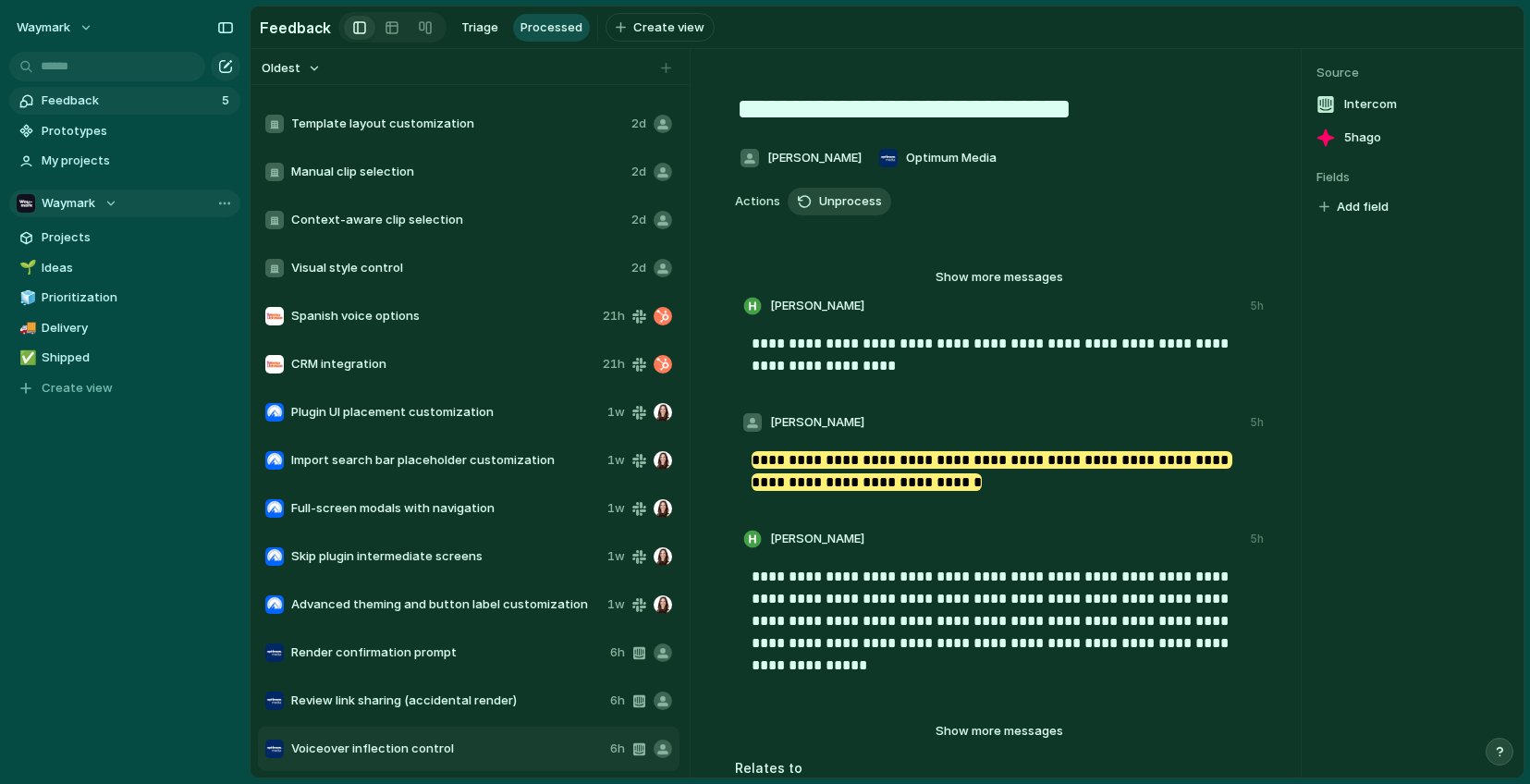
click at [841, 207] on span "Unprocess" at bounding box center [850, 201] width 63 height 19
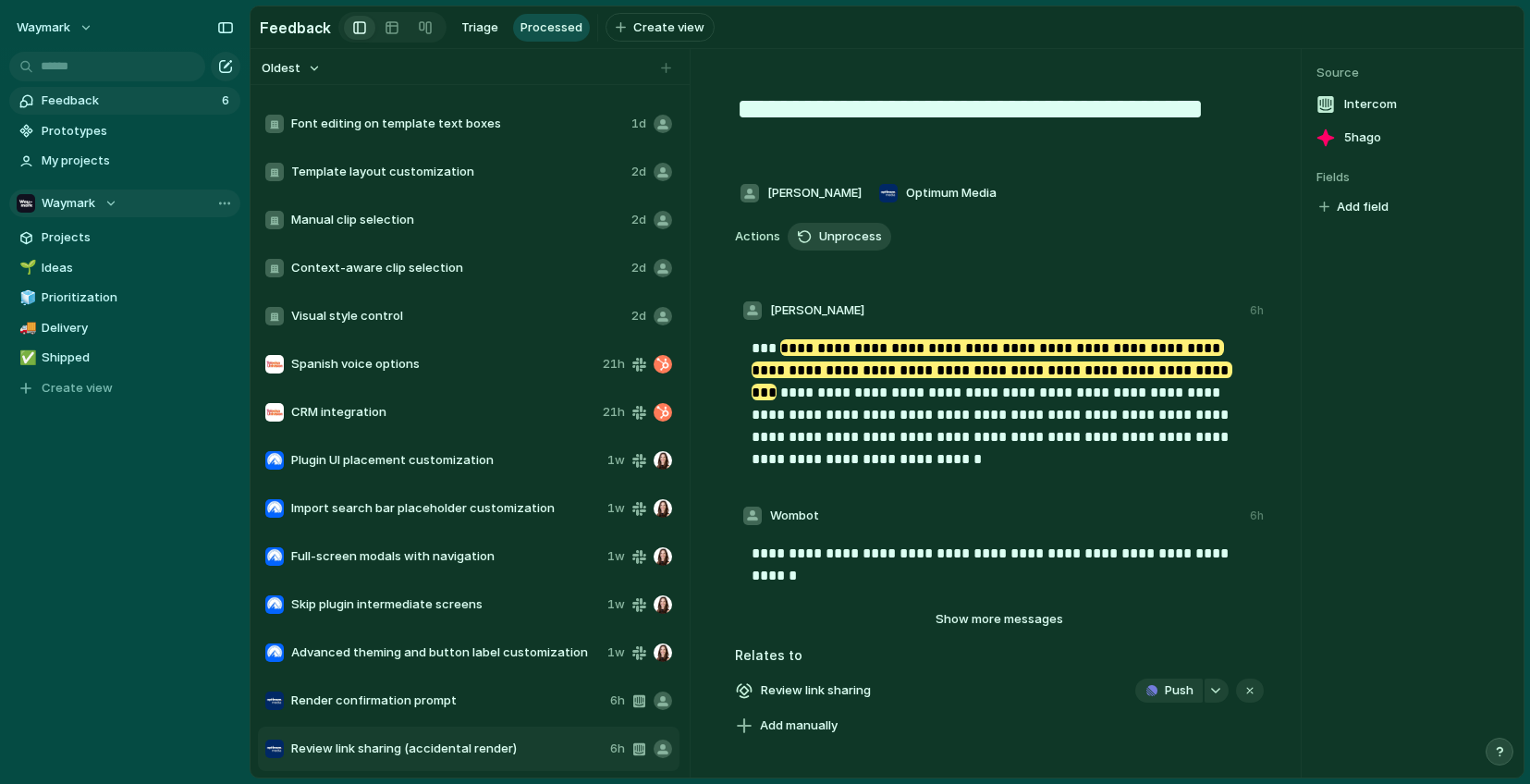
click at [847, 244] on span "Unprocess" at bounding box center [850, 237] width 63 height 19
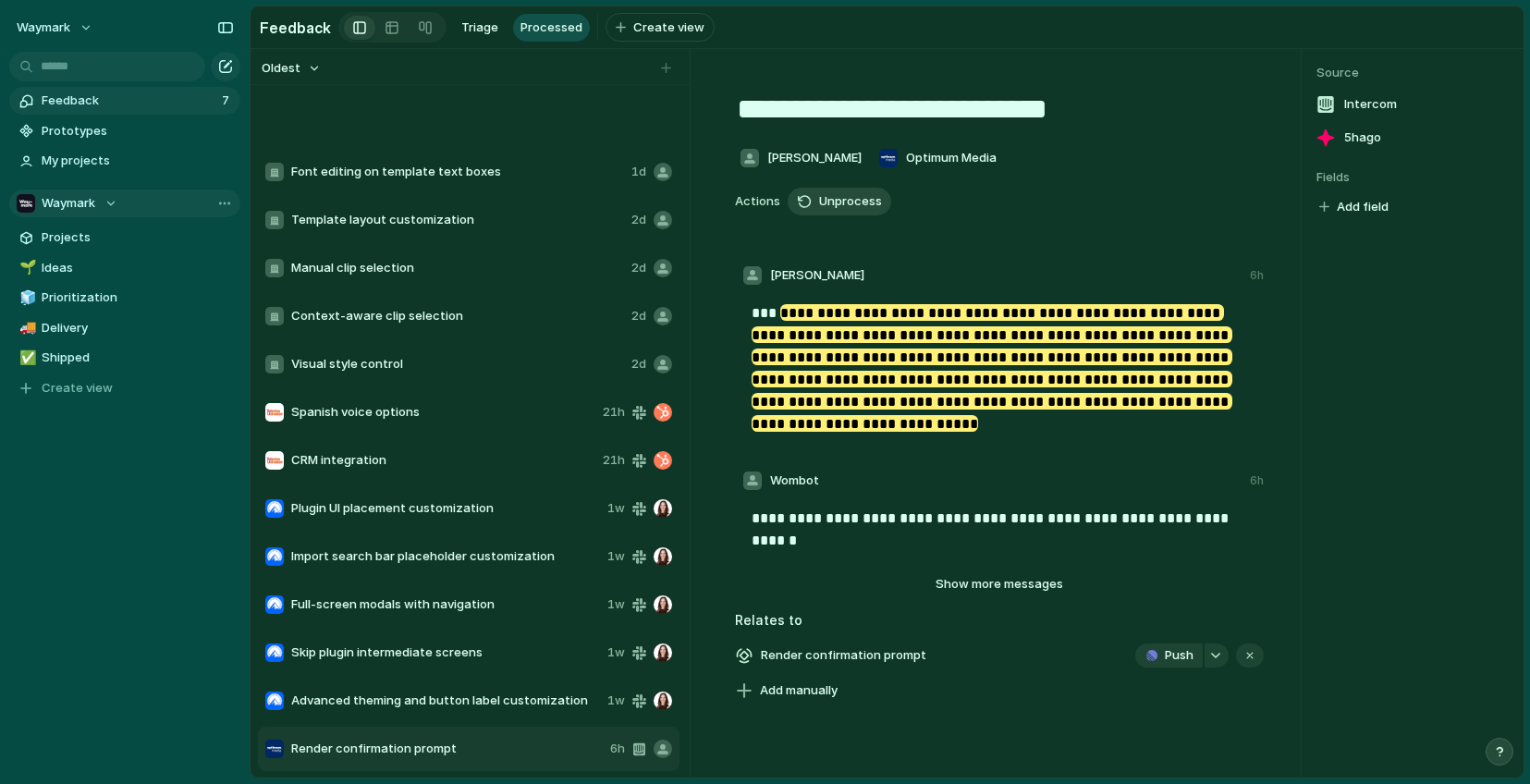
click at [843, 203] on span "Unprocess" at bounding box center [850, 201] width 63 height 19
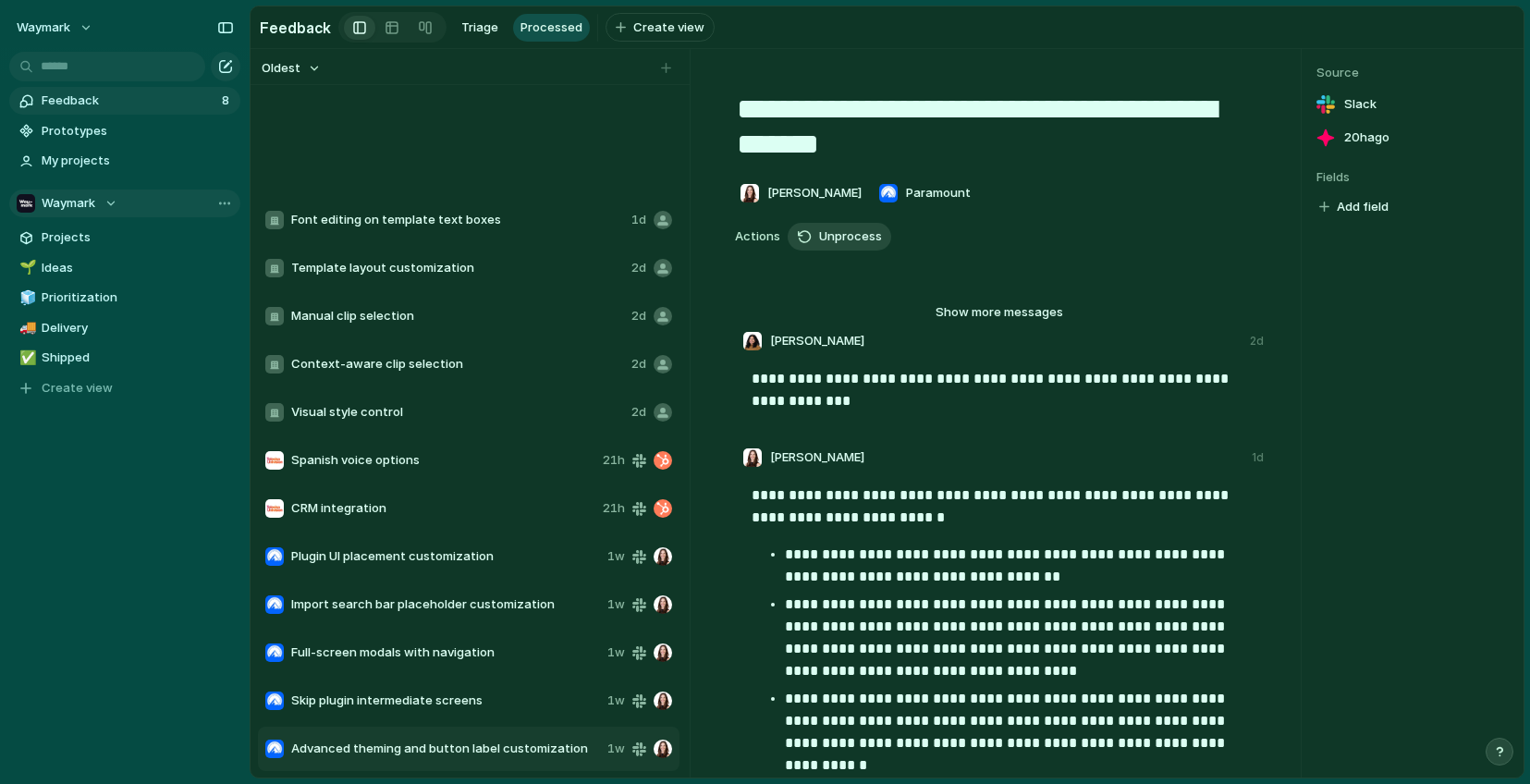
click at [840, 241] on span "Unprocess" at bounding box center [850, 237] width 63 height 19
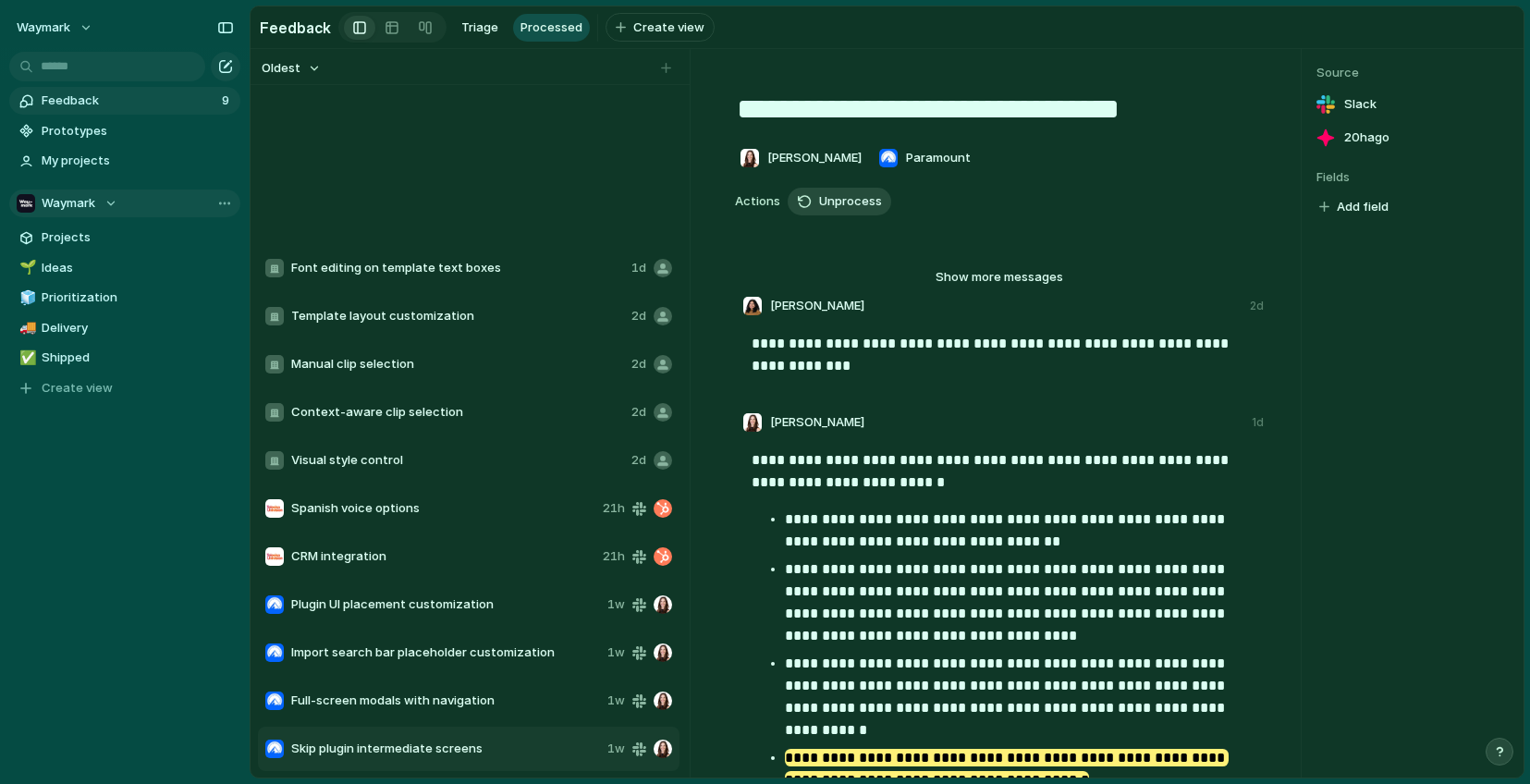
click at [828, 205] on span "Unprocess" at bounding box center [850, 201] width 63 height 19
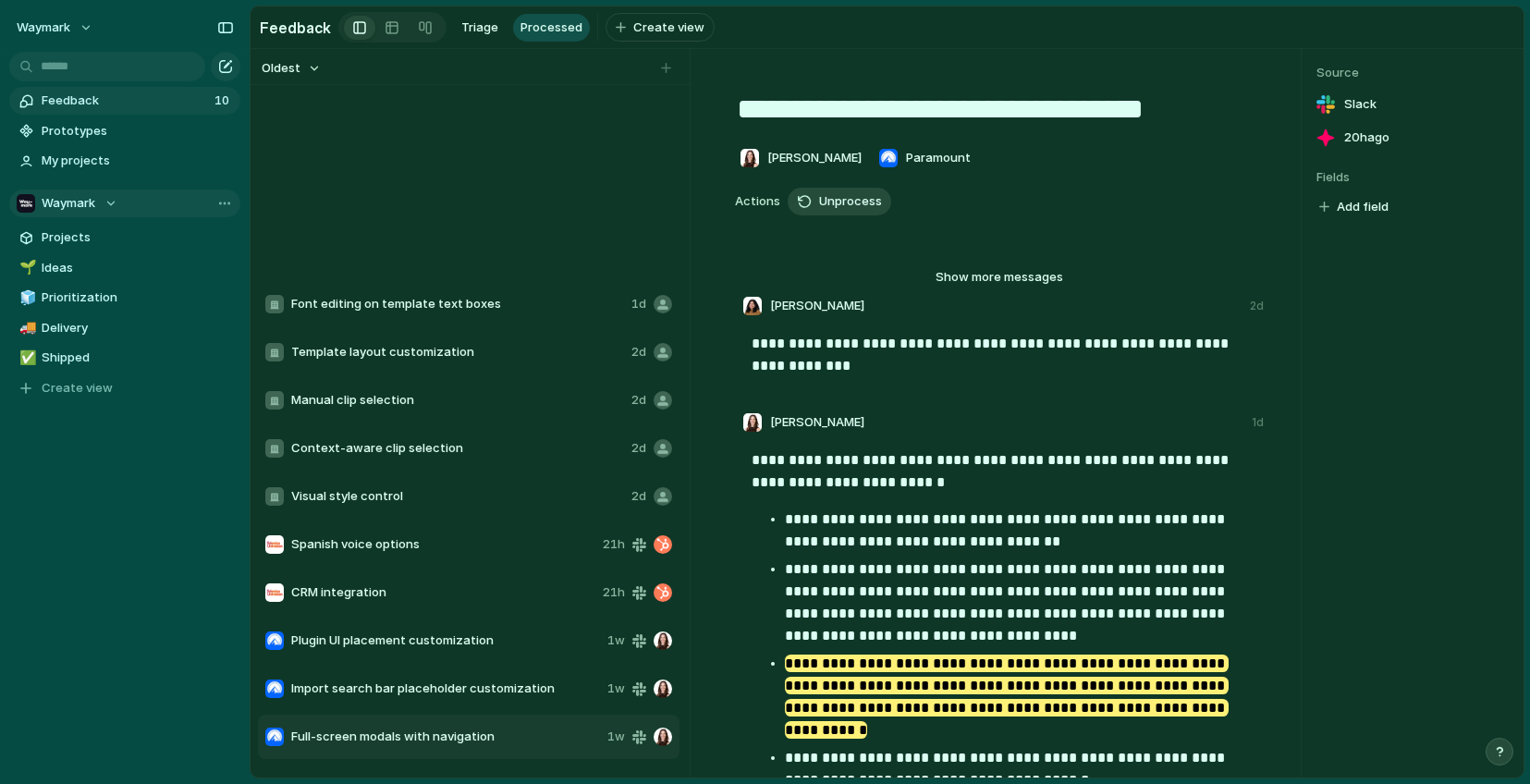
click at [838, 202] on span "Unprocess" at bounding box center [850, 201] width 63 height 19
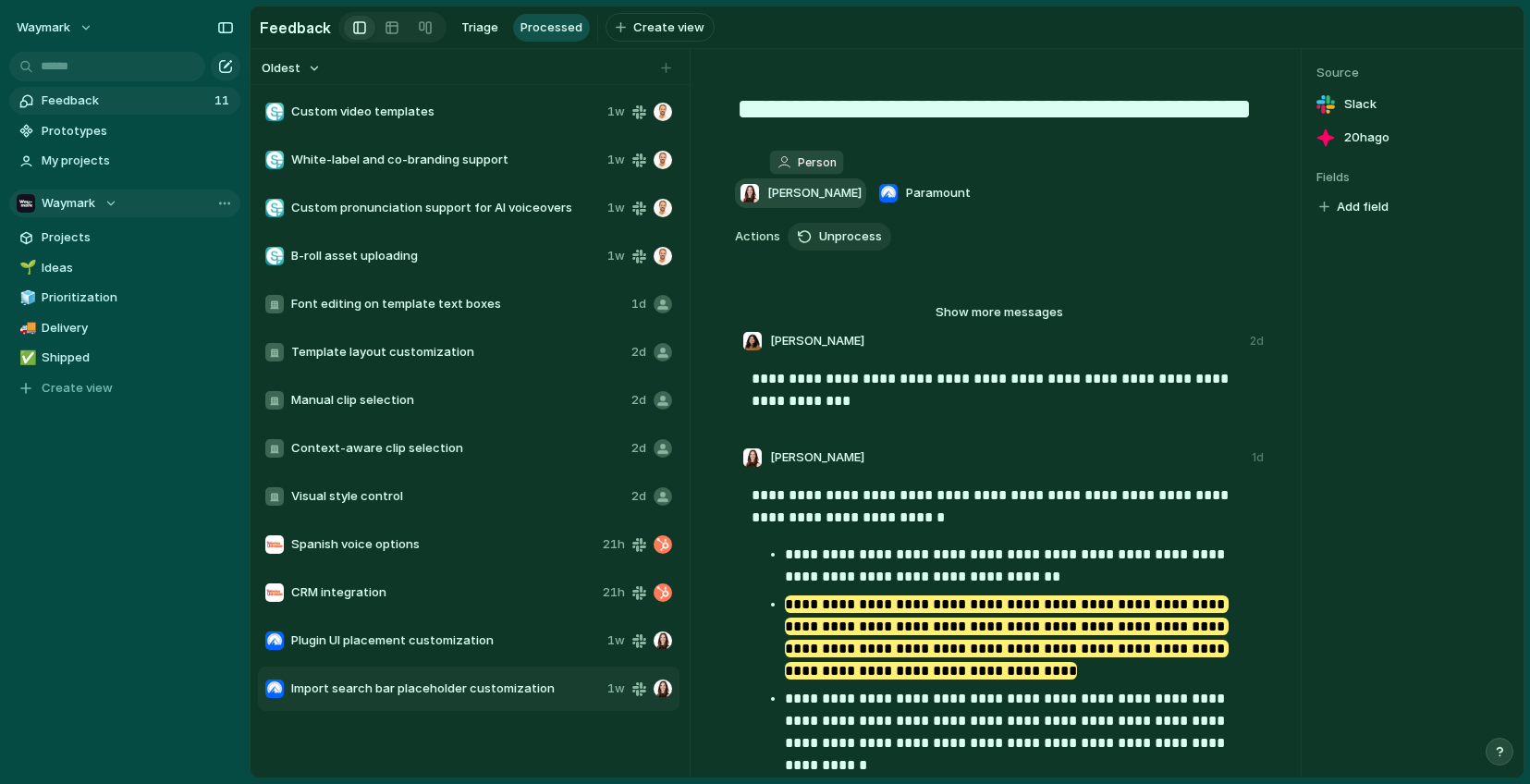
click at [845, 205] on button "Samantha Stewart" at bounding box center [800, 194] width 131 height 30
click at [839, 233] on span "Unprocess" at bounding box center [850, 237] width 63 height 19
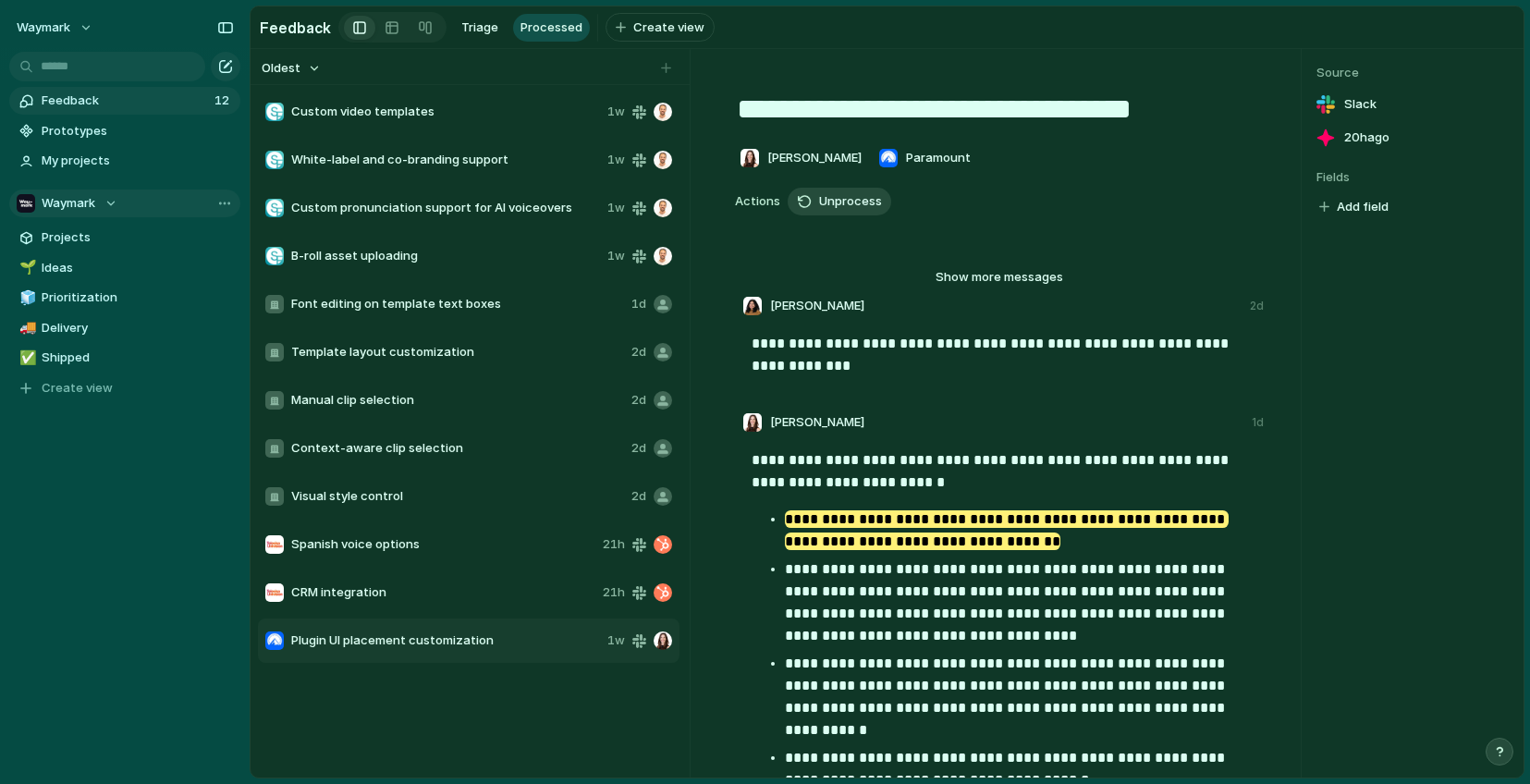
click at [843, 207] on span "Unprocess" at bounding box center [850, 201] width 63 height 19
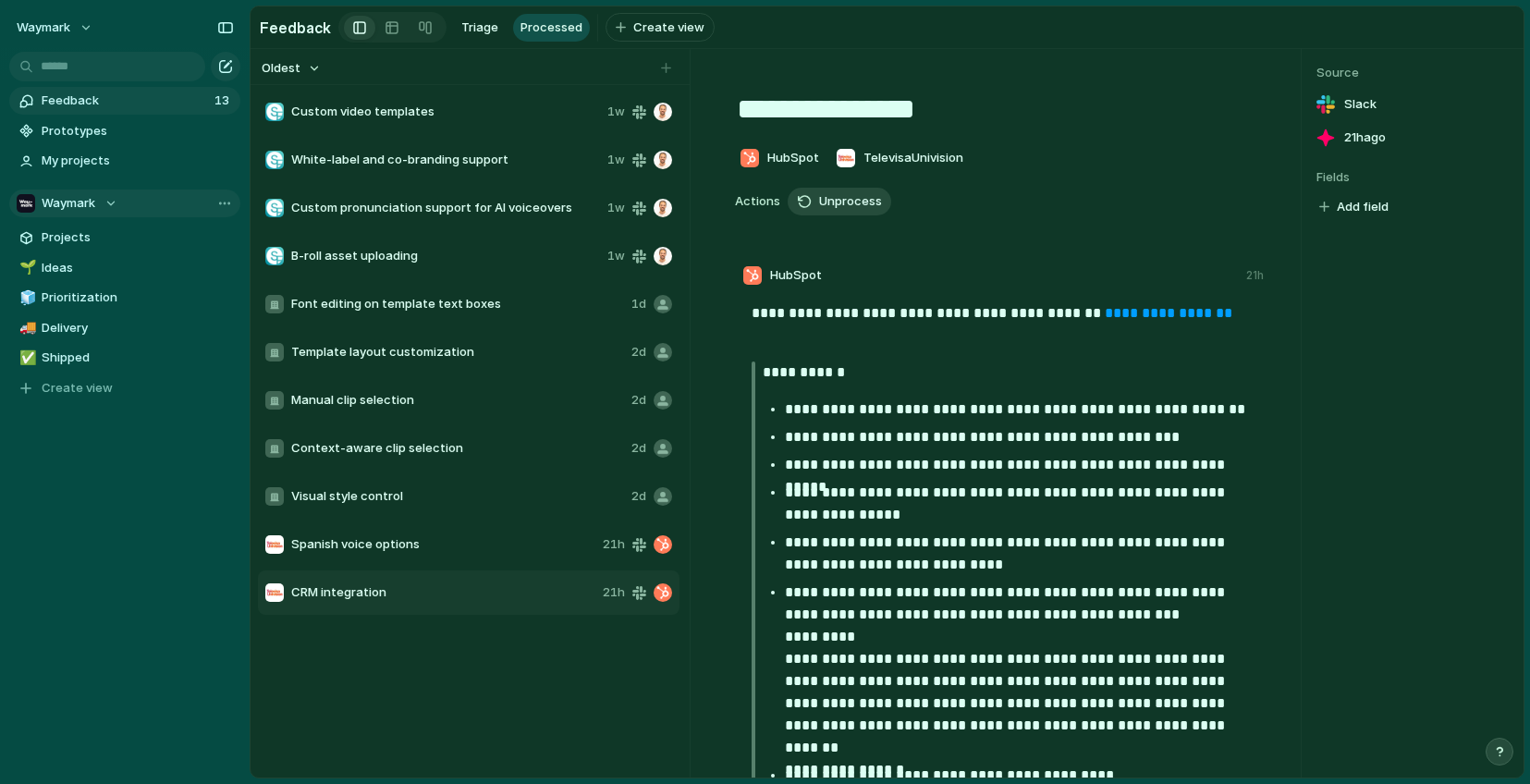
click at [849, 207] on span "Unprocess" at bounding box center [850, 201] width 63 height 19
click at [848, 206] on span "Unprocess" at bounding box center [850, 201] width 63 height 19
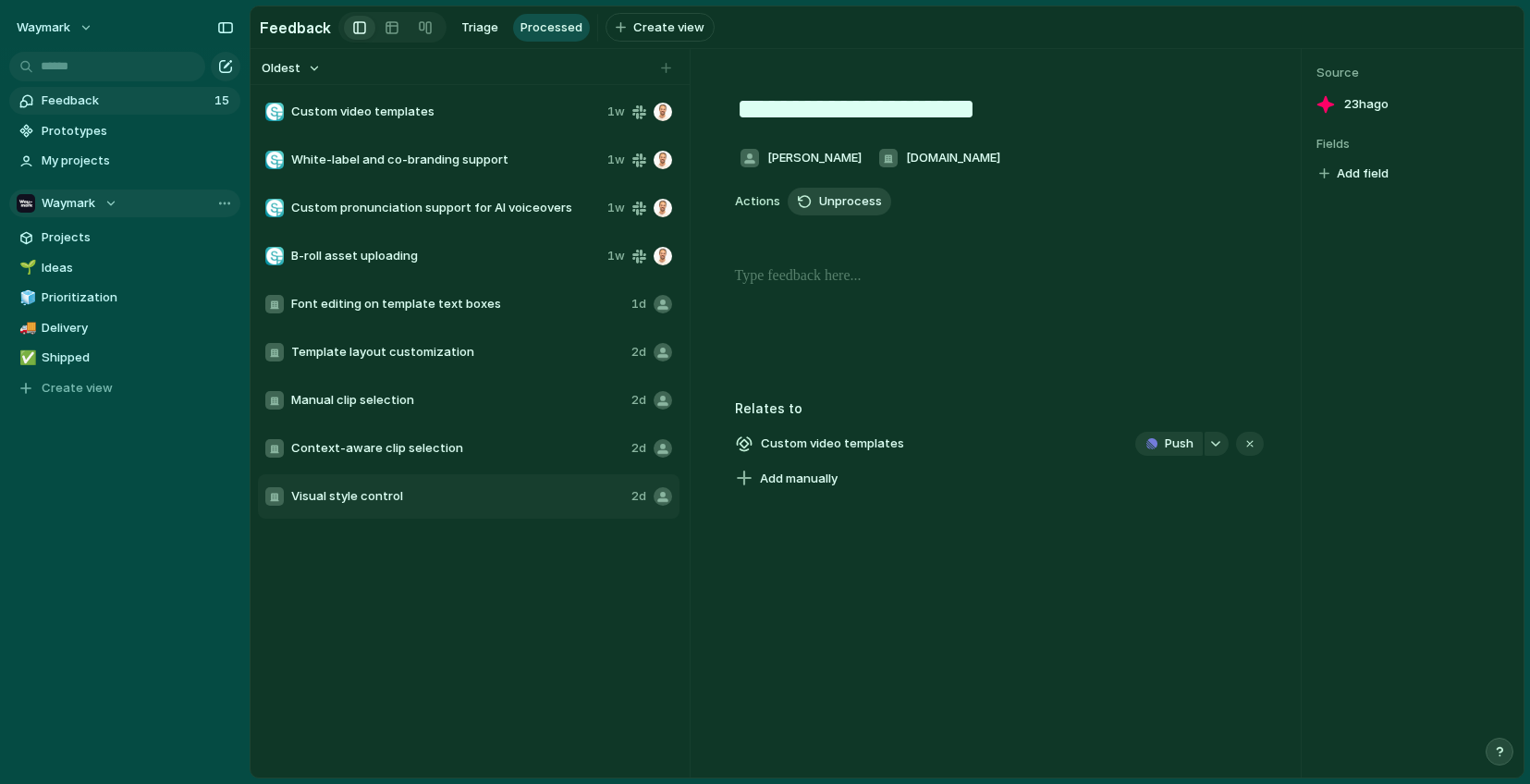
click at [852, 209] on span "Unprocess" at bounding box center [850, 201] width 63 height 19
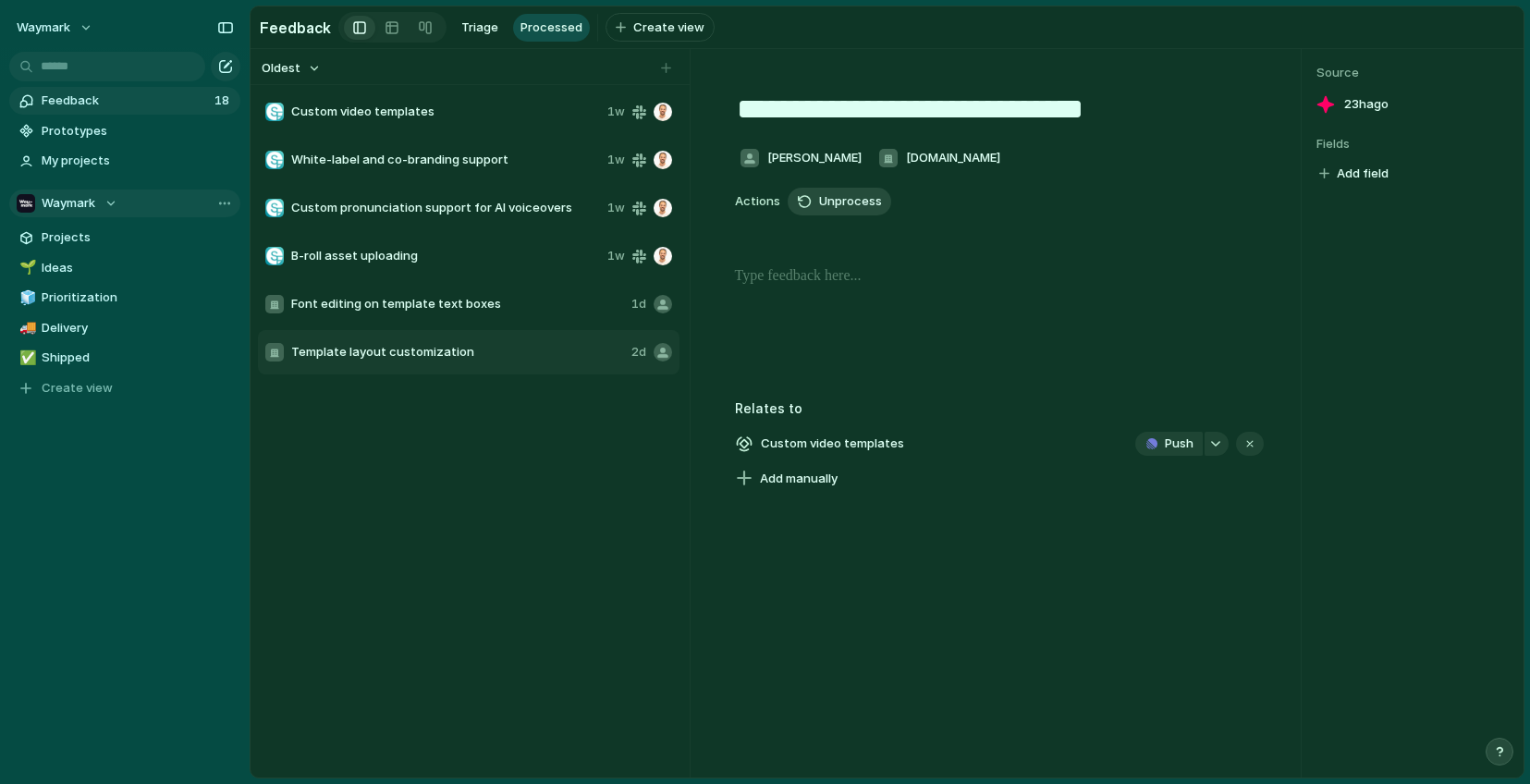
click at [852, 209] on span "Unprocess" at bounding box center [850, 201] width 63 height 19
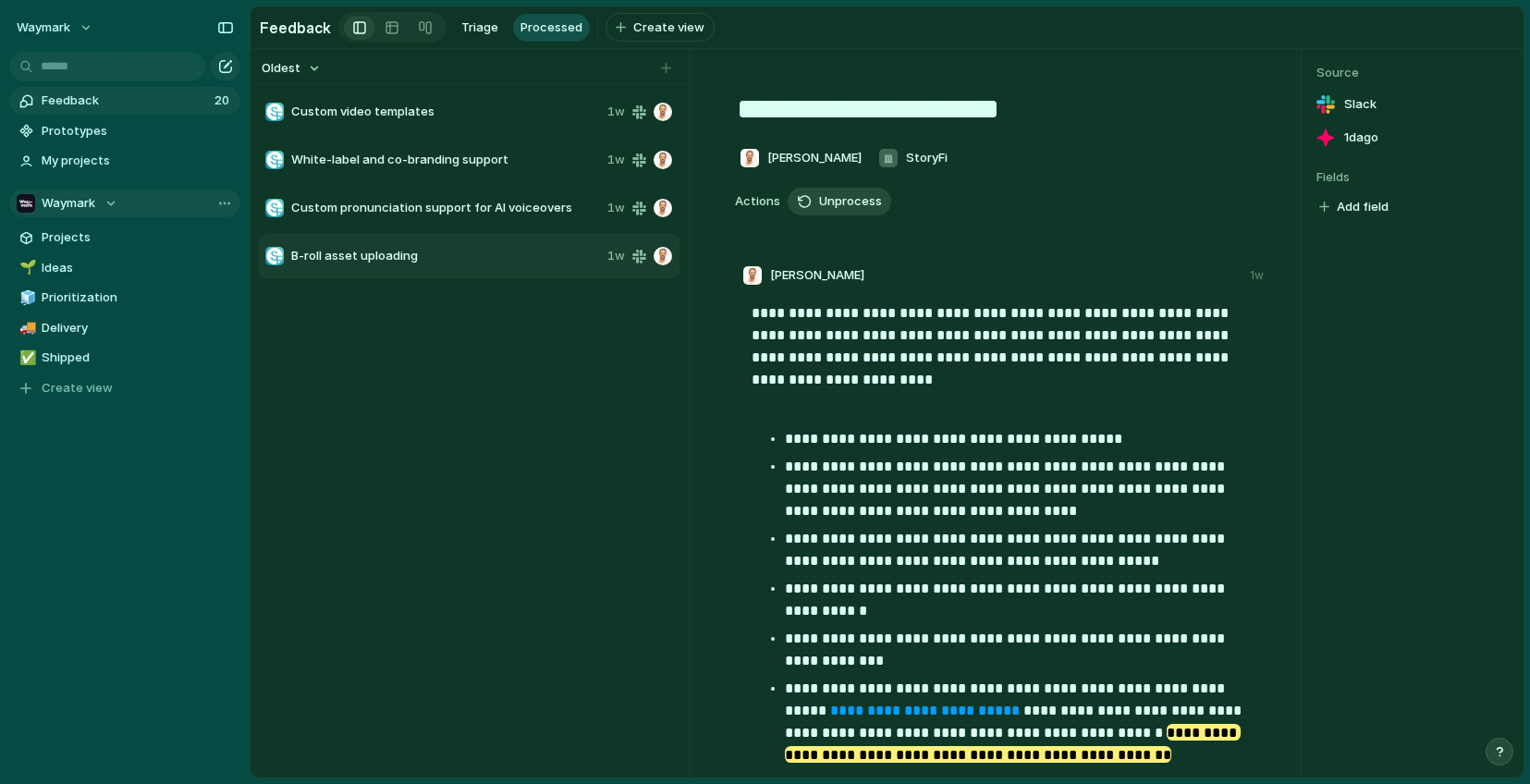
click at [852, 209] on span "Unprocess" at bounding box center [850, 201] width 63 height 19
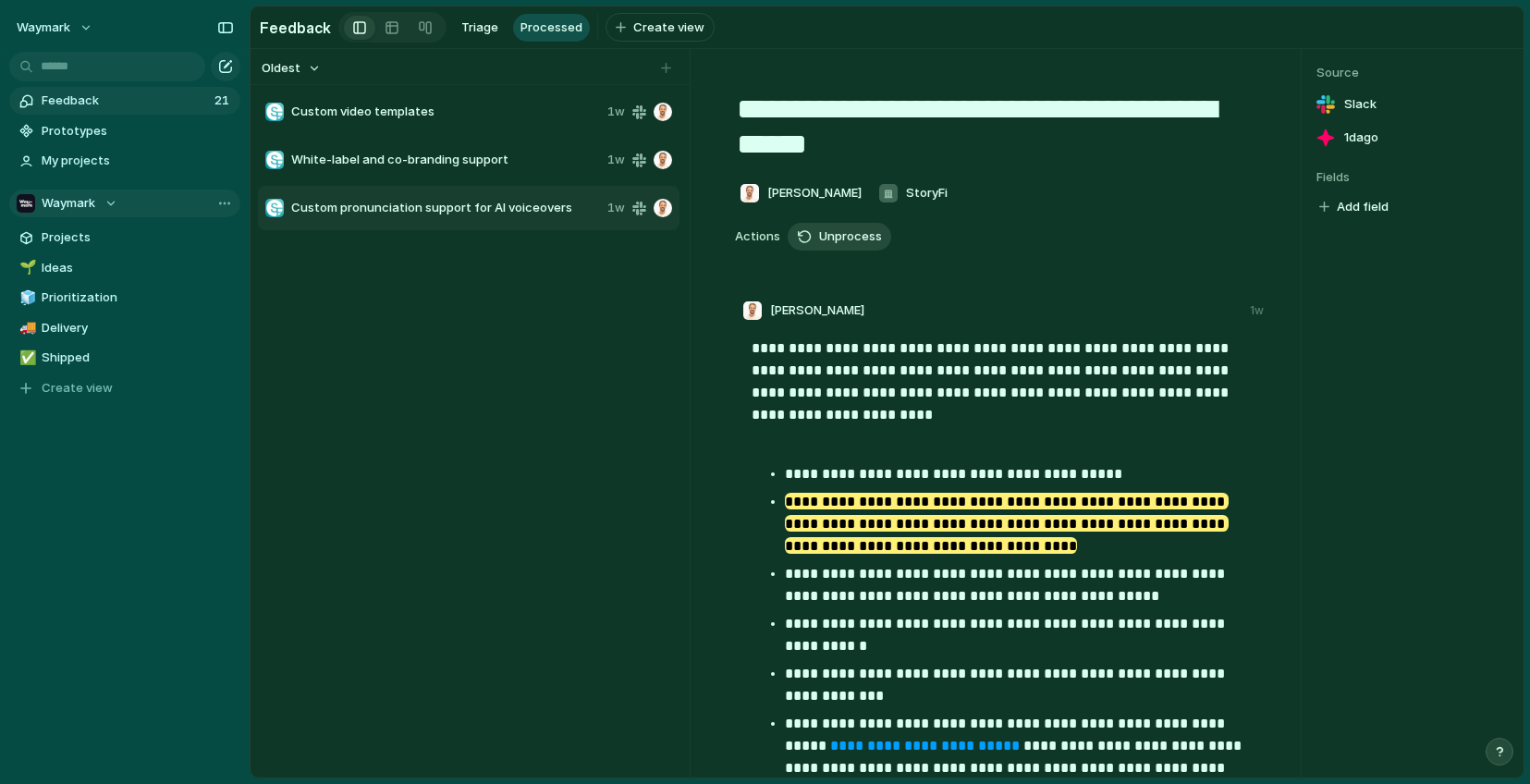
click at [852, 209] on div "**********" at bounding box center [998, 646] width 574 height 1152
click at [845, 235] on span "Unprocess" at bounding box center [850, 237] width 63 height 19
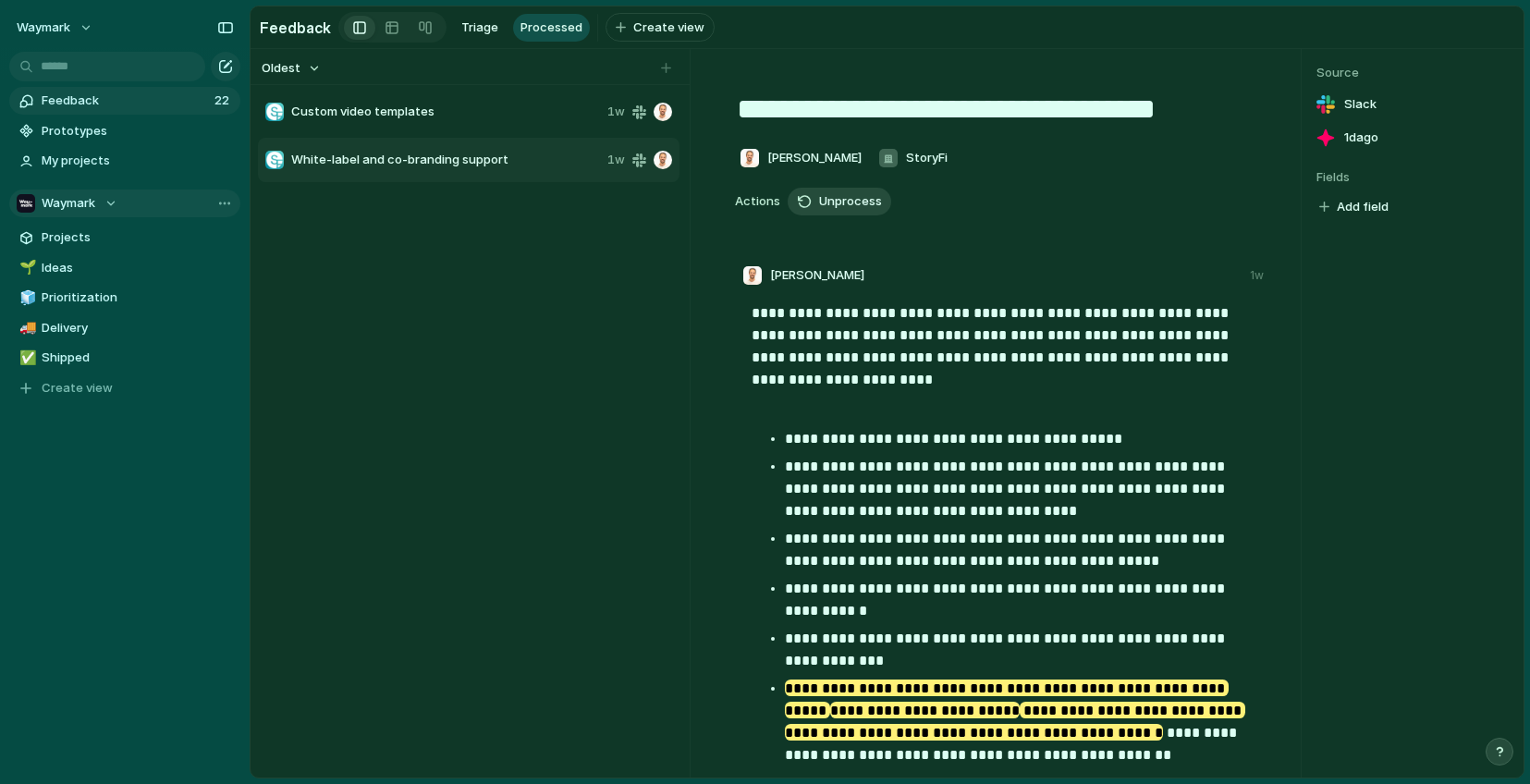
click at [853, 206] on span "Unprocess" at bounding box center [850, 201] width 63 height 19
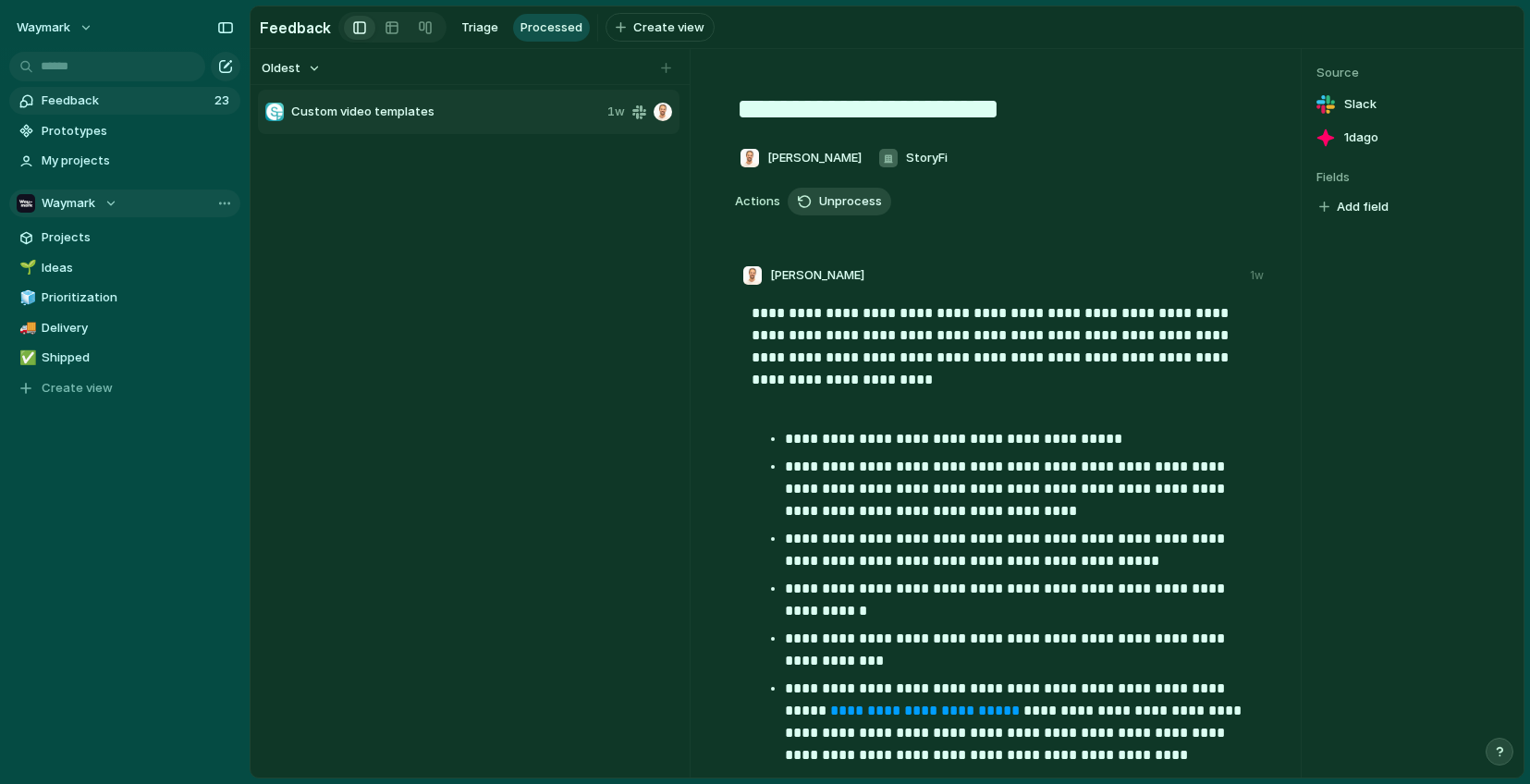
click at [852, 206] on span "Unprocess" at bounding box center [850, 201] width 63 height 19
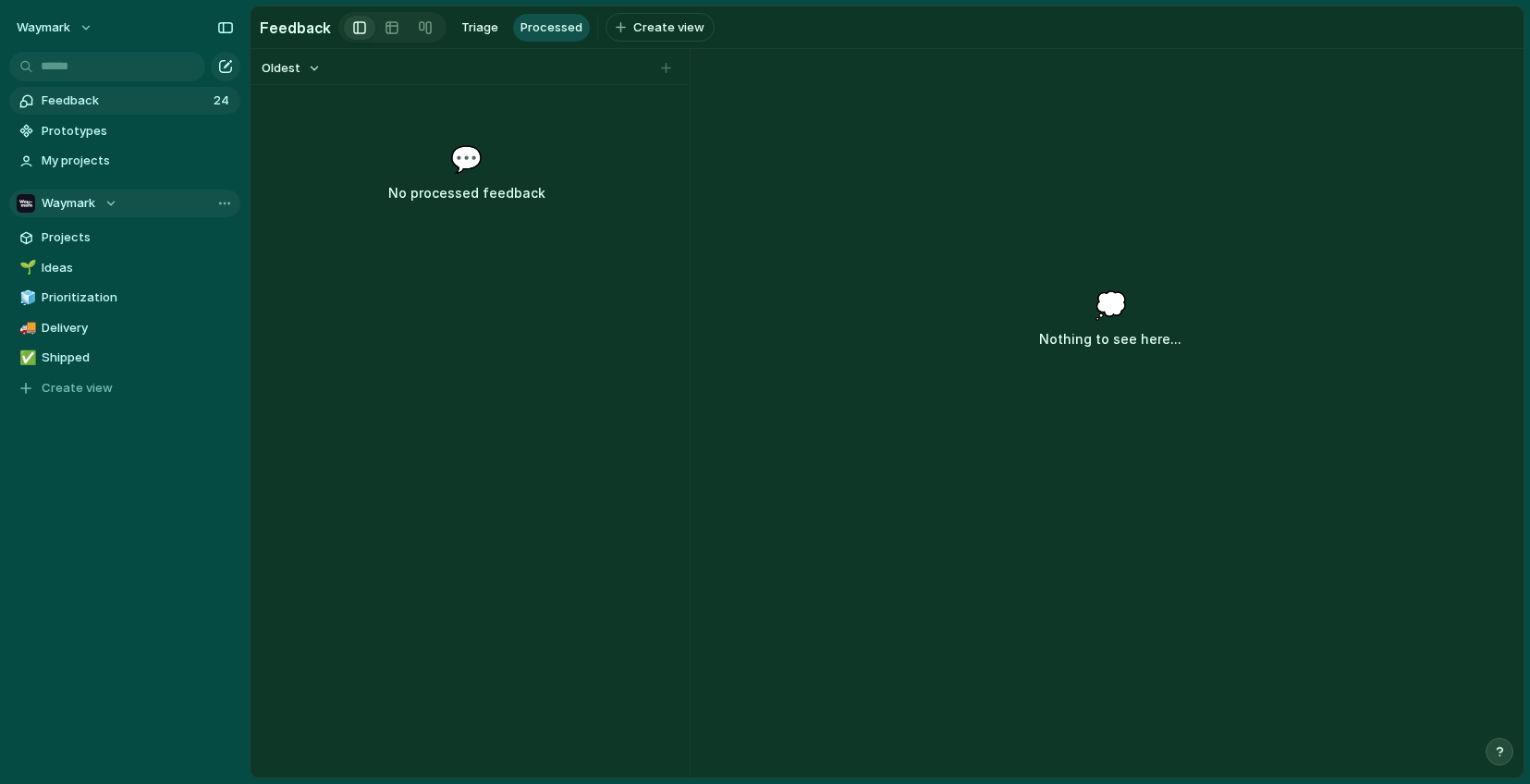
click at [157, 104] on span "Feedback" at bounding box center [124, 101] width 167 height 19
click at [538, 30] on span "Processed" at bounding box center [551, 28] width 62 height 19
click at [470, 32] on span "Triage" at bounding box center [480, 28] width 37 height 19
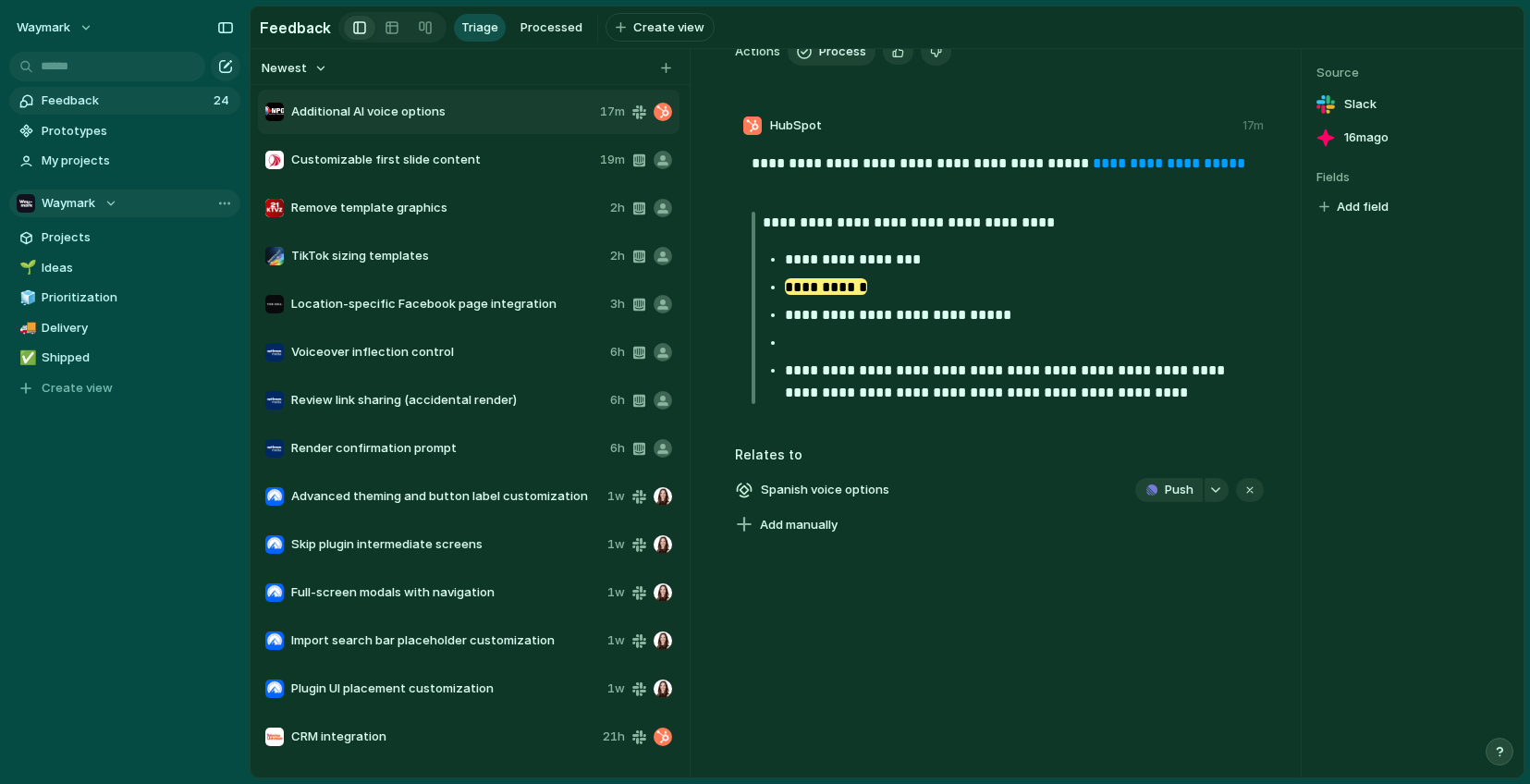
scroll to position [150, 0]
click at [440, 109] on span "Additional AI voice options" at bounding box center [442, 112] width 301 height 19
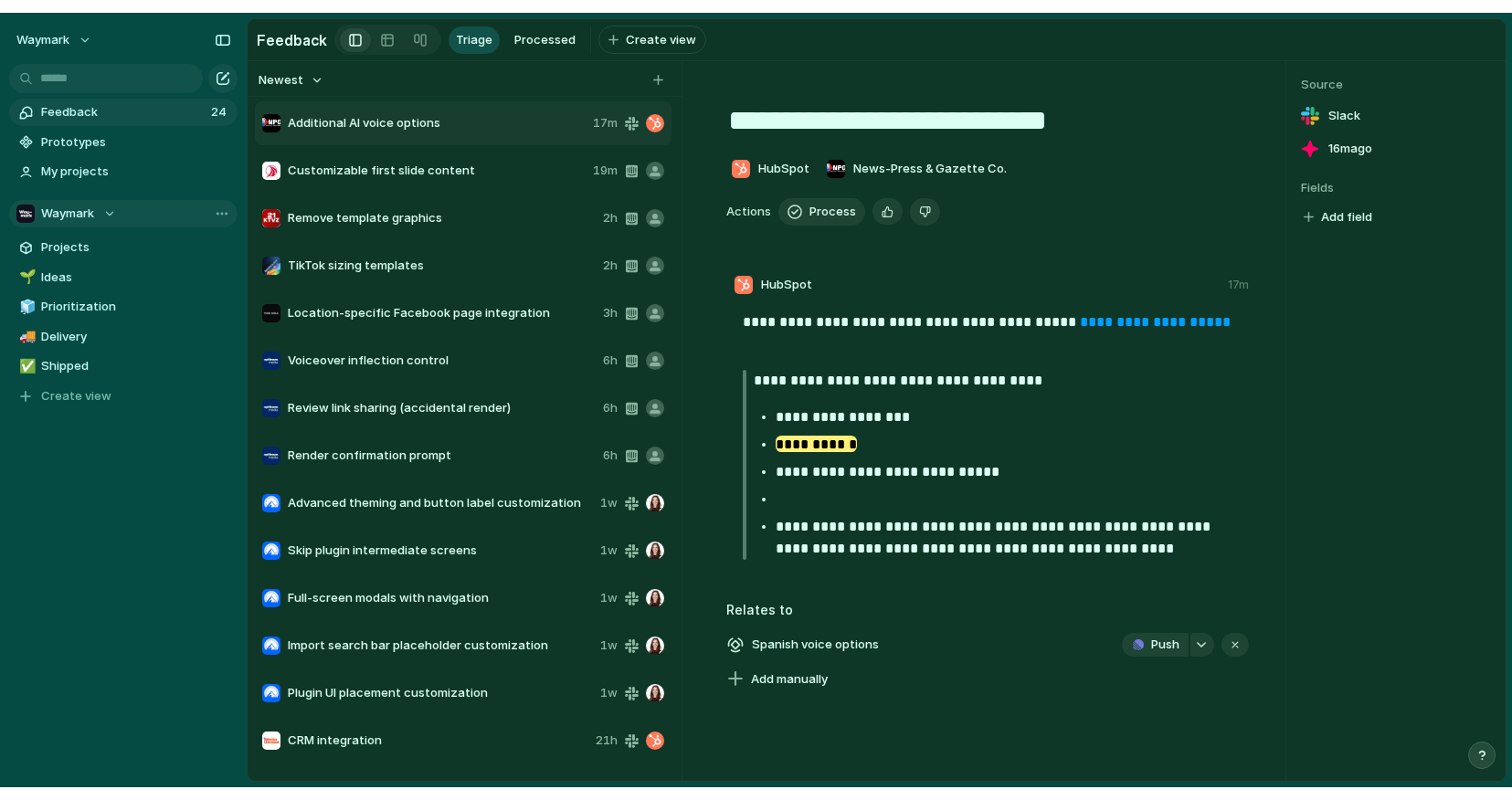
scroll to position [0, 0]
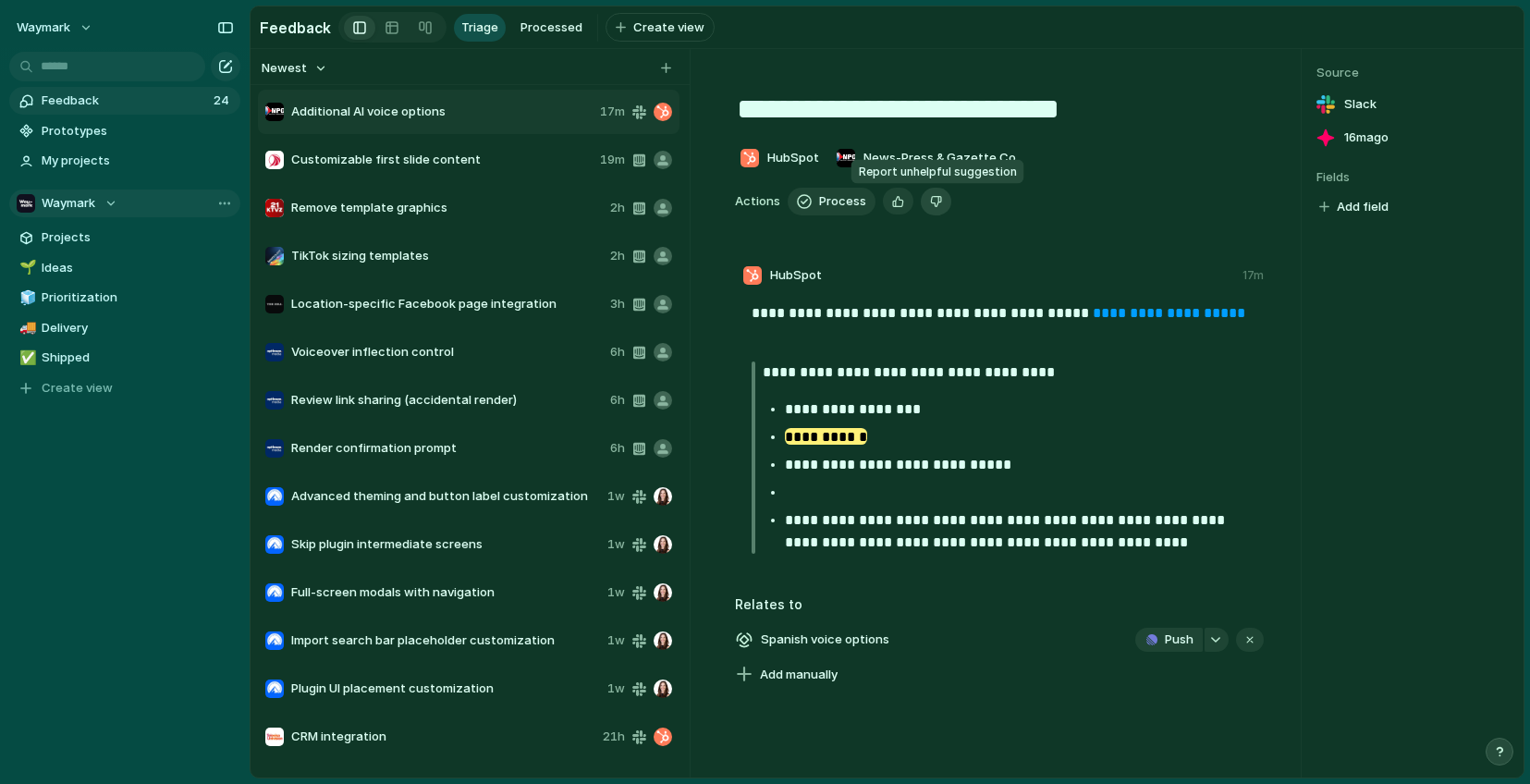
click at [936, 204] on div "button" at bounding box center [936, 200] width 12 height 18
click at [952, 198] on span "Delete" at bounding box center [966, 201] width 38 height 19
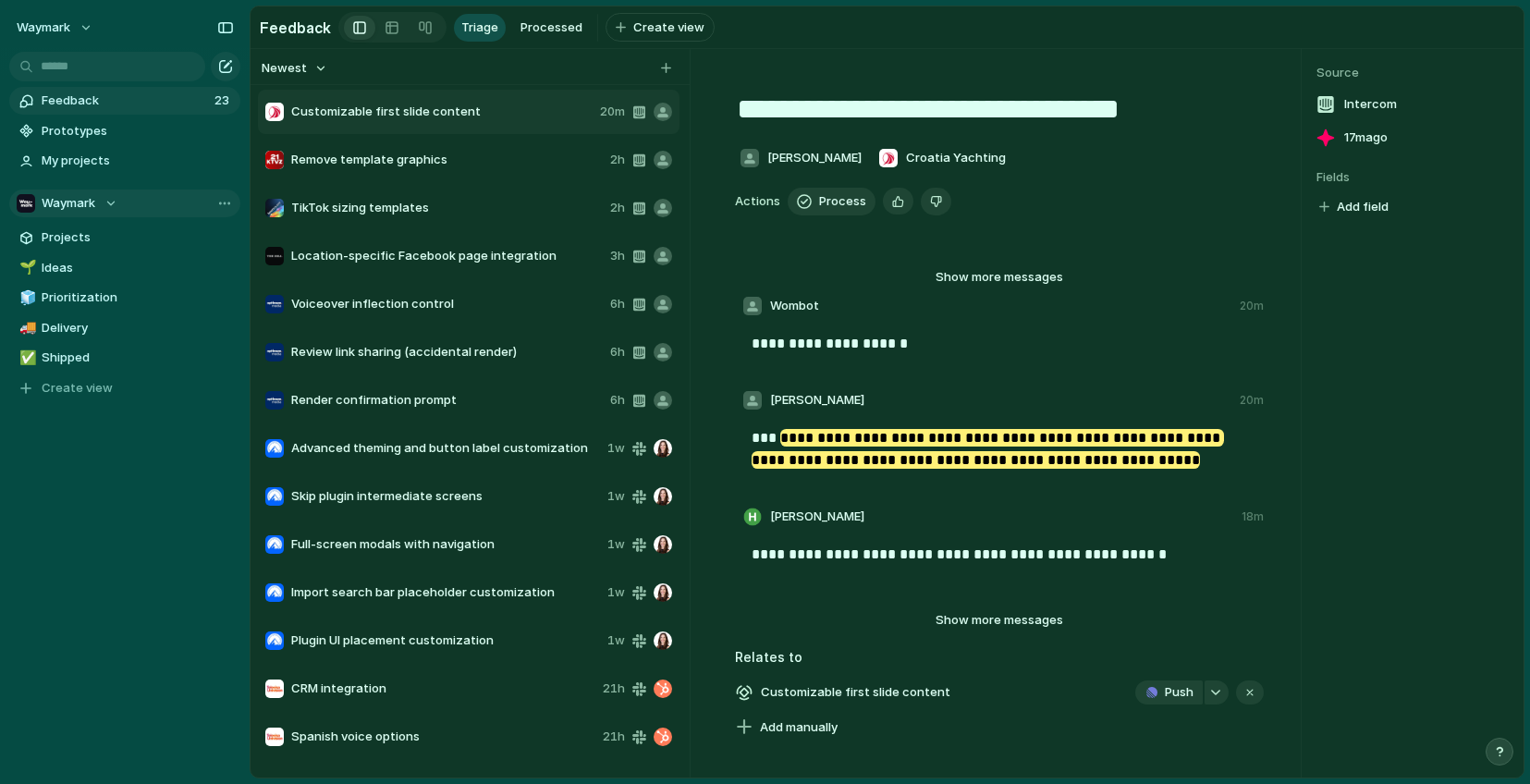
click at [422, 151] on span "Remove template graphics" at bounding box center [446, 160] width 312 height 19
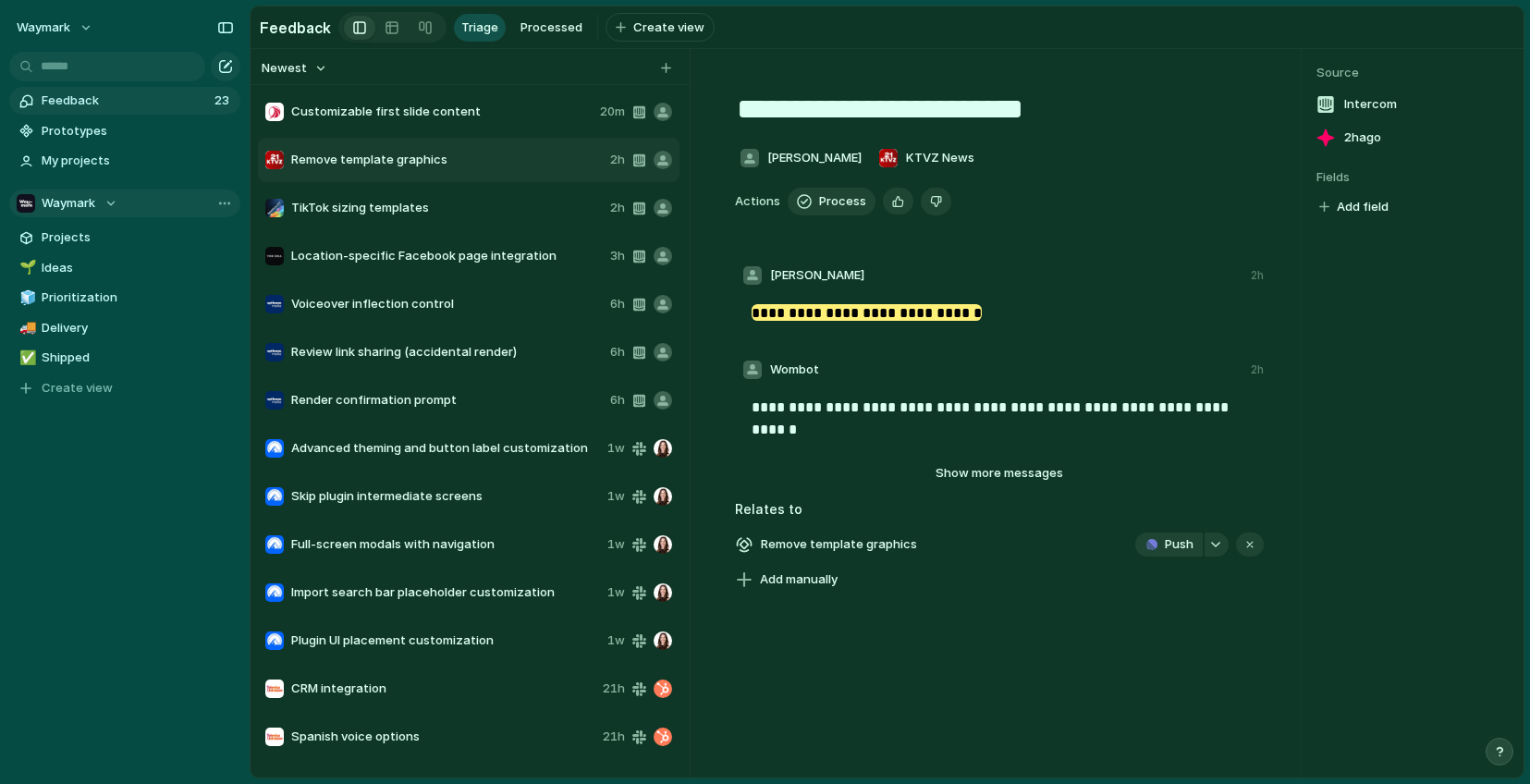
click at [1283, 207] on button "Add field" at bounding box center [1353, 207] width 75 height 24
click at [1176, 177] on div "No results found" at bounding box center [765, 392] width 1530 height 784
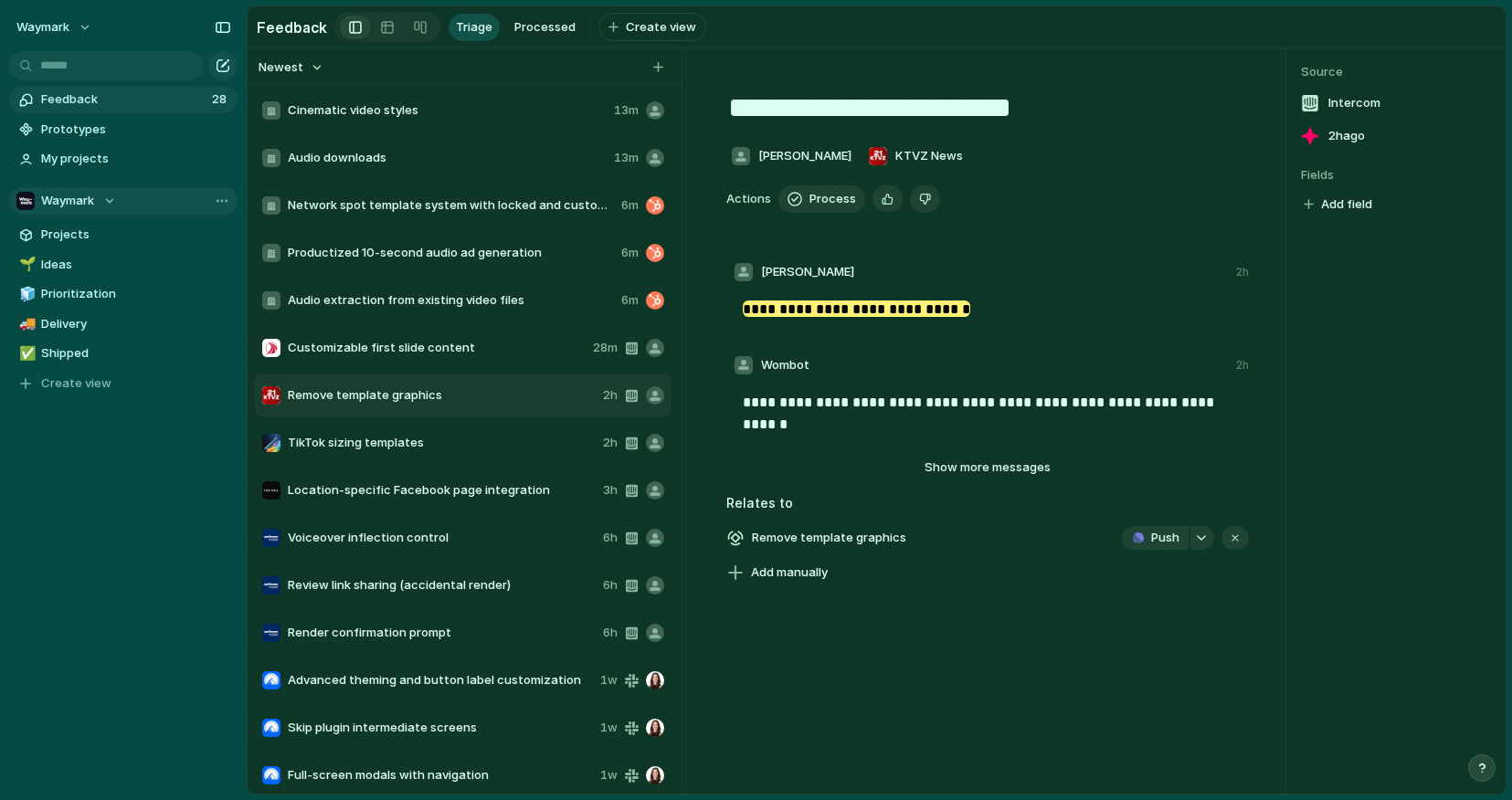
click at [383, 107] on span "Cinematic video styles" at bounding box center [447, 111] width 319 height 18
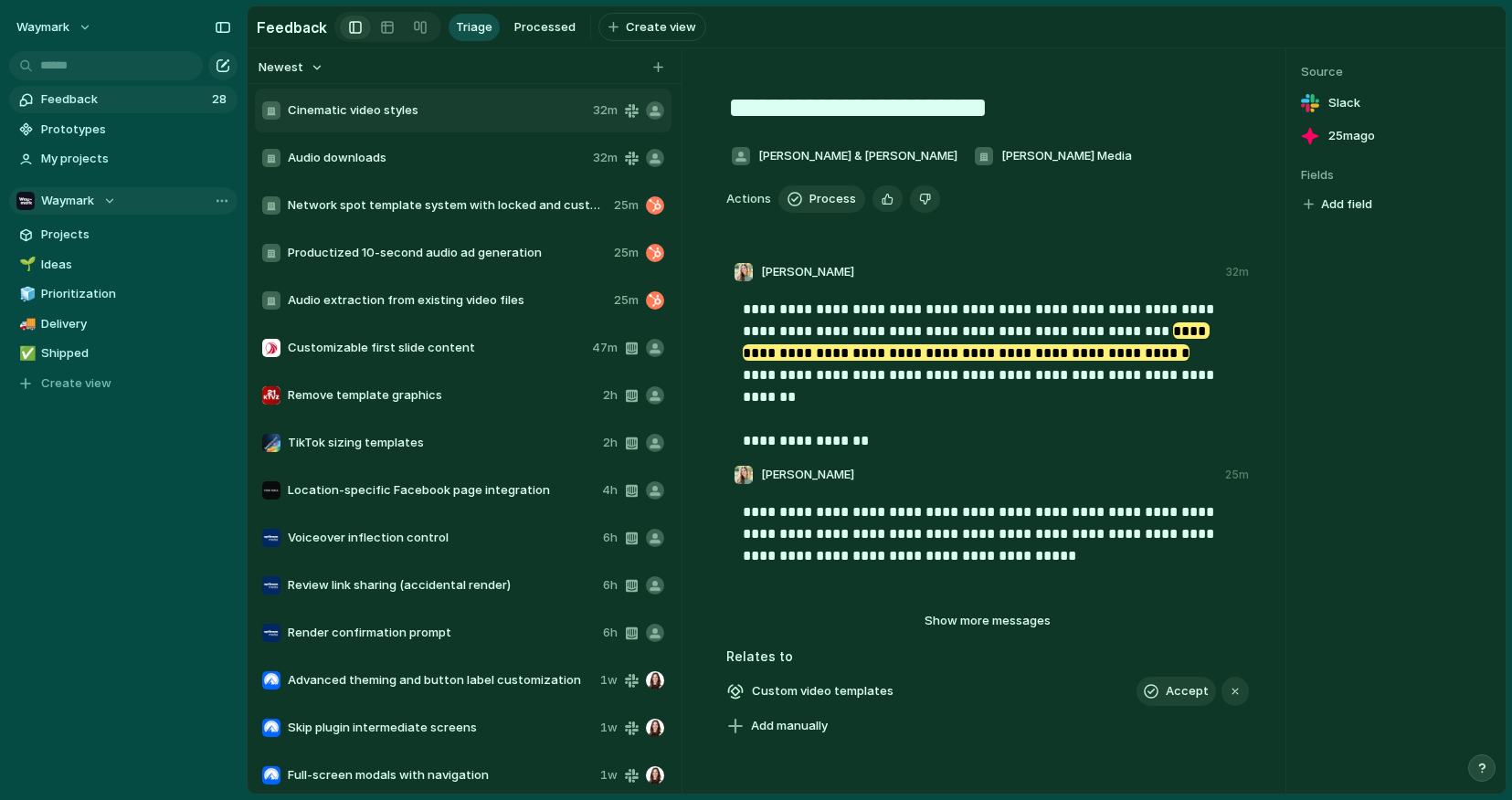
click at [382, 153] on span "Audio downloads" at bounding box center [436, 158] width 298 height 18
click at [434, 217] on div "Network spot template system with locked and customizable segments 25m" at bounding box center [463, 205] width 416 height 43
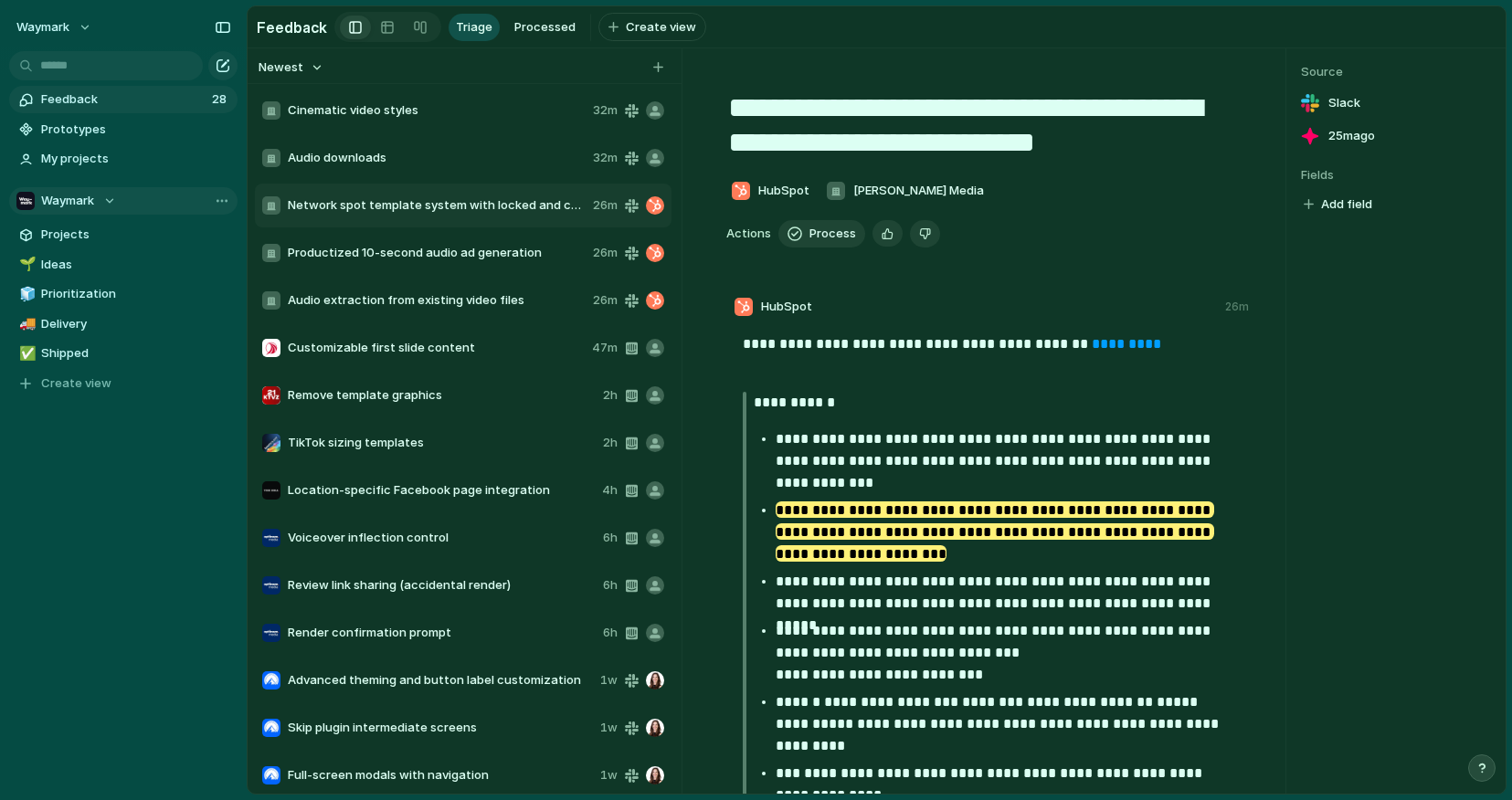
click at [424, 252] on span "Productized 10-second audio ad generation" at bounding box center [436, 253] width 298 height 18
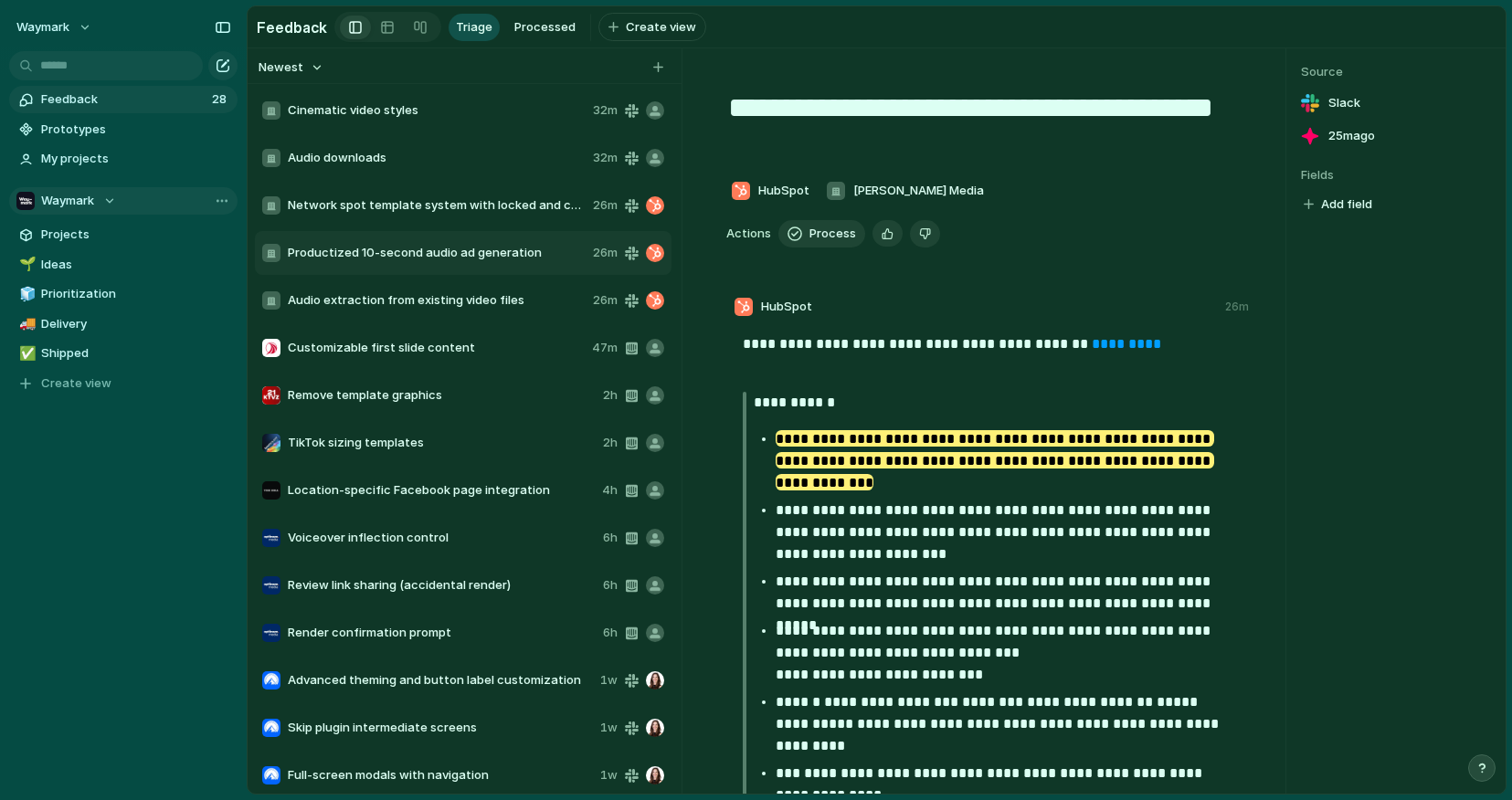
click at [467, 308] on span "Audio extraction from existing video files" at bounding box center [436, 301] width 298 height 18
click at [441, 352] on span "Customizable first slide content" at bounding box center [436, 348] width 297 height 18
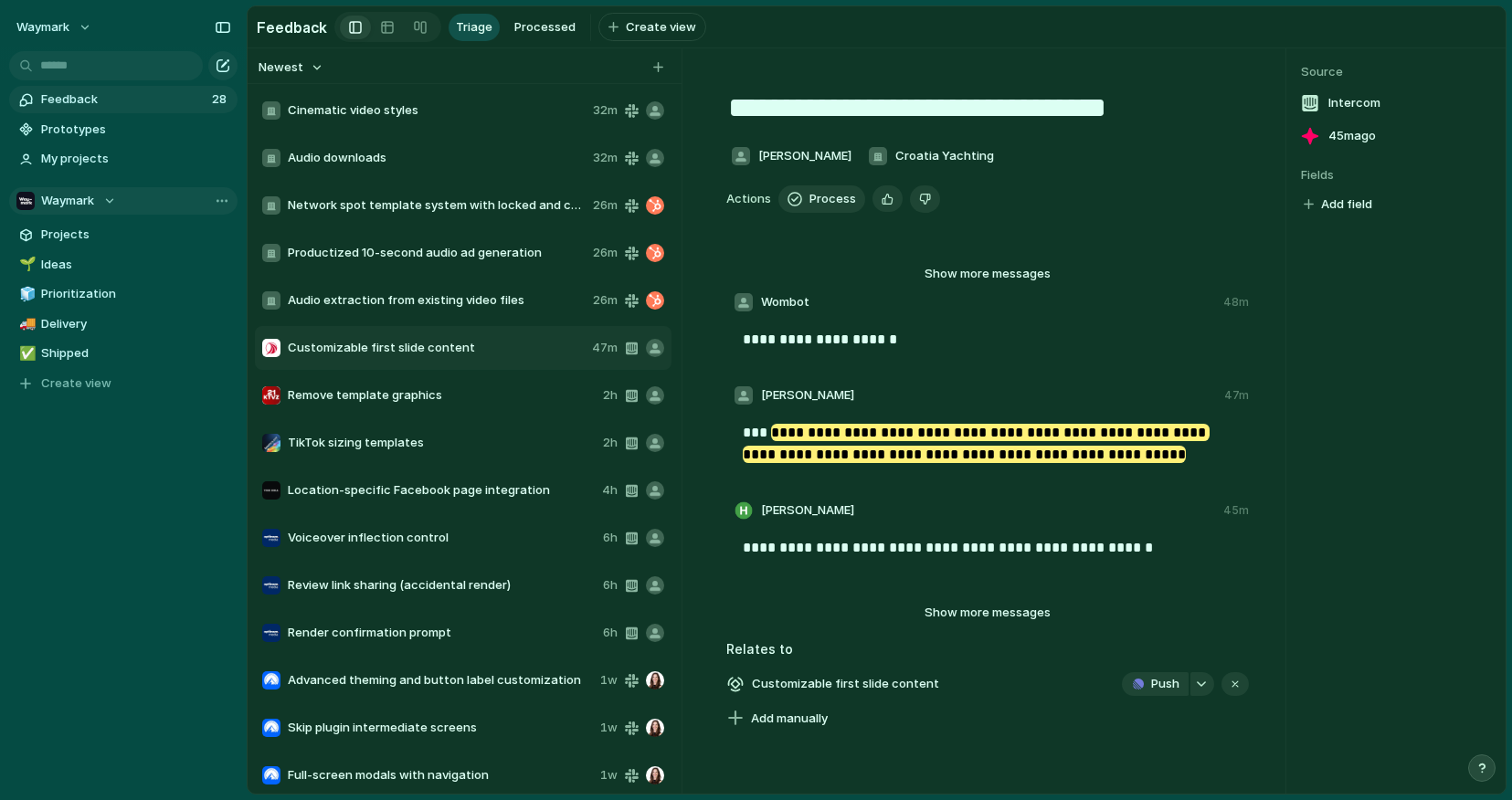
click at [434, 398] on span "Remove template graphics" at bounding box center [441, 396] width 308 height 18
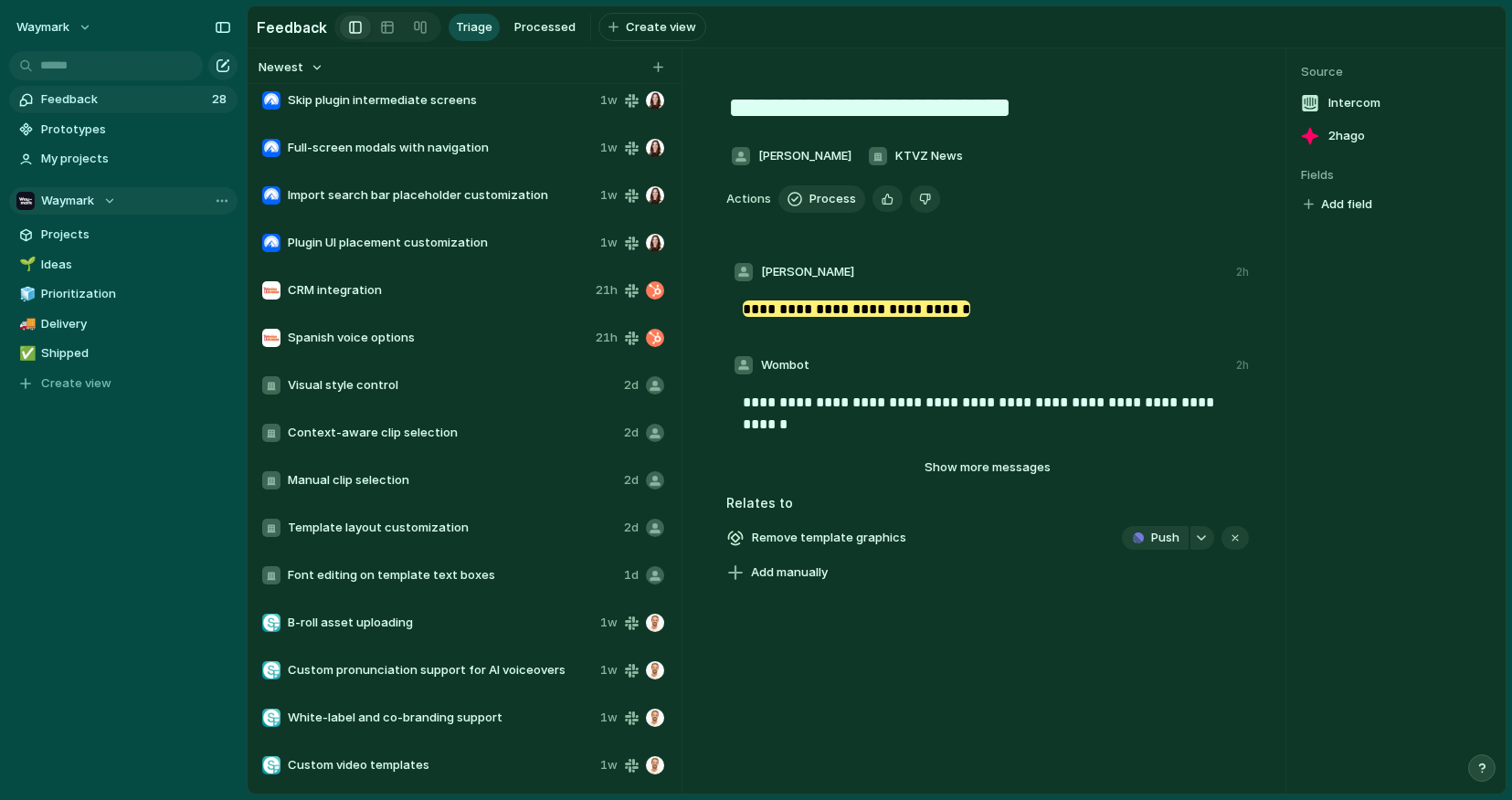
scroll to position [628, 0]
